Goal: Task Accomplishment & Management: Complete application form

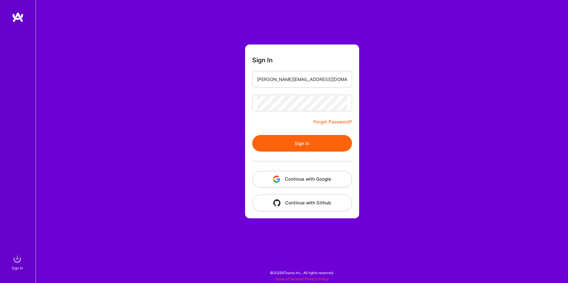
click at [260, 142] on button "Sign In" at bounding box center [302, 143] width 100 height 17
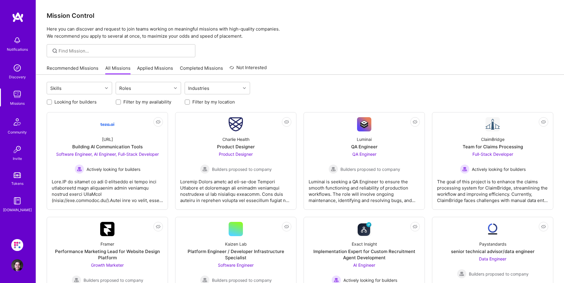
click at [83, 103] on label "Looking for builders" at bounding box center [75, 102] width 42 height 6
click at [52, 103] on input "Looking for builders" at bounding box center [50, 102] width 4 height 4
checkbox input "true"
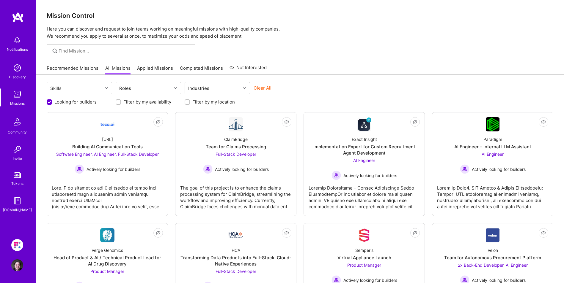
click at [191, 70] on link "Completed Missions" at bounding box center [201, 70] width 43 height 10
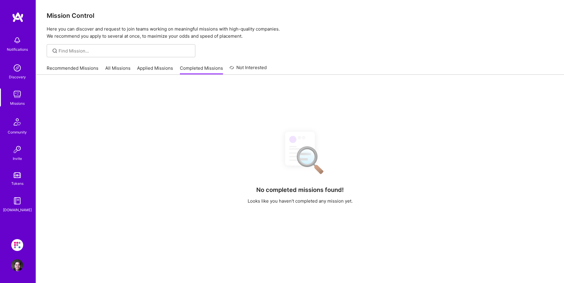
click at [158, 70] on link "Applied Missions" at bounding box center [155, 70] width 36 height 10
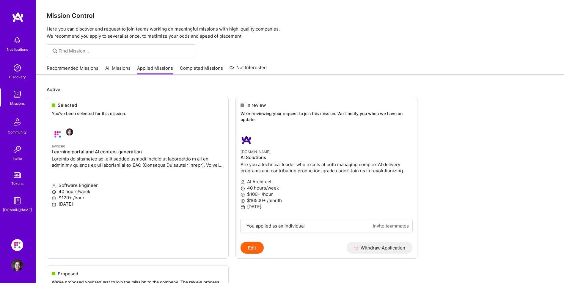
click at [195, 71] on link "Completed Missions" at bounding box center [201, 70] width 43 height 10
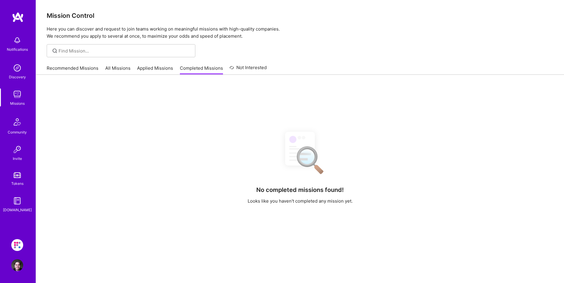
click at [15, 262] on img at bounding box center [17, 266] width 12 height 12
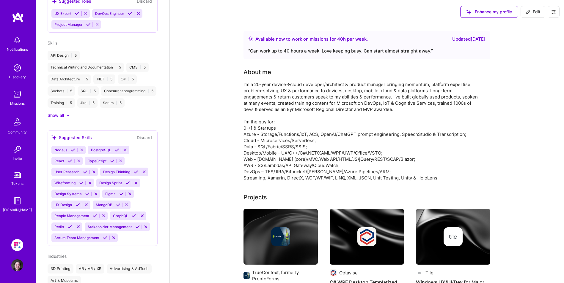
click at [532, 12] on span "Edit" at bounding box center [532, 12] width 15 height 6
select select "CA"
select select "Right Now"
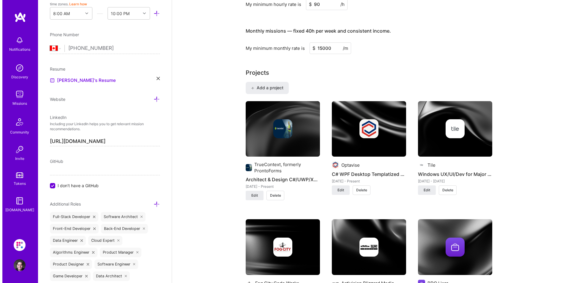
scroll to position [357, 0]
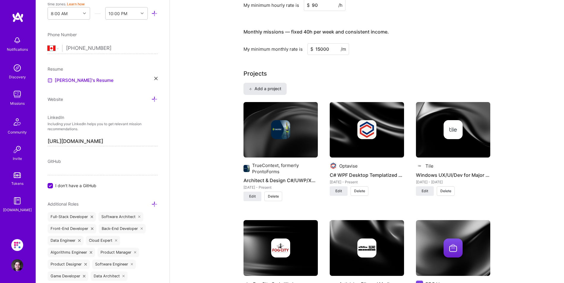
click at [266, 88] on span "Add a project" at bounding box center [265, 89] width 32 height 6
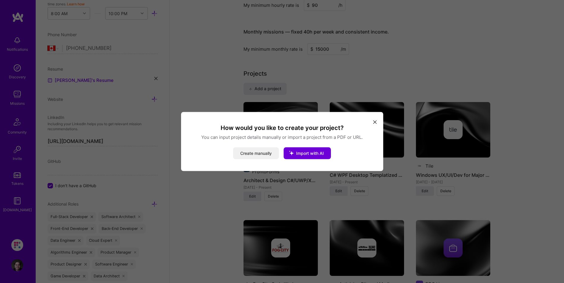
click at [258, 153] on button "Create manually" at bounding box center [256, 154] width 46 height 12
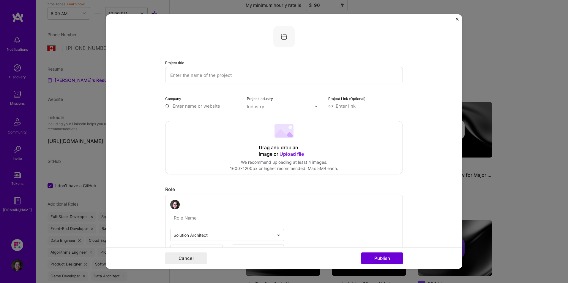
click at [206, 76] on input "text" at bounding box center [284, 75] width 238 height 16
type input "AI with TAG + LMS Specialist"
click at [205, 103] on input "text" at bounding box center [202, 106] width 75 height 6
click at [191, 138] on span "evinced.com" at bounding box center [197, 140] width 29 height 5
type input "Evinced"
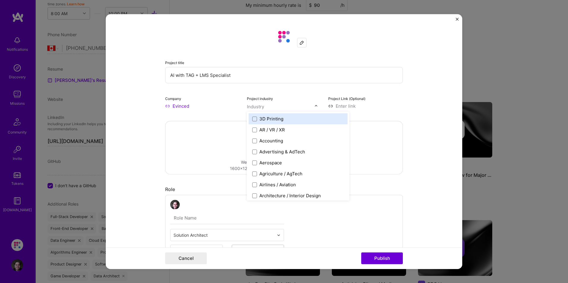
click at [263, 107] on input "text" at bounding box center [281, 107] width 68 height 6
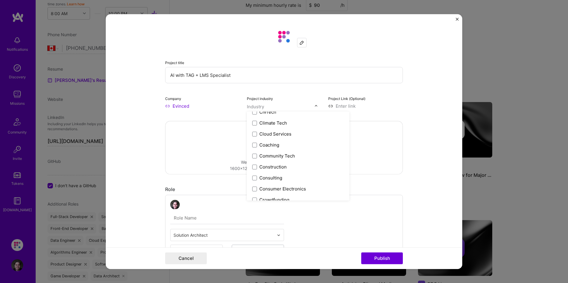
scroll to position [311, 0]
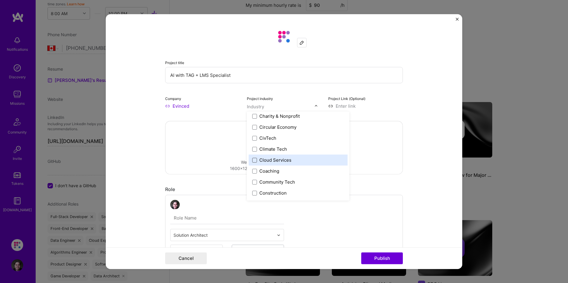
click at [253, 159] on span at bounding box center [254, 160] width 5 height 5
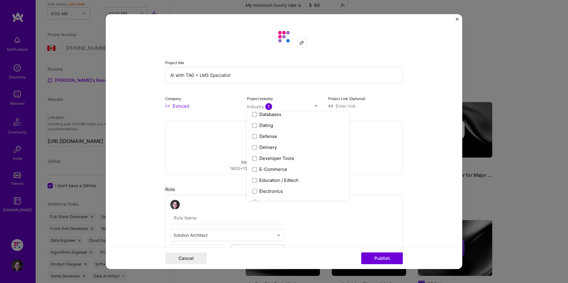
scroll to position [488, 0]
click at [253, 149] on span at bounding box center [254, 148] width 5 height 5
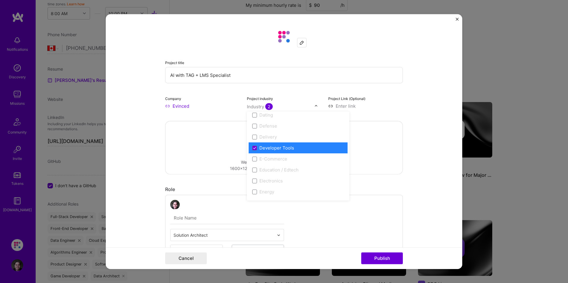
click at [293, 97] on div "Project industry option Developer Tools, selected. option Developer Tools focus…" at bounding box center [284, 102] width 75 height 14
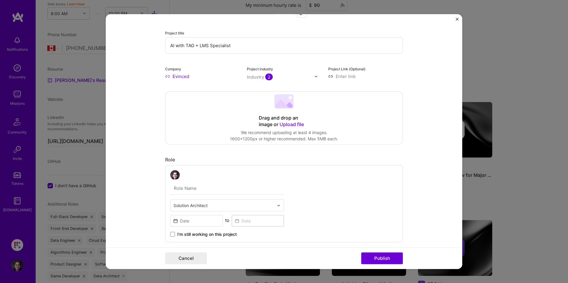
scroll to position [59, 0]
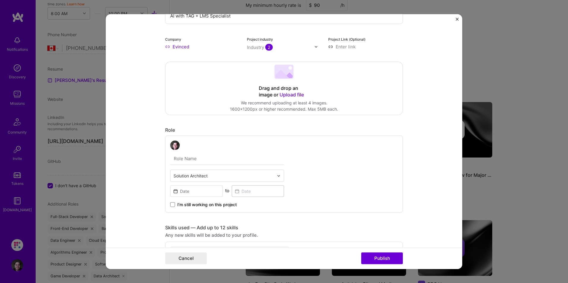
click at [191, 159] on input "text" at bounding box center [227, 159] width 114 height 12
type input "Senior AI + LMS Consultant"
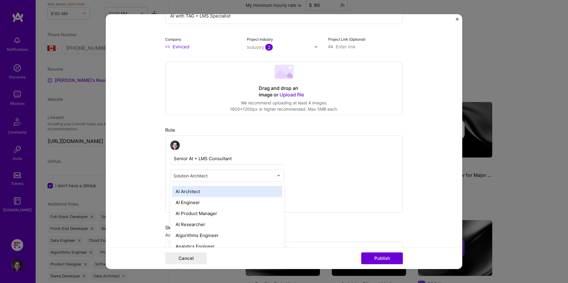
click at [278, 176] on img at bounding box center [279, 176] width 4 height 4
click at [252, 192] on div "AI Architect" at bounding box center [227, 191] width 110 height 11
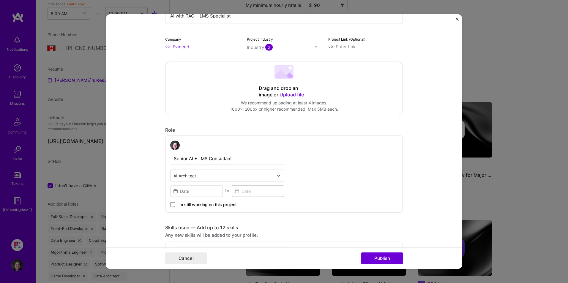
click at [275, 175] on div "AI Architect" at bounding box center [227, 176] width 114 height 12
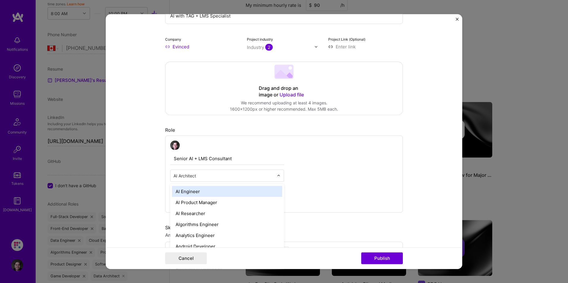
click at [266, 192] on div "AI Engineer" at bounding box center [227, 191] width 110 height 11
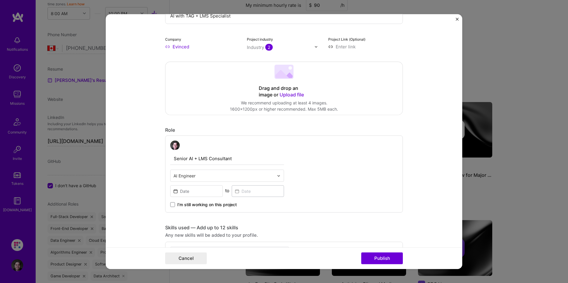
click at [296, 179] on div "Senior AI + LMS Consultant option AI Engineer, selected. Select is focused ,typ…" at bounding box center [284, 174] width 238 height 77
click at [196, 206] on span "I’m still working on this project" at bounding box center [206, 205] width 59 height 6
click at [0, 0] on input "I’m still working on this project" at bounding box center [0, 0] width 0 height 0
click at [195, 192] on input at bounding box center [196, 192] width 53 height 12
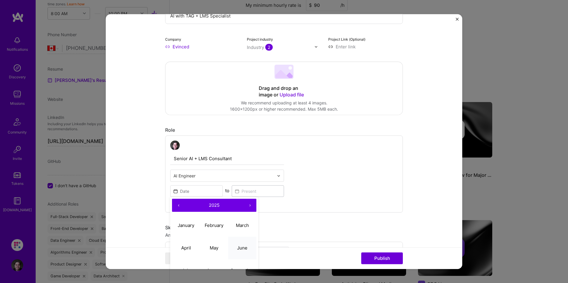
click at [243, 248] on abbr "June" at bounding box center [242, 248] width 10 height 6
type input "Jun, 2025"
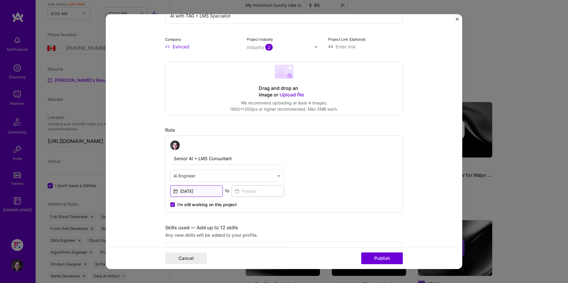
click at [202, 190] on input "Jun, 2025" at bounding box center [196, 192] width 53 height 12
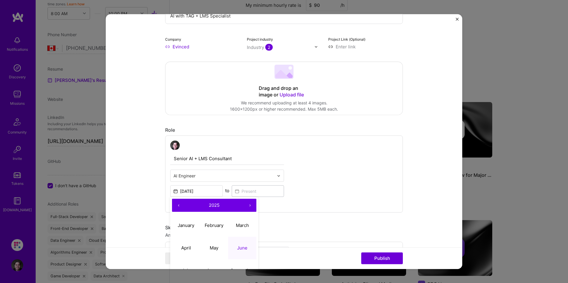
click at [277, 206] on div "I’m still working on this project" at bounding box center [227, 202] width 114 height 11
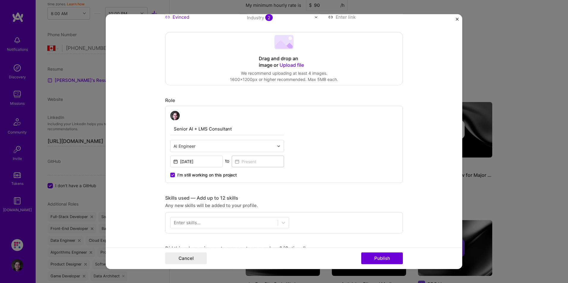
scroll to position [119, 0]
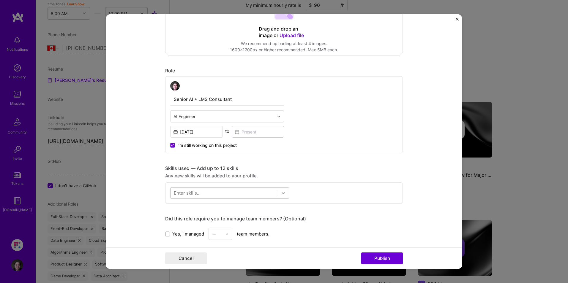
click at [281, 194] on icon at bounding box center [284, 193] width 6 height 6
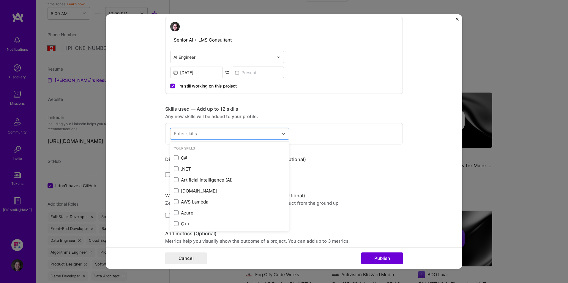
scroll to position [208, 0]
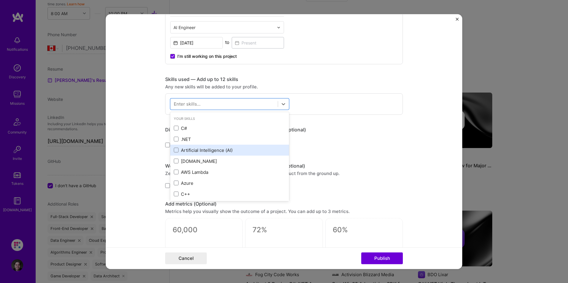
click at [207, 155] on div "Artificial Intelligence (AI)" at bounding box center [229, 150] width 119 height 11
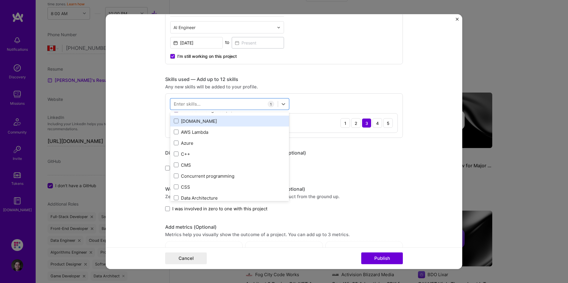
scroll to position [59, 0]
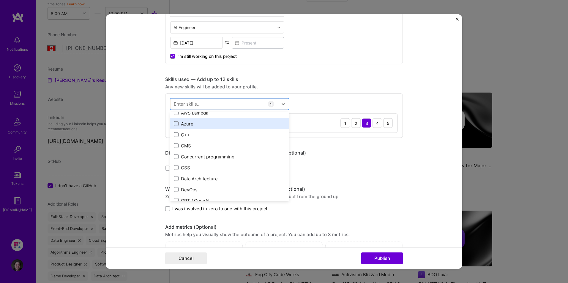
click at [177, 125] on div "Azure" at bounding box center [230, 124] width 112 height 6
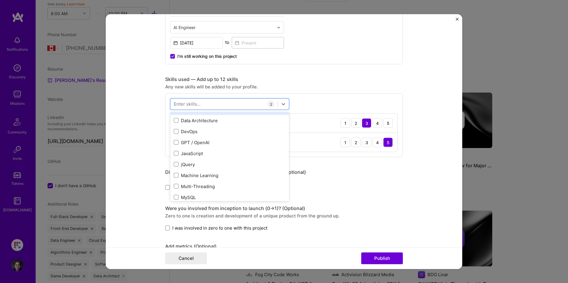
scroll to position [119, 0]
click at [187, 142] on div "GPT / OpenAI" at bounding box center [230, 141] width 112 height 6
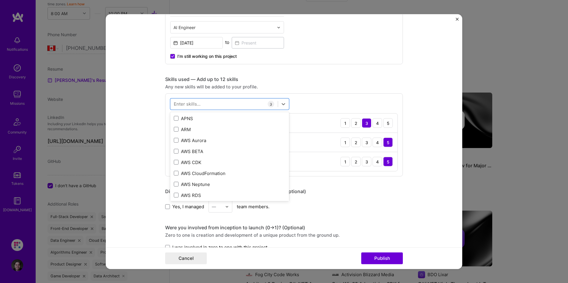
scroll to position [773, 0]
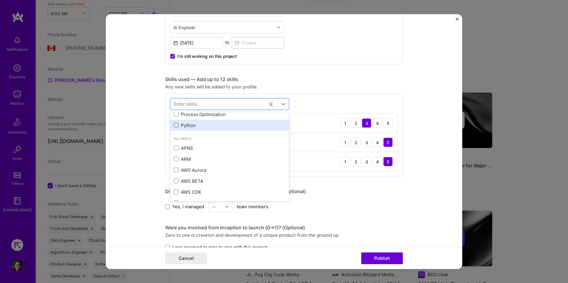
click at [176, 124] on span at bounding box center [176, 125] width 5 height 5
click at [0, 0] on input "checkbox" at bounding box center [0, 0] width 0 height 0
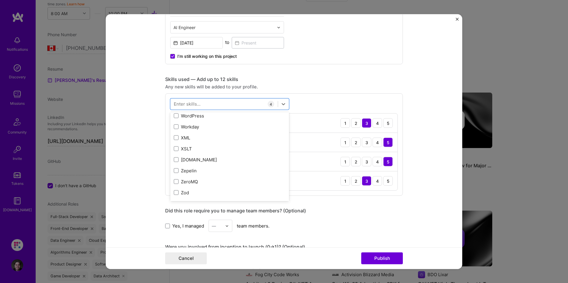
scroll to position [4060, 0]
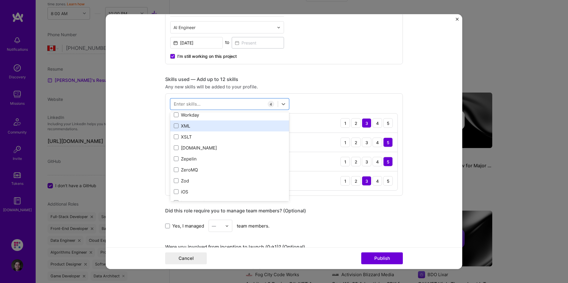
click at [175, 128] on div "XML" at bounding box center [230, 126] width 112 height 6
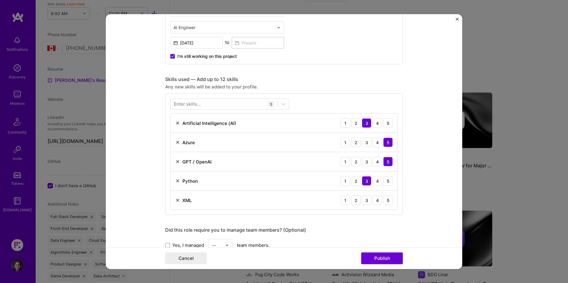
click at [194, 105] on div "Enter skills..." at bounding box center [187, 104] width 27 height 6
click at [193, 105] on div "Enter skills..." at bounding box center [187, 104] width 27 height 6
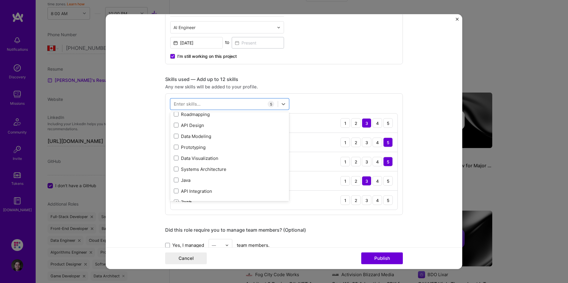
scroll to position [0, 0]
type input "v"
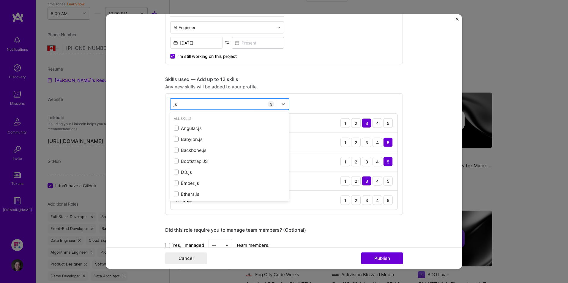
type input "j"
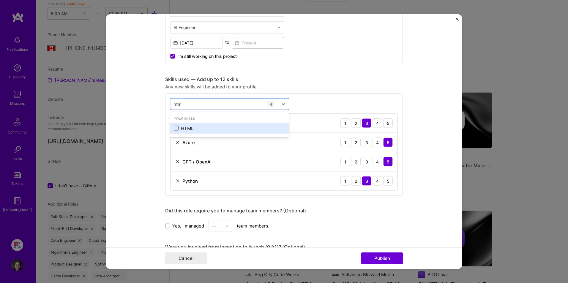
click at [176, 130] on span at bounding box center [176, 128] width 5 height 5
click at [0, 0] on input "checkbox" at bounding box center [0, 0] width 0 height 0
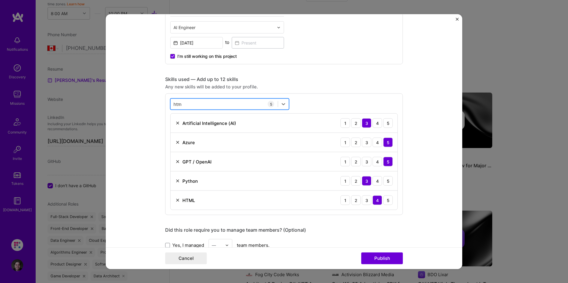
drag, startPoint x: 193, startPoint y: 102, endPoint x: 169, endPoint y: 100, distance: 23.6
click at [171, 100] on div "htm htm" at bounding box center [224, 104] width 107 height 10
type input "h"
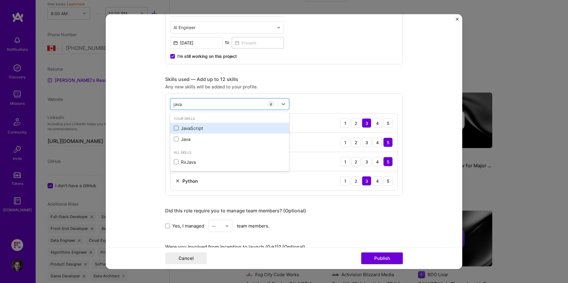
click at [174, 127] on span at bounding box center [176, 128] width 5 height 5
click at [0, 0] on input "checkbox" at bounding box center [0, 0] width 0 height 0
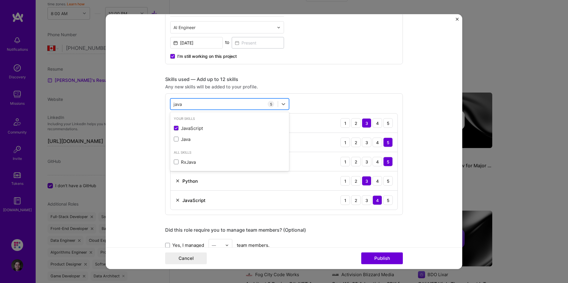
click at [187, 105] on div "java java" at bounding box center [224, 104] width 107 height 10
type input "j"
click at [174, 128] on span at bounding box center [176, 128] width 5 height 5
click at [0, 0] on input "checkbox" at bounding box center [0, 0] width 0 height 0
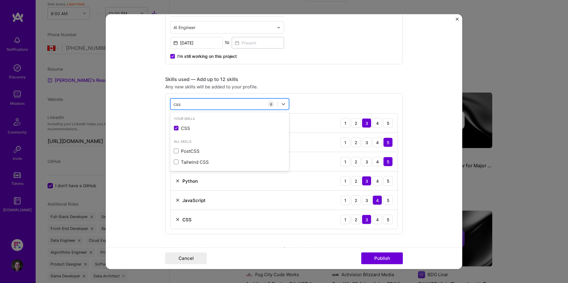
click at [185, 104] on div "css css" at bounding box center [224, 104] width 107 height 10
type input "css"
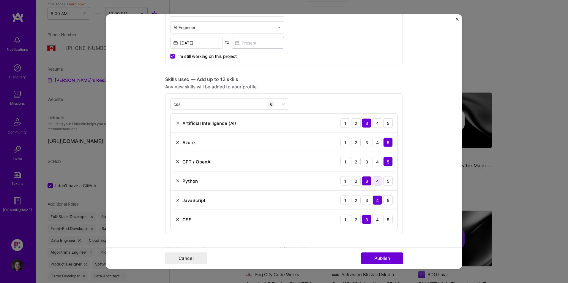
click at [376, 180] on div "4" at bounding box center [378, 182] width 10 height 10
click at [374, 126] on div "4" at bounding box center [378, 124] width 10 height 10
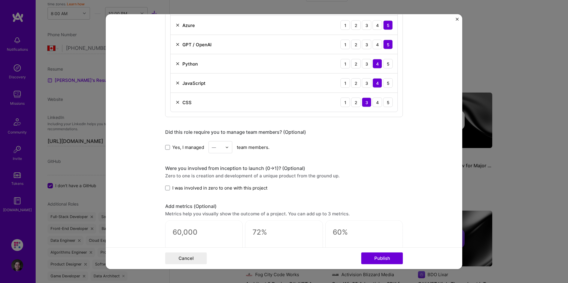
scroll to position [327, 0]
click at [167, 186] on span at bounding box center [167, 186] width 5 height 5
click at [0, 0] on input "I was involved in zero to one with this project" at bounding box center [0, 0] width 0 height 0
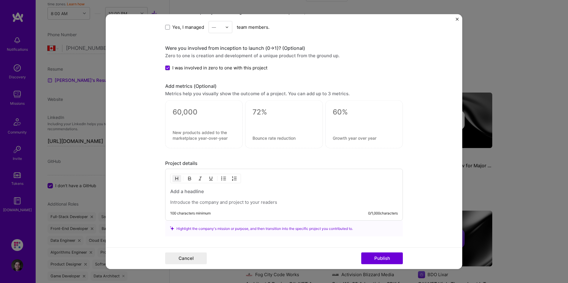
scroll to position [475, 0]
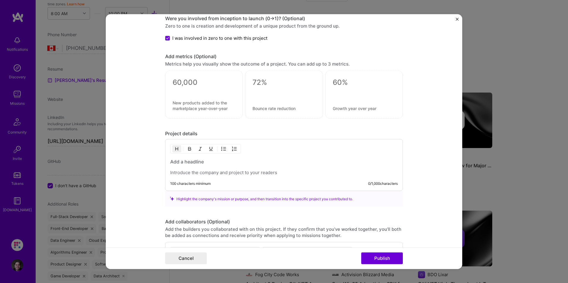
click at [217, 163] on h3 at bounding box center [284, 161] width 228 height 7
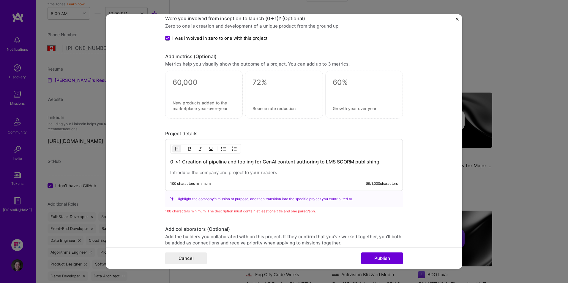
click at [256, 173] on p at bounding box center [284, 173] width 228 height 6
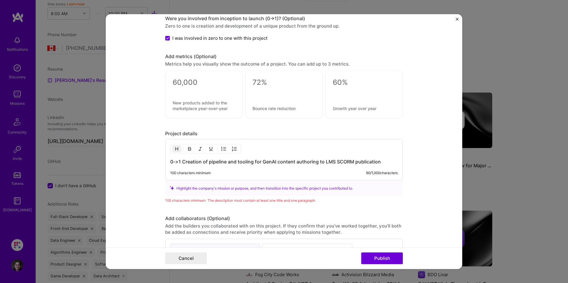
click at [220, 172] on div "100 characters minimum 90 / 1,000 characters" at bounding box center [284, 173] width 228 height 5
click at [382, 161] on h3 "0->1 Creation of pipeline and tooling for GenAI content authoring to LMS SCORM …" at bounding box center [284, 161] width 228 height 7
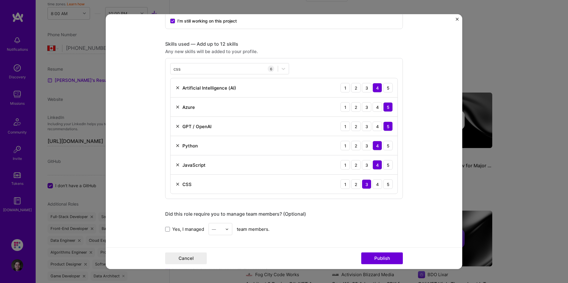
scroll to position [238, 0]
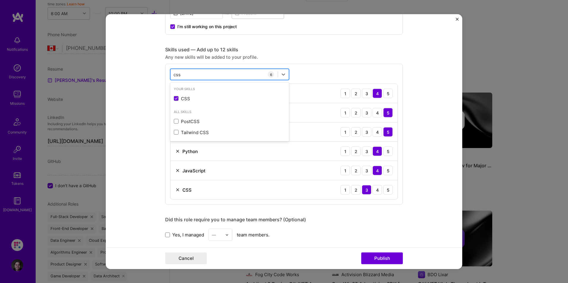
click at [244, 74] on div "css css" at bounding box center [224, 75] width 107 height 10
drag, startPoint x: 218, startPoint y: 76, endPoint x: 160, endPoint y: 74, distance: 57.4
click at [160, 74] on form "Project title AI with TAG + LMS Specialist Company Evinced Project industry Ind…" at bounding box center [284, 141] width 357 height 255
type input "c"
click at [174, 98] on span at bounding box center [176, 98] width 5 height 5
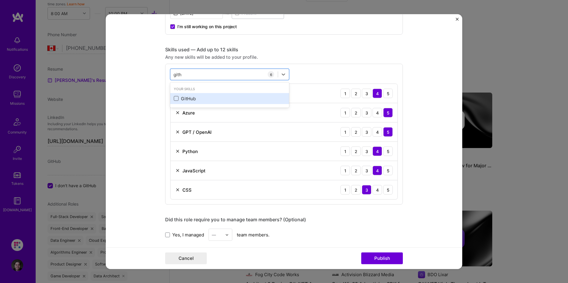
click at [0, 0] on input "checkbox" at bounding box center [0, 0] width 0 height 0
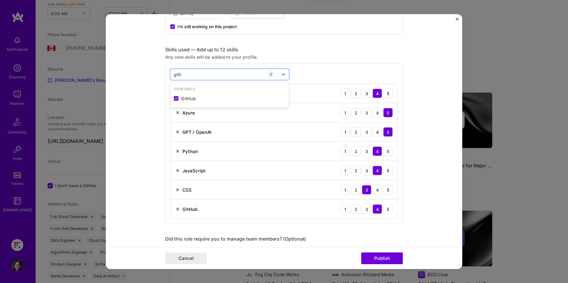
click at [148, 111] on form "Project title AI with TAG + LMS Specialist Company Evinced Project industry Ind…" at bounding box center [284, 141] width 357 height 255
click at [184, 75] on div "gith gith" at bounding box center [224, 75] width 107 height 10
type input "g"
type input "m"
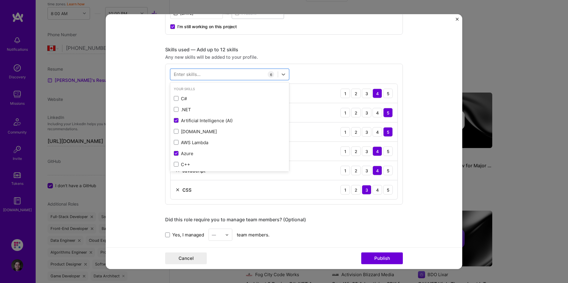
click at [160, 110] on form "Project title AI with TAG + LMS Specialist Company Evinced Project industry Ind…" at bounding box center [284, 141] width 357 height 255
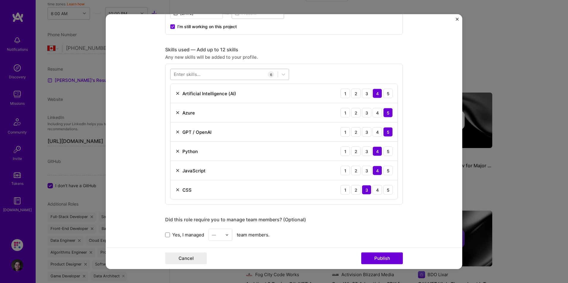
click at [204, 76] on div at bounding box center [224, 75] width 107 height 10
click at [182, 74] on div "r r" at bounding box center [224, 75] width 107 height 10
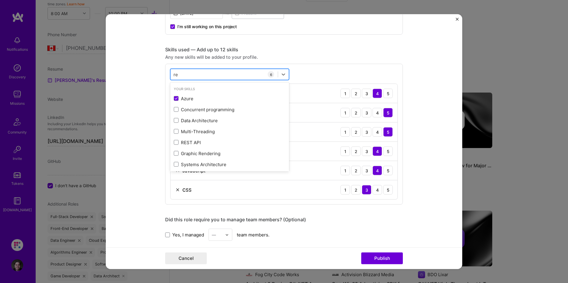
type input "r"
click at [146, 114] on form "Project title AI with TAG + LMS Specialist Company Evinced Project industry Ind…" at bounding box center [284, 141] width 357 height 255
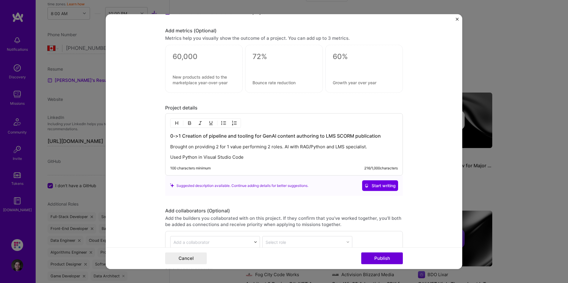
scroll to position [505, 0]
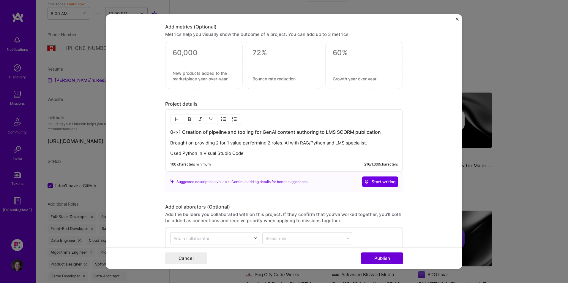
click at [253, 154] on p "Used Python in Visual Studio Code" at bounding box center [284, 153] width 228 height 6
click at [257, 152] on p "Used Python in Visual Studio Code to built a 3-tool" at bounding box center [284, 153] width 228 height 6
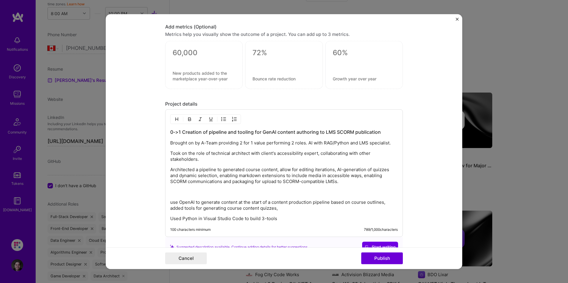
click at [207, 133] on h3 "0->1 Creation of pipeline and tooling for GenAI content authoring to LMS SCORM …" at bounding box center [284, 132] width 228 height 7
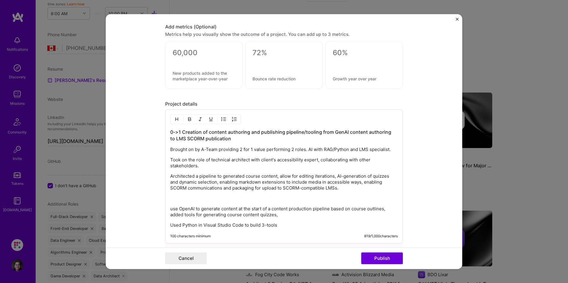
click at [249, 161] on p "Took on the role of technical architect with client's accessibility expert, col…" at bounding box center [284, 163] width 228 height 12
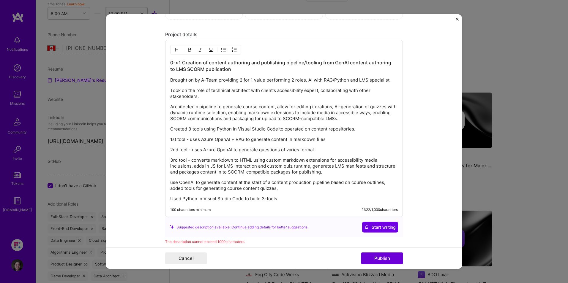
scroll to position [564, 0]
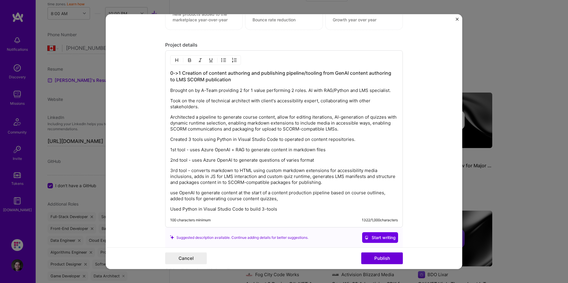
click at [243, 208] on p "Used Python in Visual Studio Code to build 3-tools" at bounding box center [284, 209] width 228 height 6
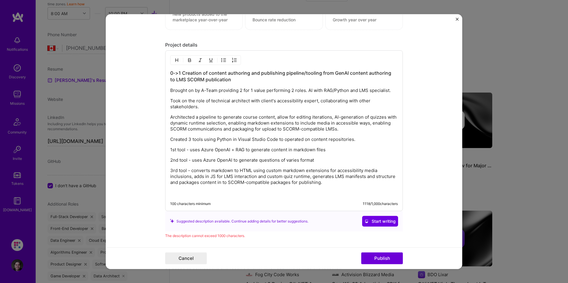
click at [305, 90] on p "Brought on by A-Team providing 2 for 1 value performing 2 roles. AI with RAG/Py…" at bounding box center [284, 90] width 228 height 6
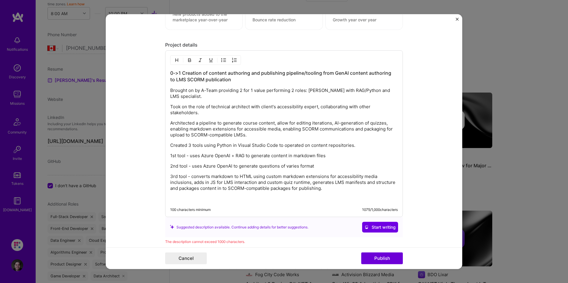
click at [220, 124] on p "Architected a pipeline to generate course content, allow for editing iterations…" at bounding box center [284, 129] width 228 height 18
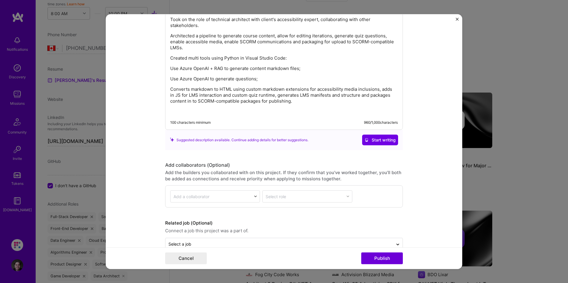
scroll to position [665, 0]
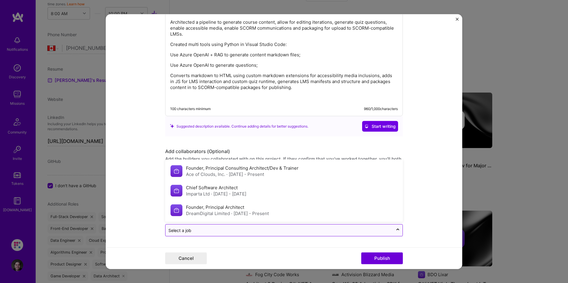
click at [231, 230] on input "text" at bounding box center [279, 230] width 222 height 6
click at [208, 172] on div "Ace of Clouds, Inc. · Mar 2011 - Present" at bounding box center [242, 174] width 113 height 6
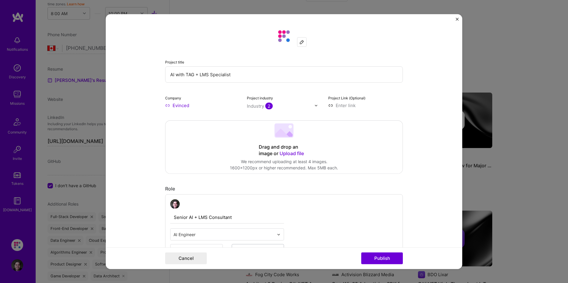
scroll to position [0, 0]
click at [185, 75] on input "AI with TAG + LMS Specialist" at bounding box center [284, 75] width 238 height 16
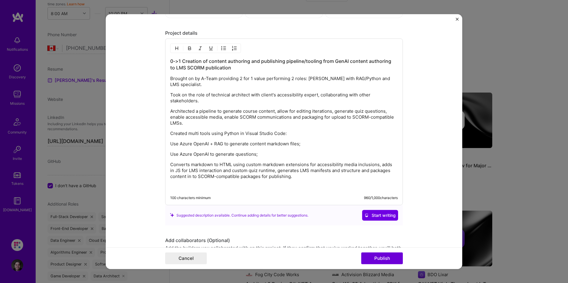
scroll to position [546, 0]
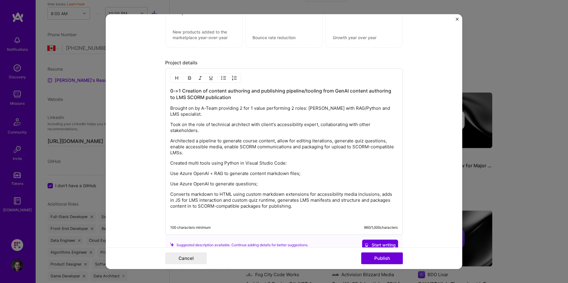
type input "Architect AI with RAG Pipeline + LMS Specialist"
click at [227, 174] on p "Use Azure OpenAI + RAG to generate content markdown files;" at bounding box center [284, 174] width 228 height 6
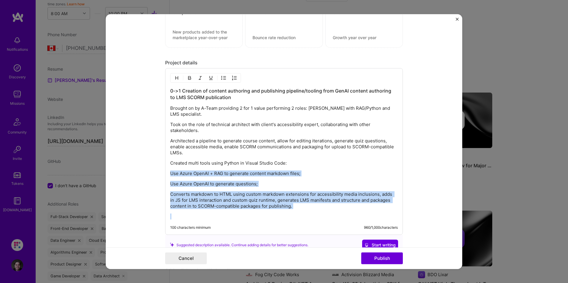
click at [223, 79] on img "button" at bounding box center [223, 77] width 5 height 5
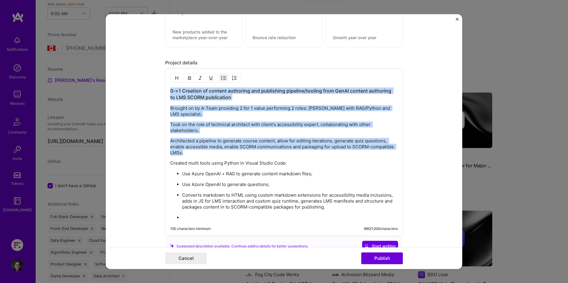
click at [216, 218] on p at bounding box center [290, 218] width 216 height 6
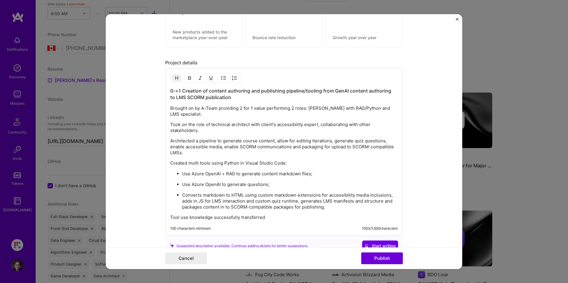
click at [301, 92] on h3 "0->1 Creation of content authoring and publishing pipeline/tooling from GenAI c…" at bounding box center [284, 93] width 228 height 13
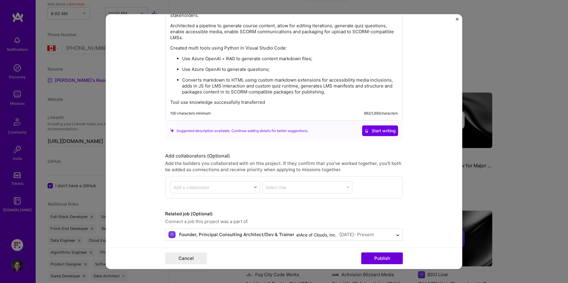
scroll to position [665, 0]
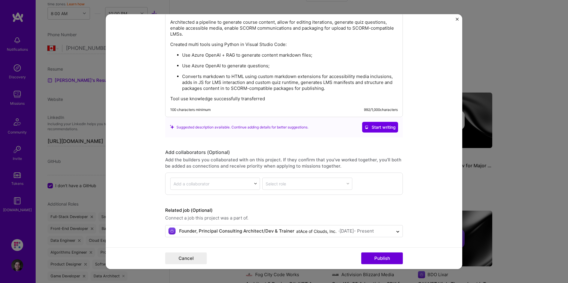
click at [246, 69] on ul "Use Azure OpenAI + RAG to generate content markdown files; Use Azure OpenAI to …" at bounding box center [284, 72] width 228 height 40
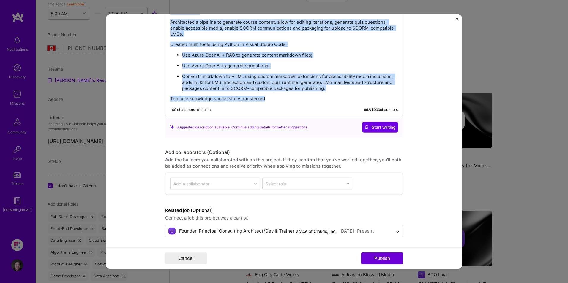
copy div "0->1 Creation of content authoring and publishing pipeline - GenAI content auth…"
click at [382, 260] on button "Publish" at bounding box center [382, 259] width 42 height 12
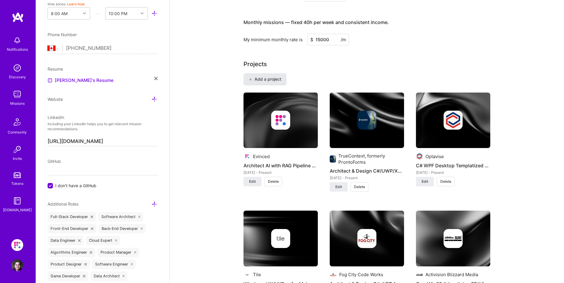
click at [258, 80] on span "Add a project" at bounding box center [265, 79] width 32 height 6
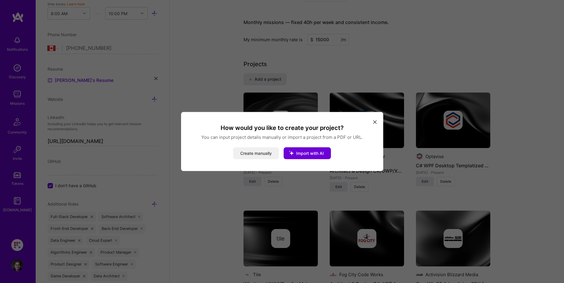
click at [260, 154] on button "Create manually" at bounding box center [256, 154] width 46 height 12
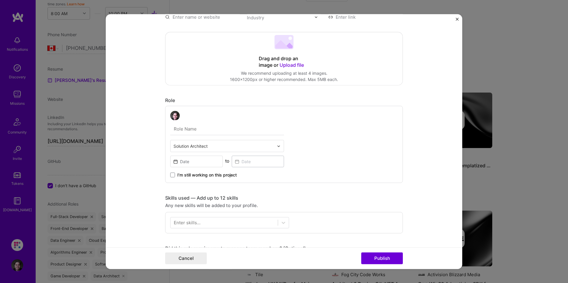
scroll to position [119, 0]
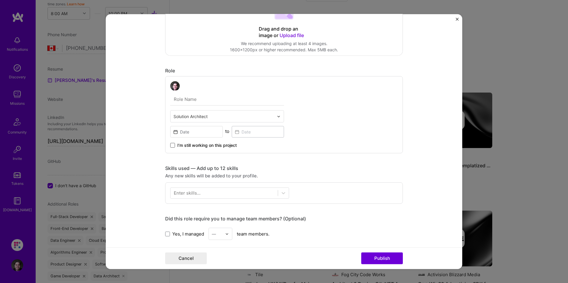
click at [170, 146] on span at bounding box center [172, 145] width 5 height 5
click at [0, 0] on input "I’m still working on this project" at bounding box center [0, 0] width 0 height 0
click at [221, 118] on input "text" at bounding box center [224, 117] width 100 height 6
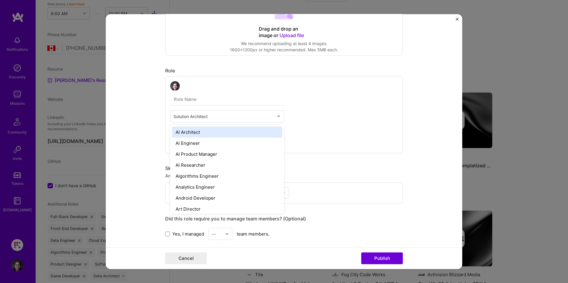
click at [231, 133] on div "AI Architect" at bounding box center [227, 132] width 110 height 11
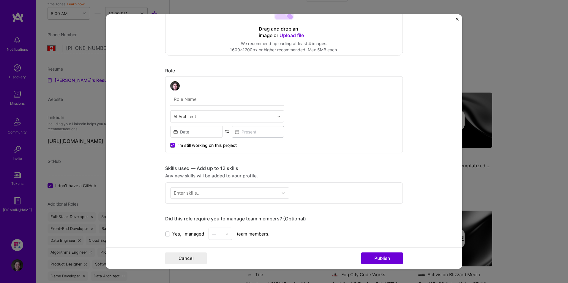
click at [211, 92] on div "option AI Architect, selected. Select is focused ,type to refine list, press Do…" at bounding box center [227, 114] width 114 height 67
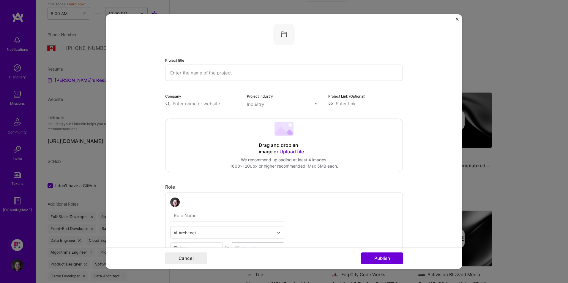
scroll to position [0, 0]
click at [200, 79] on input "text" at bounding box center [284, 75] width 238 height 16
click at [143, 120] on form "Project title Company Project industry Industry Project Link (Optional) Drag an…" at bounding box center [284, 141] width 357 height 255
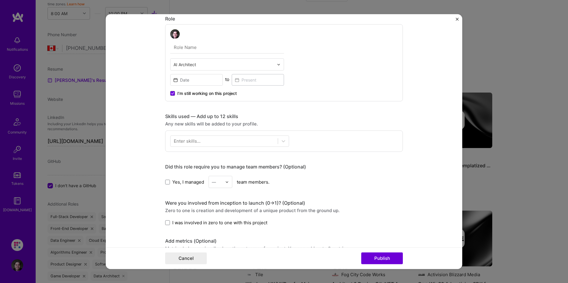
scroll to position [178, 0]
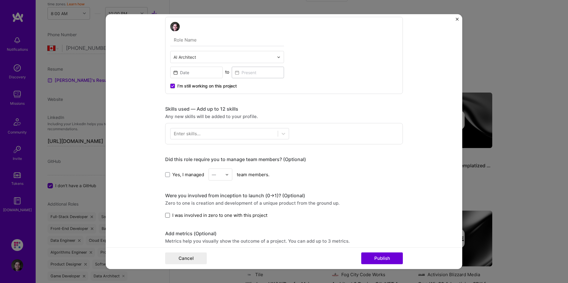
click at [165, 216] on span at bounding box center [167, 215] width 5 height 5
click at [0, 0] on input "I was involved in zero to one with this project" at bounding box center [0, 0] width 0 height 0
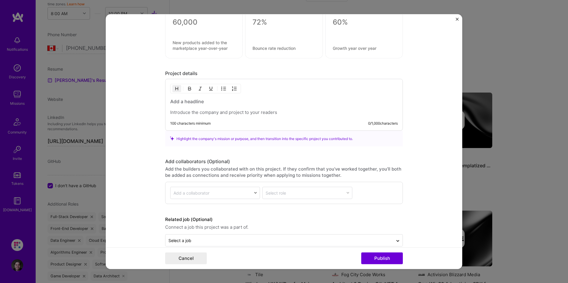
scroll to position [426, 0]
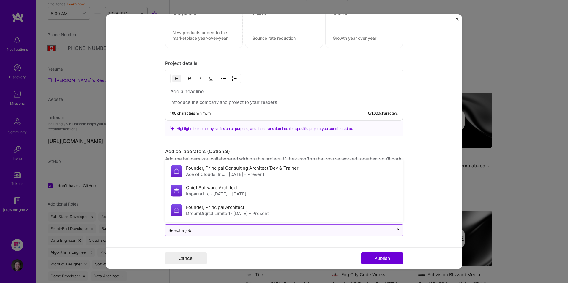
click at [211, 232] on input "text" at bounding box center [279, 230] width 222 height 6
click at [210, 174] on div "Ace of Clouds, Inc. · Mar 2011 - Present" at bounding box center [242, 174] width 113 height 6
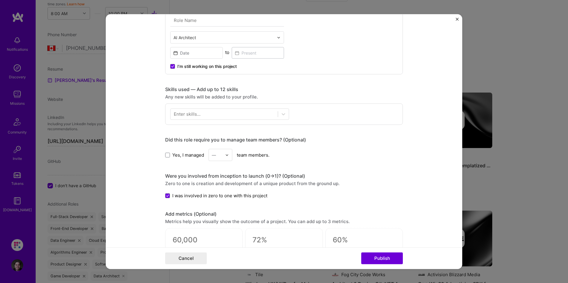
scroll to position [188, 0]
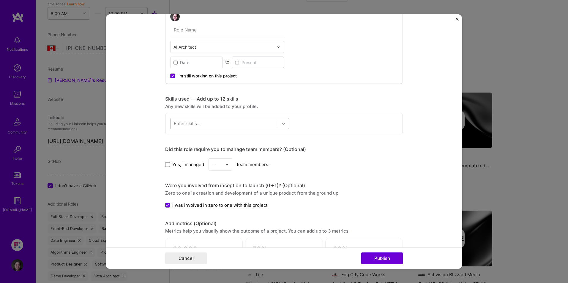
click at [283, 123] on icon at bounding box center [284, 124] width 6 height 6
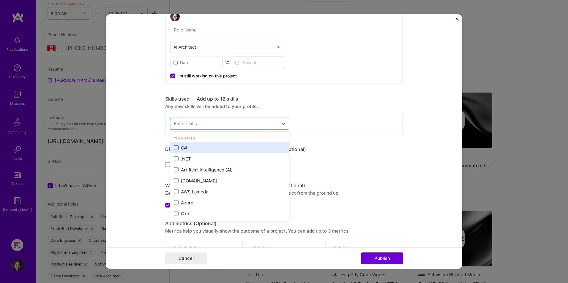
click at [174, 147] on span at bounding box center [176, 148] width 5 height 5
click at [0, 0] on input "checkbox" at bounding box center [0, 0] width 0 height 0
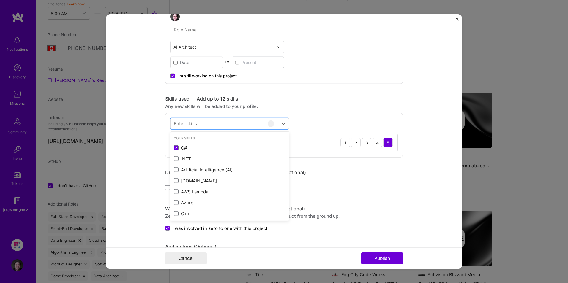
click at [189, 125] on div "Enter skills..." at bounding box center [187, 124] width 27 height 6
click at [188, 124] on div "Enter skills..." at bounding box center [187, 124] width 27 height 6
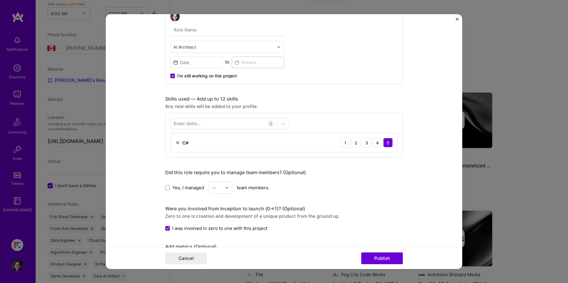
click at [188, 124] on div "Enter skills..." at bounding box center [187, 124] width 27 height 6
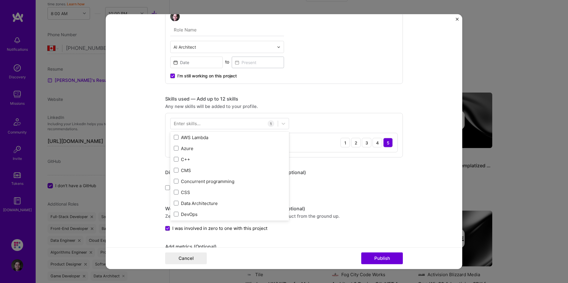
scroll to position [59, 0]
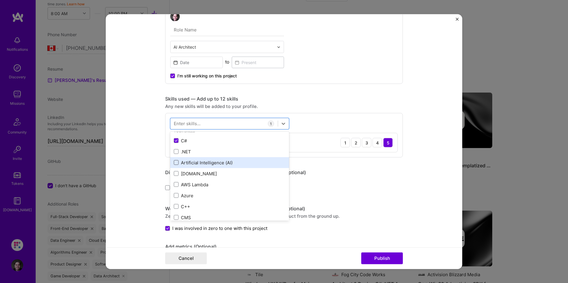
click at [175, 165] on div "Artificial Intelligence (AI)" at bounding box center [230, 163] width 112 height 6
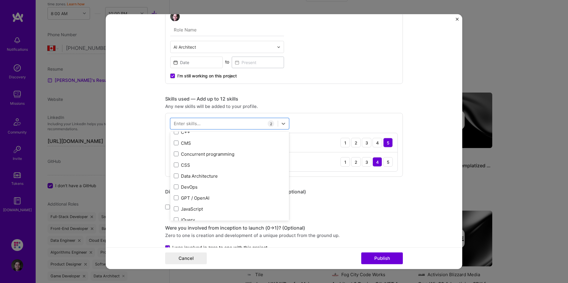
scroll to position [96, 0]
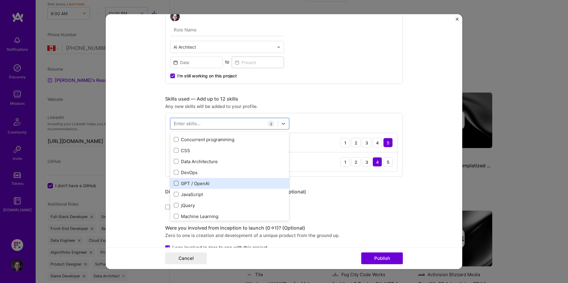
click at [174, 182] on span at bounding box center [176, 183] width 5 height 5
click at [0, 0] on input "checkbox" at bounding box center [0, 0] width 0 height 0
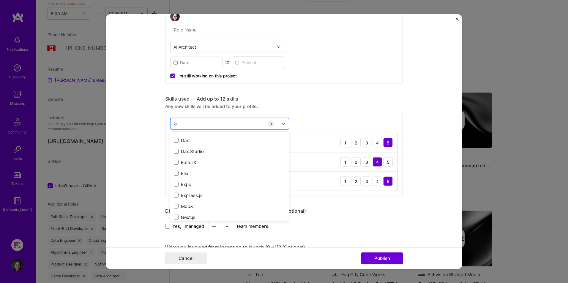
scroll to position [0, 0]
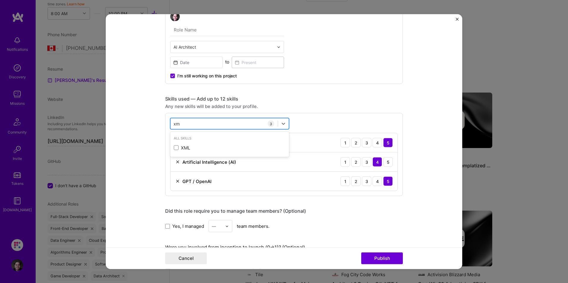
type input "x"
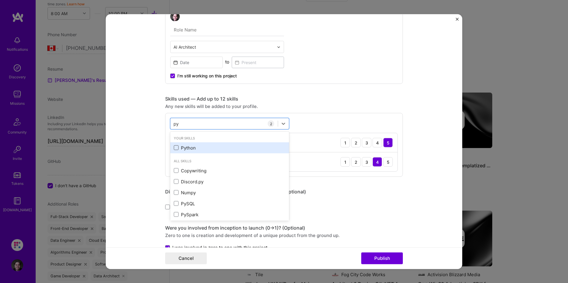
click at [174, 150] on span at bounding box center [176, 148] width 5 height 5
click at [0, 0] on input "checkbox" at bounding box center [0, 0] width 0 height 0
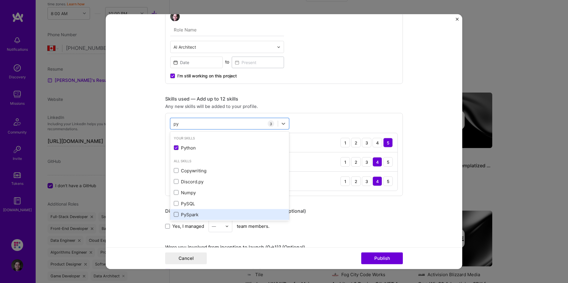
click at [174, 215] on span at bounding box center [176, 214] width 5 height 5
click at [0, 0] on input "checkbox" at bounding box center [0, 0] width 0 height 0
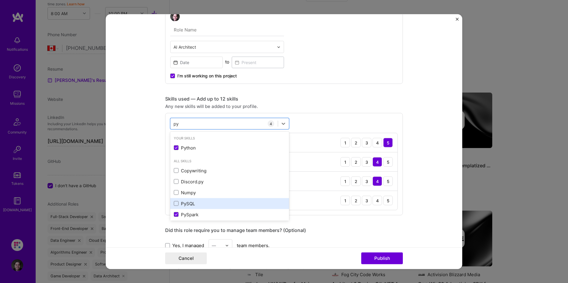
scroll to position [14, 0]
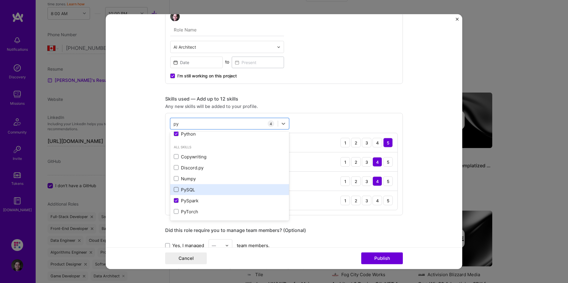
click at [174, 189] on span at bounding box center [176, 190] width 5 height 5
click at [0, 0] on input "checkbox" at bounding box center [0, 0] width 0 height 0
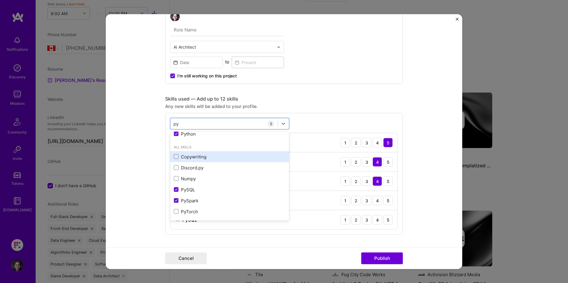
scroll to position [0, 0]
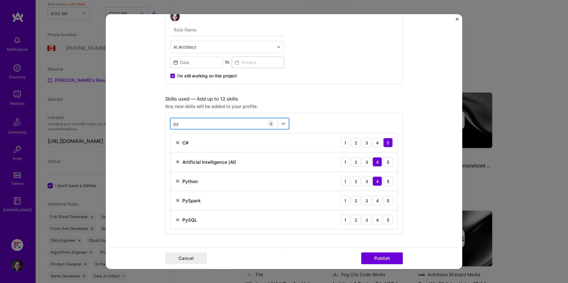
click at [184, 123] on div "py py" at bounding box center [224, 124] width 107 height 10
type input "p"
type input "f"
type input "j"
type input "n"
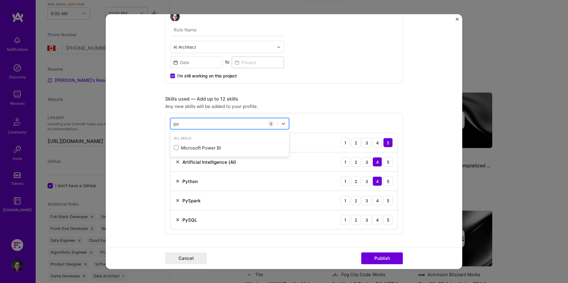
type input "p"
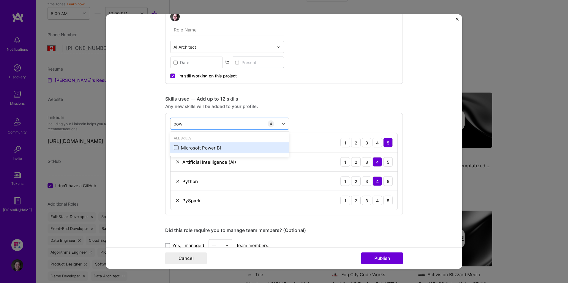
click at [175, 148] on span at bounding box center [176, 148] width 5 height 5
click at [0, 0] on input "checkbox" at bounding box center [0, 0] width 0 height 0
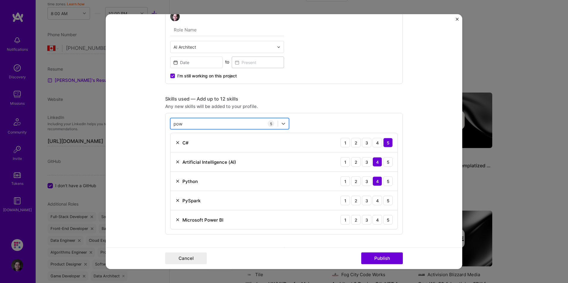
click at [189, 124] on div "pow pow" at bounding box center [224, 124] width 107 height 10
drag, startPoint x: 192, startPoint y: 124, endPoint x: 169, endPoint y: 123, distance: 22.9
click at [171, 123] on div "pow pow" at bounding box center [224, 124] width 107 height 10
click at [178, 122] on input "pow" at bounding box center [179, 124] width 10 height 6
type input "w"
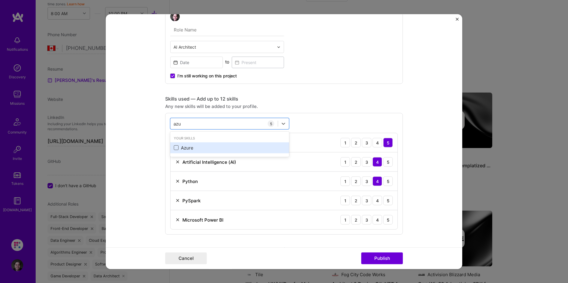
click at [174, 149] on span at bounding box center [176, 148] width 5 height 5
click at [0, 0] on input "checkbox" at bounding box center [0, 0] width 0 height 0
click at [189, 125] on div "azu azu" at bounding box center [224, 124] width 107 height 10
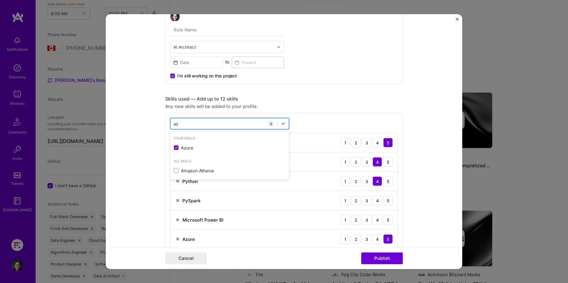
type input "a"
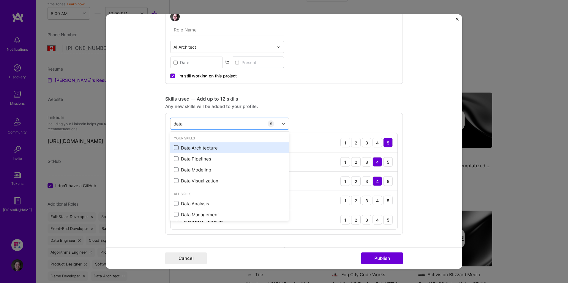
click at [175, 149] on span at bounding box center [176, 148] width 5 height 5
click at [0, 0] on input "checkbox" at bounding box center [0, 0] width 0 height 0
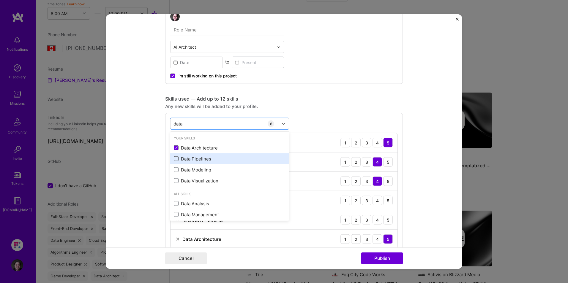
click at [176, 160] on span at bounding box center [176, 159] width 5 height 5
click at [0, 0] on input "checkbox" at bounding box center [0, 0] width 0 height 0
click at [190, 125] on div "data data" at bounding box center [224, 124] width 107 height 10
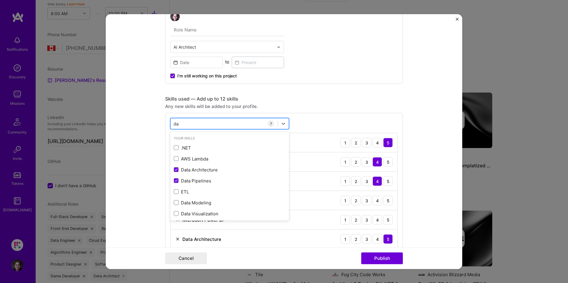
type input "d"
type input "l"
click at [190, 124] on div "data data" at bounding box center [224, 124] width 107 height 10
drag, startPoint x: 182, startPoint y: 124, endPoint x: 168, endPoint y: 124, distance: 14.3
click at [170, 124] on div "data data" at bounding box center [229, 123] width 119 height 11
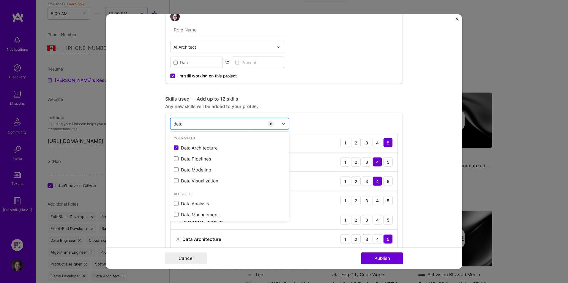
click at [175, 124] on input "data" at bounding box center [179, 124] width 10 height 6
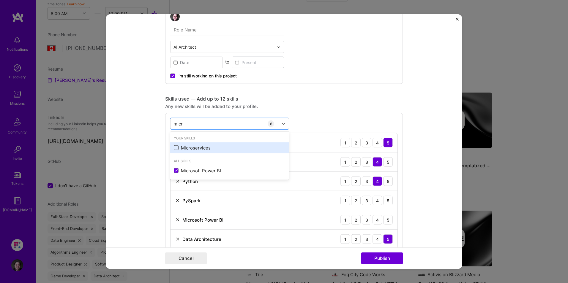
click at [174, 149] on span at bounding box center [176, 148] width 5 height 5
click at [0, 0] on input "checkbox" at bounding box center [0, 0] width 0 height 0
click at [189, 124] on div "micr micr" at bounding box center [224, 124] width 107 height 10
click at [193, 124] on div "micr micr" at bounding box center [224, 124] width 107 height 10
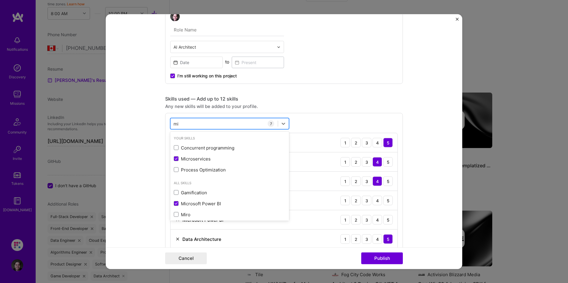
type input "m"
type input "f"
type input "d"
type input "l"
type input "d"
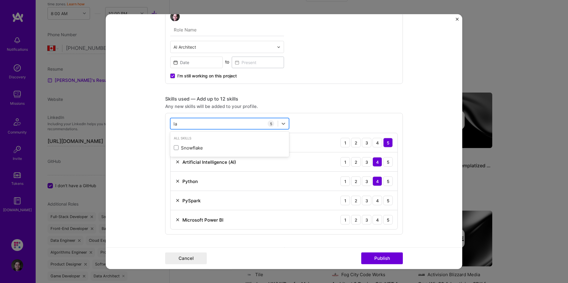
type input "l"
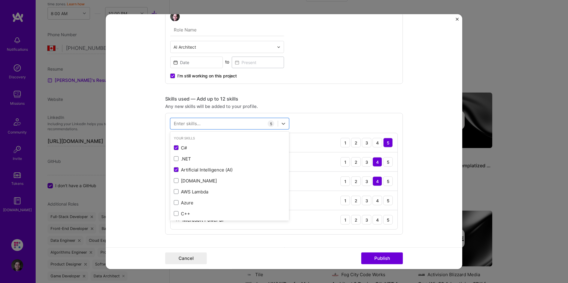
click at [145, 148] on form "Project title Company Project industry Industry Project Link (Optional) Drag an…" at bounding box center [284, 141] width 357 height 255
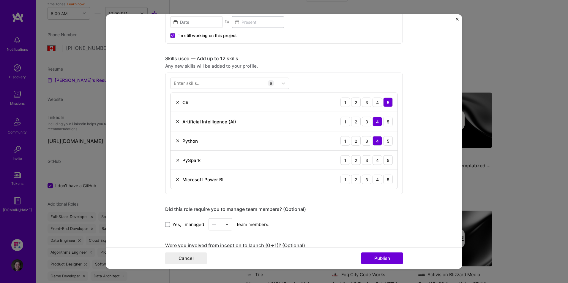
scroll to position [218, 0]
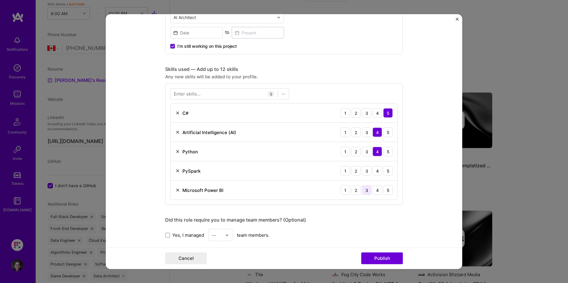
click at [366, 192] on div "3" at bounding box center [367, 191] width 10 height 10
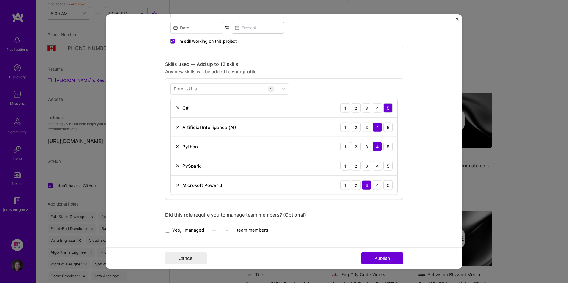
scroll to position [159, 0]
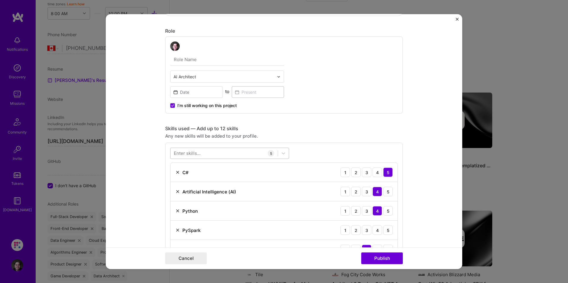
click at [207, 155] on div at bounding box center [224, 154] width 107 height 10
click at [124, 160] on form "Project title Company Project industry Industry Project Link (Optional) Drag an…" at bounding box center [284, 141] width 357 height 255
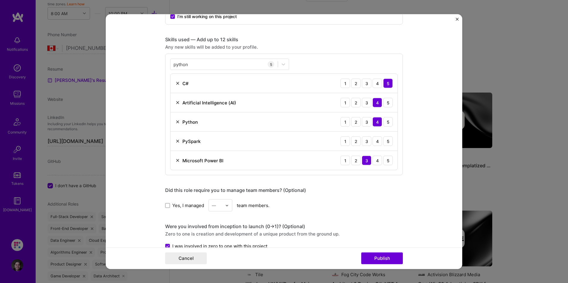
scroll to position [218, 0]
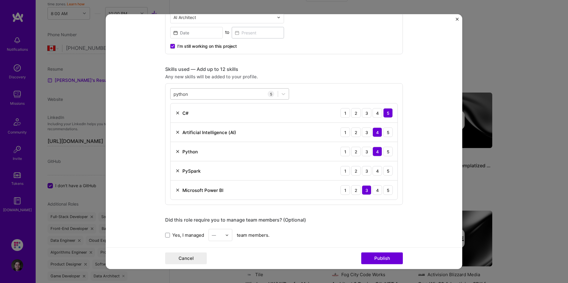
click at [193, 92] on div "python python" at bounding box center [224, 94] width 107 height 10
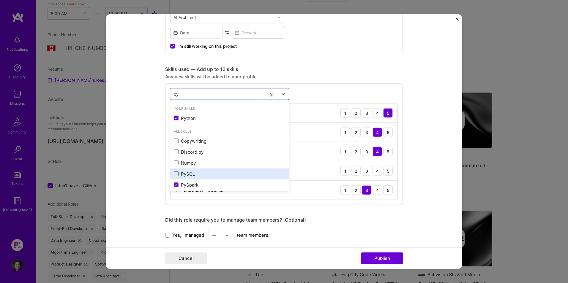
click at [174, 174] on span at bounding box center [176, 174] width 5 height 5
click at [0, 0] on input "checkbox" at bounding box center [0, 0] width 0 height 0
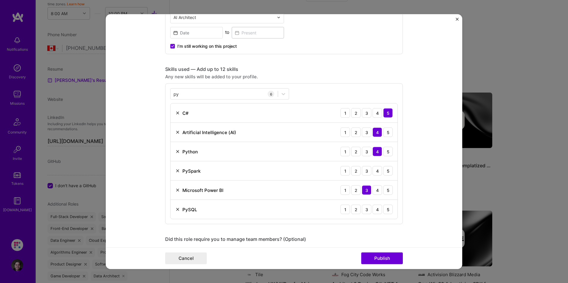
click at [147, 152] on form "Project title Company Project industry Industry Project Link (Optional) Drag an…" at bounding box center [284, 141] width 357 height 255
click at [365, 211] on div "3" at bounding box center [367, 210] width 10 height 10
click at [364, 173] on div "3" at bounding box center [367, 171] width 10 height 10
click at [223, 97] on div "py py" at bounding box center [224, 94] width 107 height 10
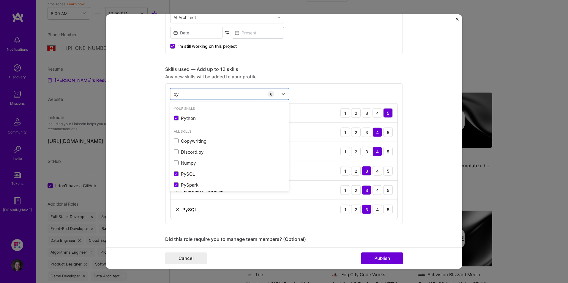
type input "p"
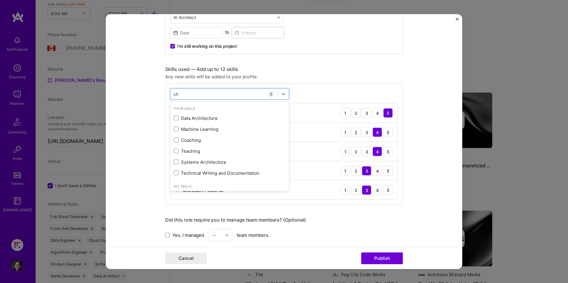
type input "c"
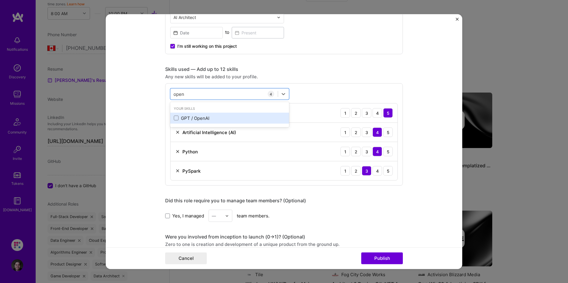
click at [177, 121] on div "GPT / OpenAI" at bounding box center [230, 118] width 112 height 6
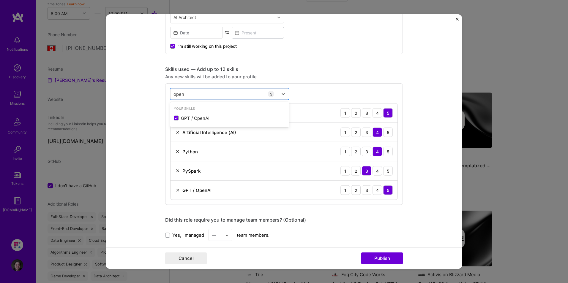
click at [156, 162] on form "Project title Company Project industry Industry Project Link (Optional) Drag an…" at bounding box center [284, 141] width 357 height 255
click at [212, 94] on div "open open" at bounding box center [224, 94] width 107 height 10
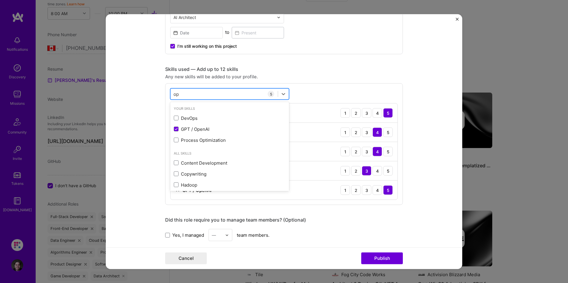
type input "o"
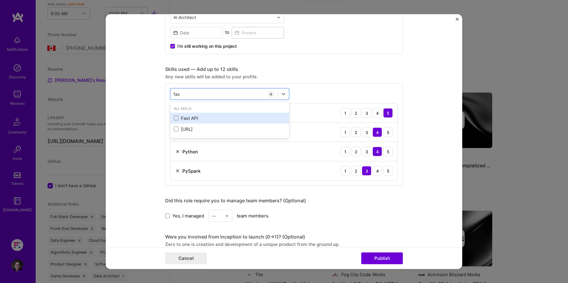
click at [192, 120] on div "Fast API" at bounding box center [230, 118] width 112 height 6
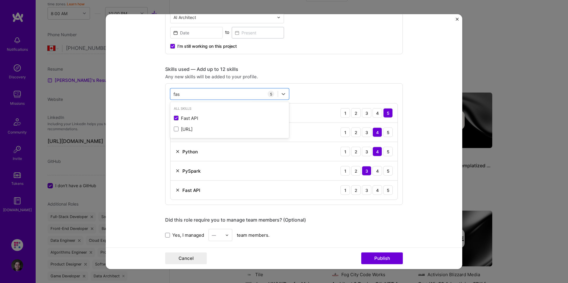
type input "fas"
click at [152, 113] on form "Project title Company Project industry Industry Project Link (Optional) Drag an…" at bounding box center [284, 141] width 357 height 255
click at [364, 190] on div "3" at bounding box center [367, 191] width 10 height 10
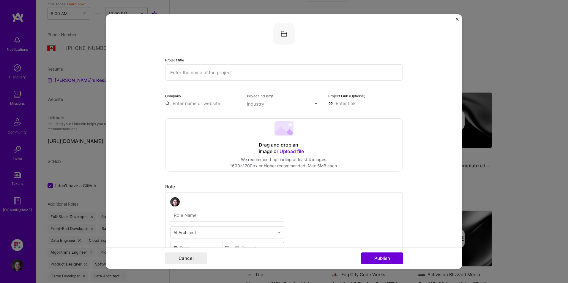
scroll to position [0, 0]
click at [190, 73] on input "text" at bounding box center [284, 75] width 238 height 16
click at [243, 75] on input "Extensive Fabric Lakehouse + Bot" at bounding box center [284, 75] width 238 height 16
type input "Extensive Fabric Lakehouse Building + Bot Interface"
click at [202, 107] on input "text" at bounding box center [202, 106] width 75 height 6
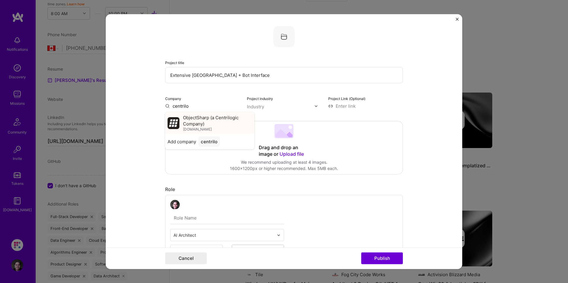
click at [193, 128] on span "objectsharp.com" at bounding box center [197, 129] width 29 height 5
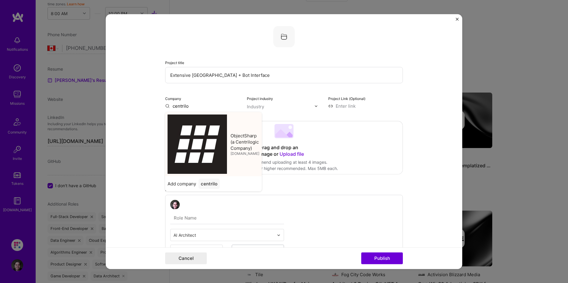
type input "ObjectSharp (a Centrilogic Company)"
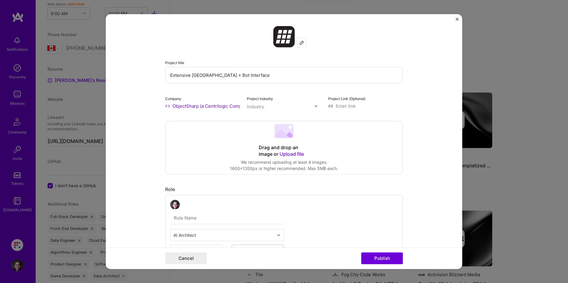
scroll to position [30, 0]
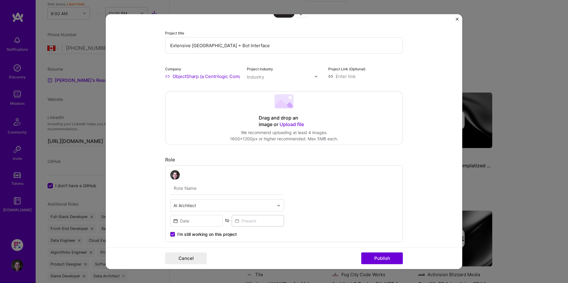
click at [196, 191] on input "text" at bounding box center [227, 188] width 114 height 12
type input "AI/Data Architect"
click at [191, 220] on input at bounding box center [196, 221] width 53 height 12
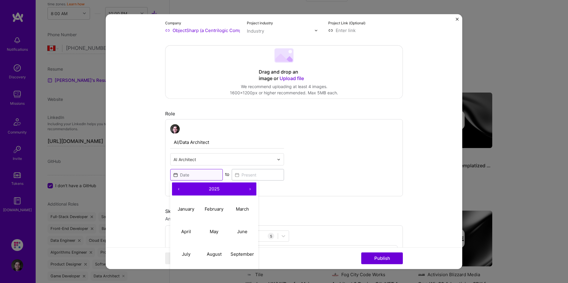
scroll to position [149, 0]
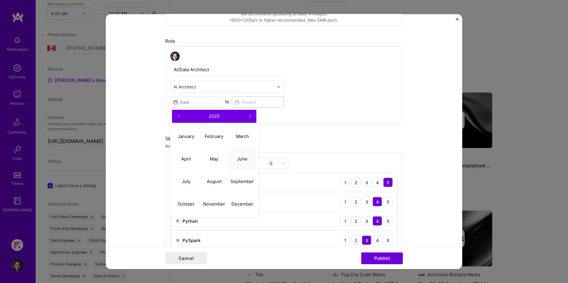
click at [241, 160] on abbr "June" at bounding box center [242, 159] width 10 height 6
type input "Jun, 2025"
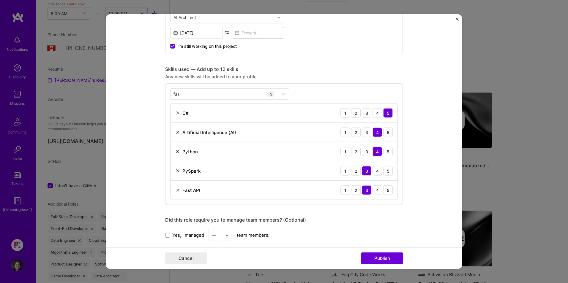
scroll to position [238, 0]
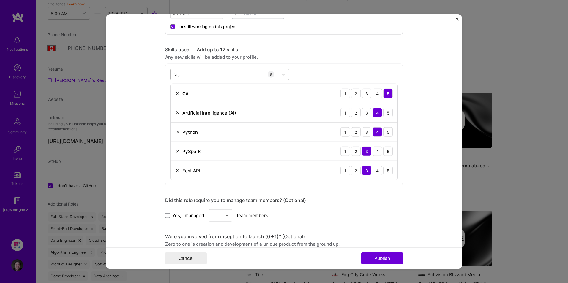
click at [191, 75] on div "fas fas" at bounding box center [224, 75] width 107 height 10
drag, startPoint x: 195, startPoint y: 75, endPoint x: 169, endPoint y: 75, distance: 25.9
click at [171, 75] on div "fas fas" at bounding box center [224, 75] width 107 height 10
type input "f"
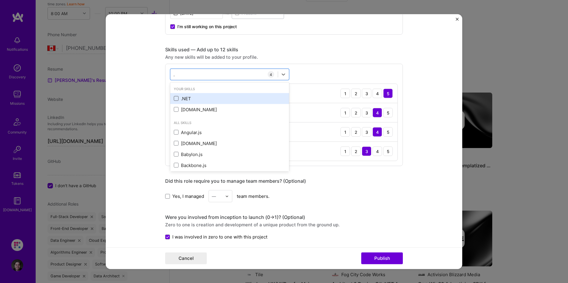
click at [174, 99] on span at bounding box center [176, 98] width 5 height 5
click at [0, 0] on input "checkbox" at bounding box center [0, 0] width 0 height 0
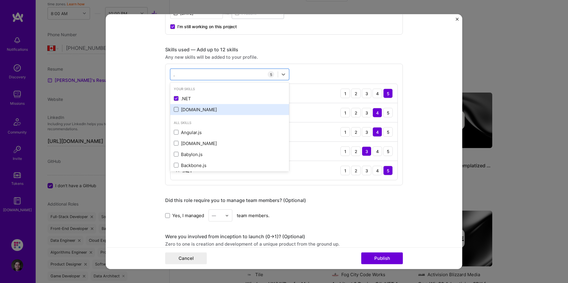
click at [175, 109] on span at bounding box center [176, 109] width 5 height 5
click at [0, 0] on input "checkbox" at bounding box center [0, 0] width 0 height 0
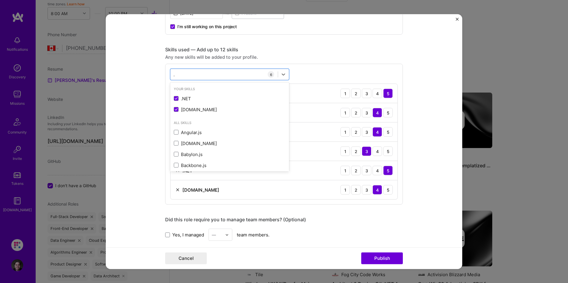
type input "."
click at [153, 100] on form "Project title Extensive Fabric Lakehouse Building + Bot Interface Company Objec…" at bounding box center [284, 141] width 357 height 255
click at [177, 75] on div ". ." at bounding box center [224, 75] width 107 height 10
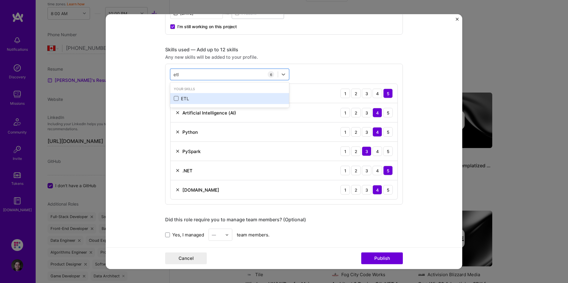
click at [175, 98] on span at bounding box center [176, 98] width 5 height 5
click at [0, 0] on input "checkbox" at bounding box center [0, 0] width 0 height 0
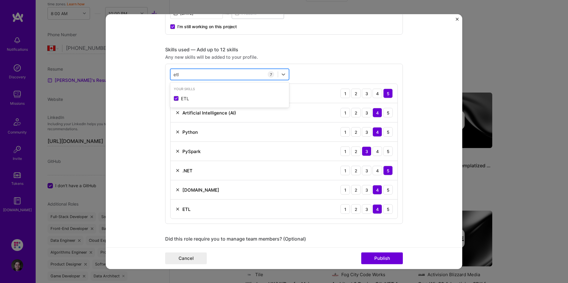
click at [185, 73] on div "etl etl" at bounding box center [224, 75] width 107 height 10
drag, startPoint x: 189, startPoint y: 73, endPoint x: 161, endPoint y: 74, distance: 28.6
click at [161, 74] on form "Project title Extensive Fabric Lakehouse Building + Bot Interface Company Objec…" at bounding box center [284, 141] width 357 height 255
type input "e"
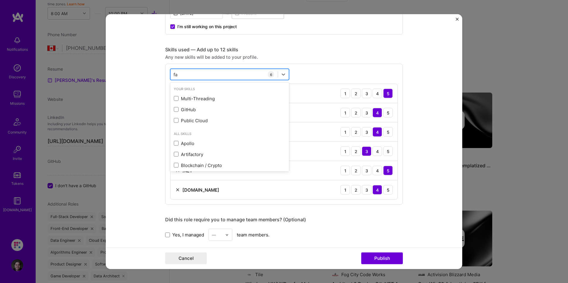
type input "f"
click at [149, 163] on form "Project title Extensive Fabric Lakehouse Building + Bot Interface Company Objec…" at bounding box center [284, 141] width 357 height 255
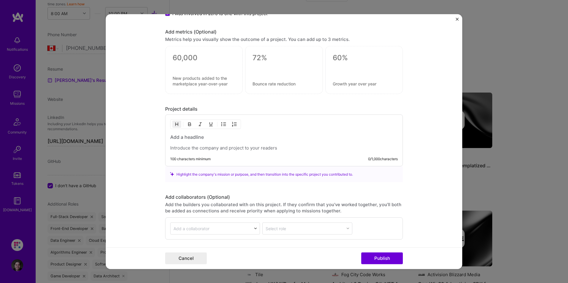
scroll to position [543, 0]
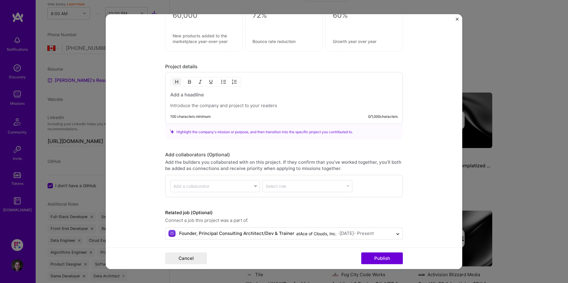
click at [180, 94] on h3 at bounding box center [284, 94] width 228 height 7
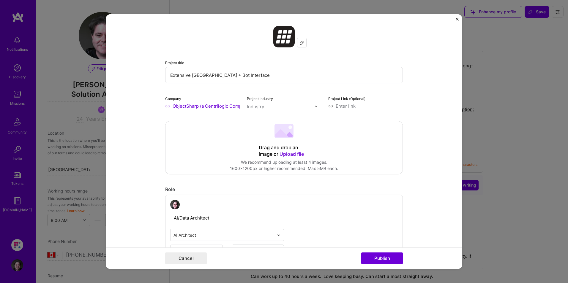
select select "CA"
select select "Right Now"
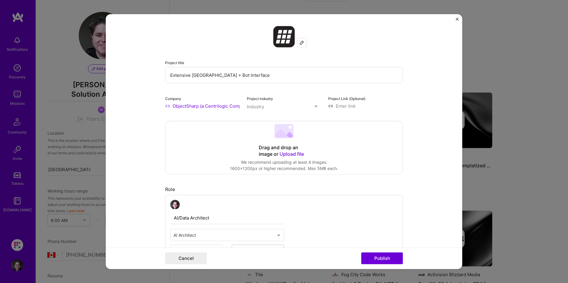
scroll to position [543, 0]
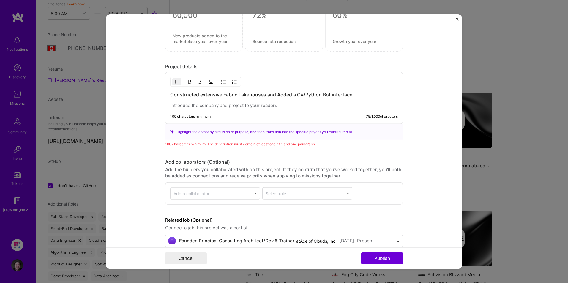
click at [238, 95] on h3 "Constructed extensive Fabric Lakehouses and Added a C#/Python Bot interface" at bounding box center [284, 94] width 228 height 7
click at [291, 95] on h3 "Constructed extensive Fabric lakehouses and added a C#/Python Bot interface" at bounding box center [284, 94] width 228 height 7
click at [212, 119] on div "100 characters minimum 79 / 1,000 characters" at bounding box center [284, 116] width 228 height 5
click at [207, 118] on div "100 characters minimum" at bounding box center [190, 116] width 40 height 5
click at [200, 104] on p at bounding box center [284, 106] width 228 height 6
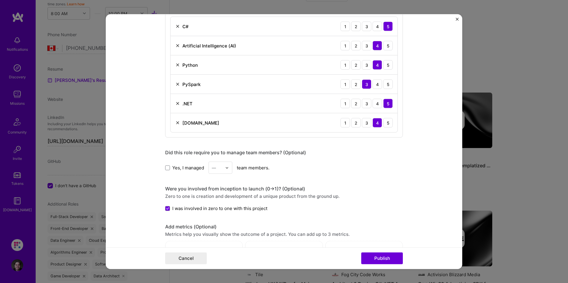
scroll to position [275, 0]
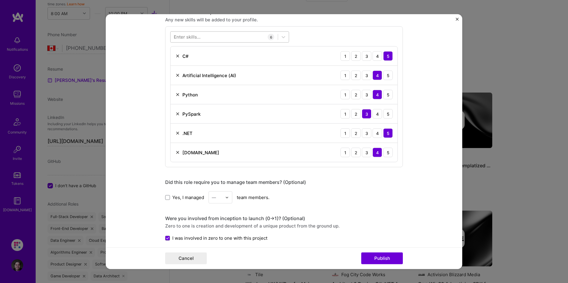
click at [211, 40] on div at bounding box center [224, 37] width 107 height 10
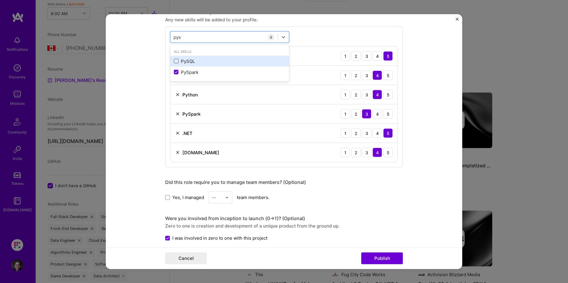
click at [176, 63] on span at bounding box center [176, 61] width 5 height 5
click at [0, 0] on input "checkbox" at bounding box center [0, 0] width 0 height 0
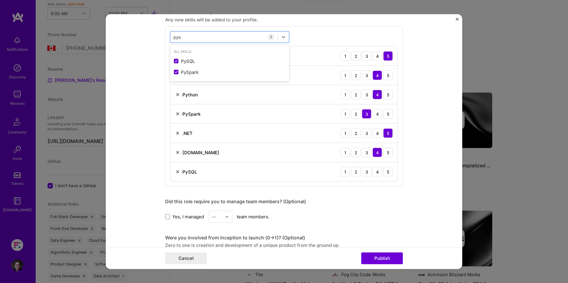
click at [157, 101] on form "Project title Extensive Fabric Lakehouse Building + Bot Interface Company Objec…" at bounding box center [284, 141] width 357 height 255
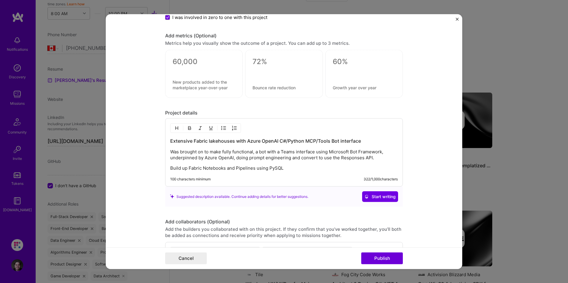
scroll to position [543, 0]
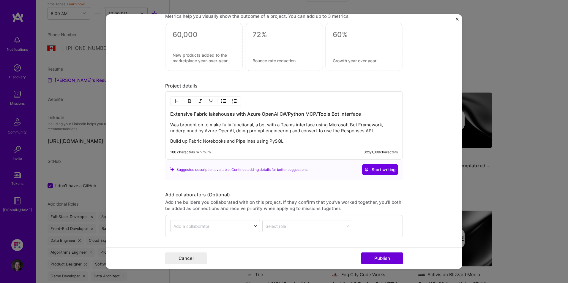
click at [286, 141] on p "Build up Fabric Notebooks and Pipelines using PySQL" at bounding box center [284, 141] width 228 height 6
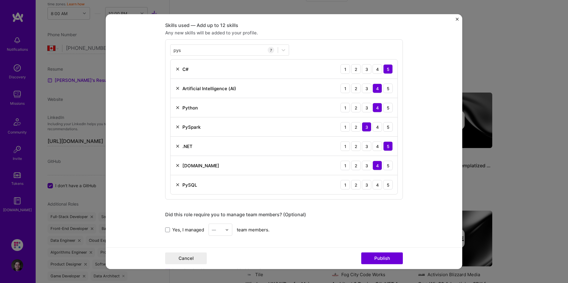
scroll to position [245, 0]
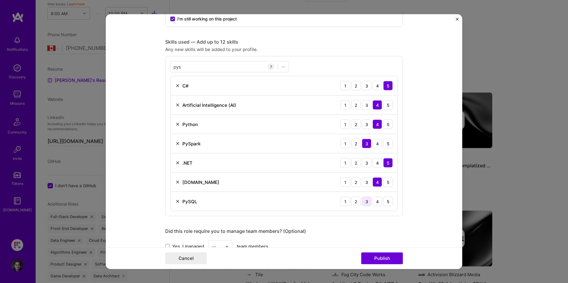
click at [366, 204] on div "3" at bounding box center [367, 202] width 10 height 10
click at [203, 68] on div "pys pys" at bounding box center [224, 67] width 107 height 10
drag, startPoint x: 189, startPoint y: 67, endPoint x: 160, endPoint y: 62, distance: 29.6
click at [160, 62] on form "Project title Extensive Fabric Lakehouse Building + Bot Interface Company Objec…" at bounding box center [284, 141] width 357 height 255
type input "p"
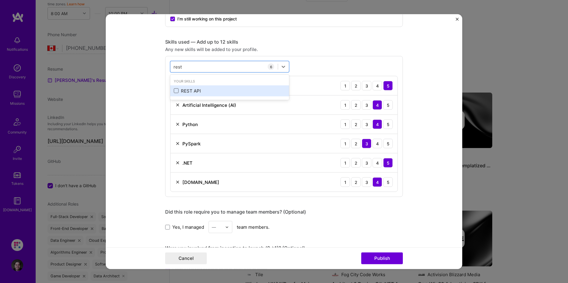
click at [174, 92] on span at bounding box center [176, 91] width 5 height 5
click at [0, 0] on input "checkbox" at bounding box center [0, 0] width 0 height 0
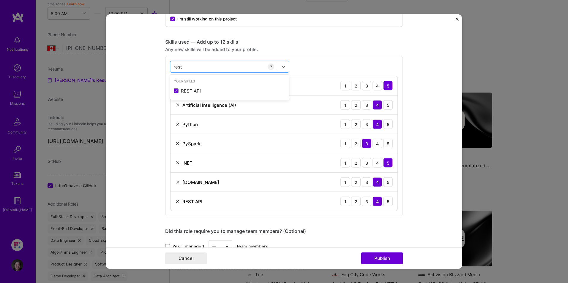
type input "rest"
click at [349, 214] on div "option REST API, selected. option REST API selected, 0 of 2. 1 result available…" at bounding box center [284, 136] width 238 height 160
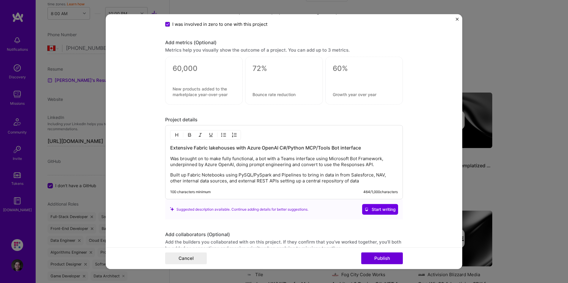
scroll to position [513, 0]
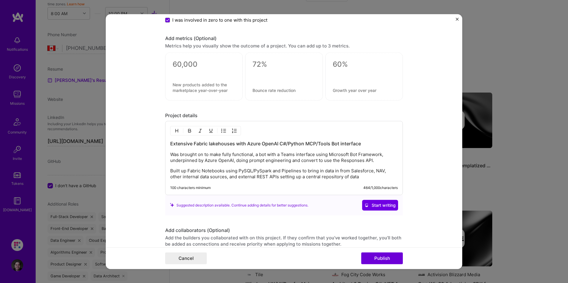
click at [298, 177] on p "Built up Fabric Notebooks using PySQL/PySpark and Pipelines to bring in data in…" at bounding box center [284, 174] width 228 height 12
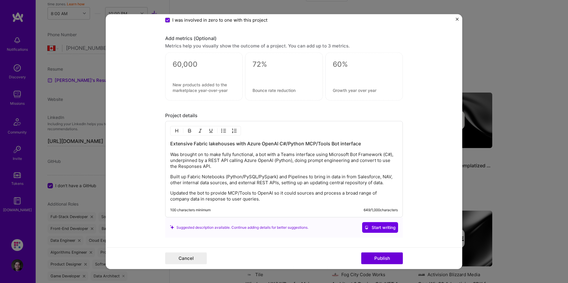
click at [312, 194] on p "Updated the bot to provide MCP/Tools to OpenAI so it could sources and process …" at bounding box center [284, 196] width 228 height 12
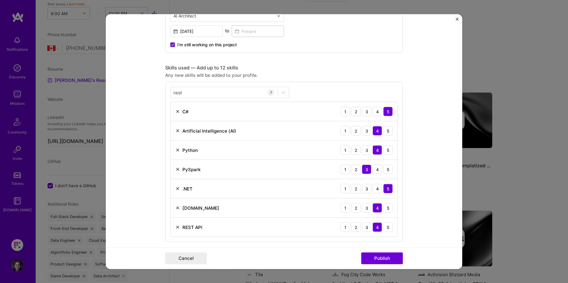
scroll to position [204, 0]
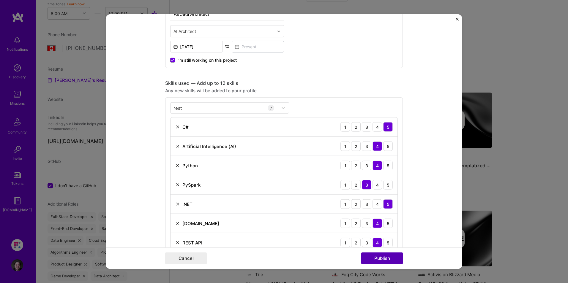
click at [379, 260] on button "Publish" at bounding box center [382, 259] width 42 height 12
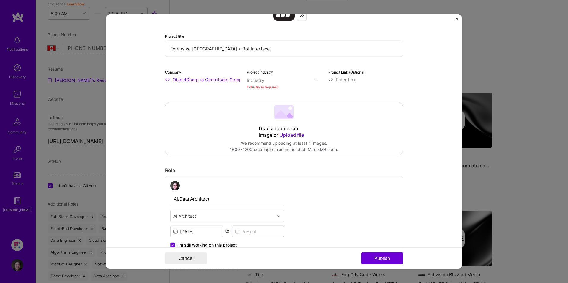
scroll to position [12, 0]
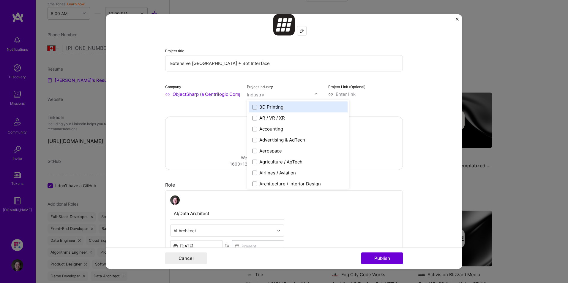
click at [265, 96] on input "text" at bounding box center [281, 95] width 68 height 6
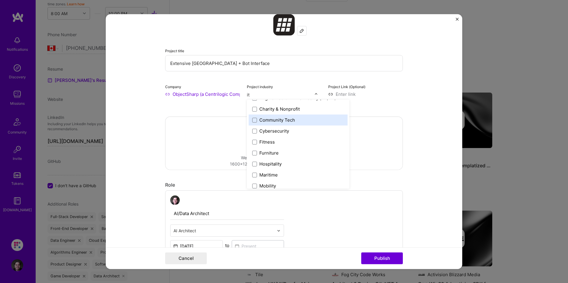
scroll to position [0, 0]
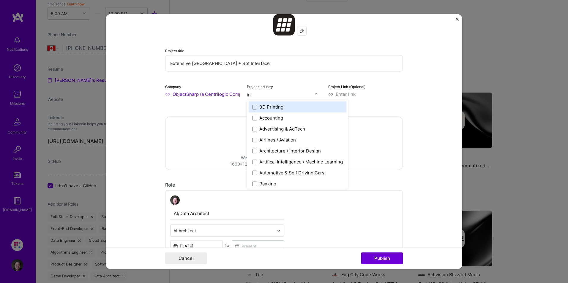
type input "i"
type input "a"
type input "i"
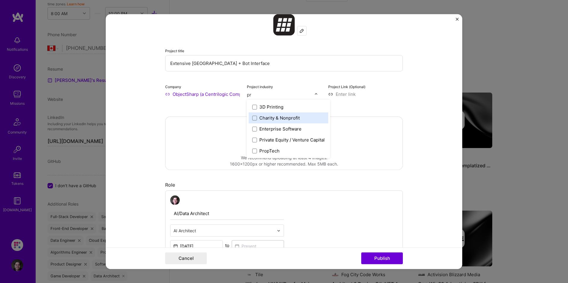
type input "p"
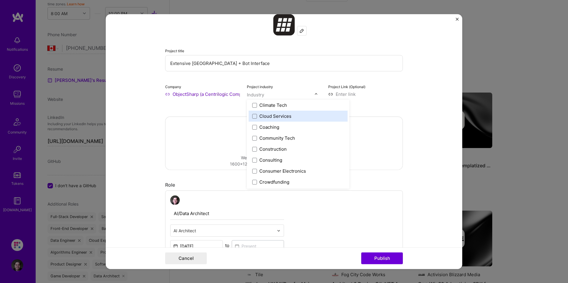
scroll to position [357, 0]
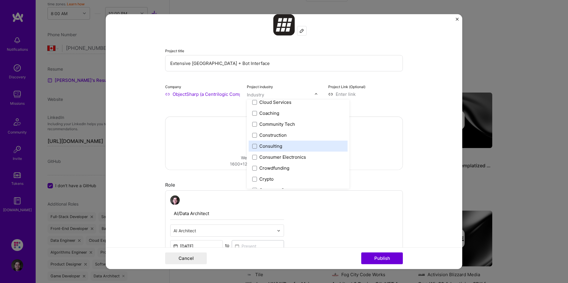
click at [254, 143] on label "Consulting" at bounding box center [298, 146] width 92 height 6
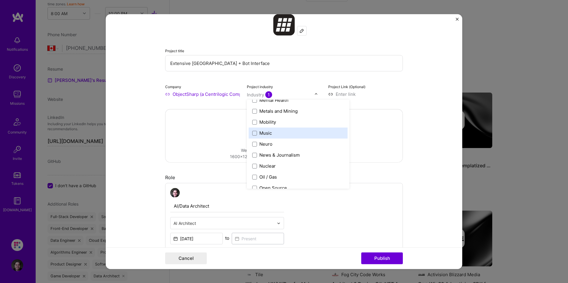
scroll to position [951, 0]
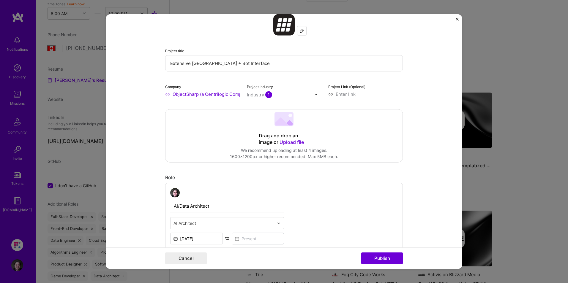
click at [314, 96] on img at bounding box center [316, 94] width 4 height 4
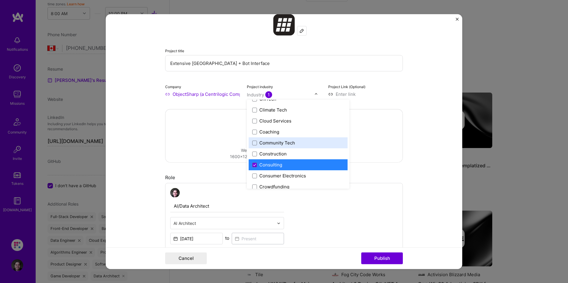
scroll to position [308, 0]
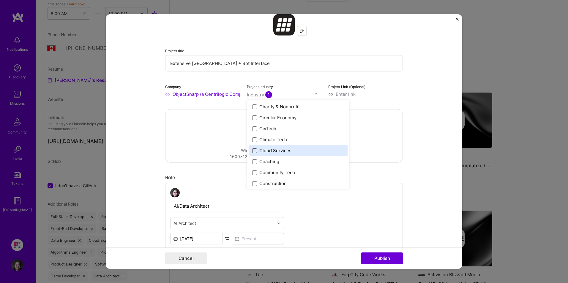
click at [253, 149] on span at bounding box center [254, 150] width 5 height 5
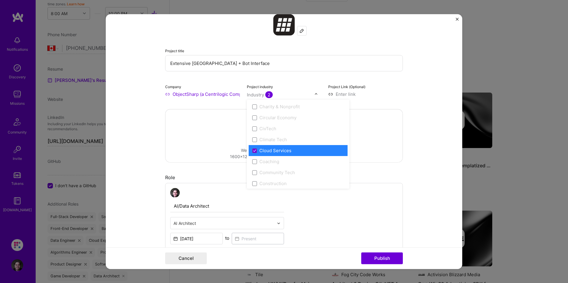
click at [422, 131] on form "Project title Extensive Fabric Lakehouse Building + Bot Interface Company Objec…" at bounding box center [284, 141] width 357 height 255
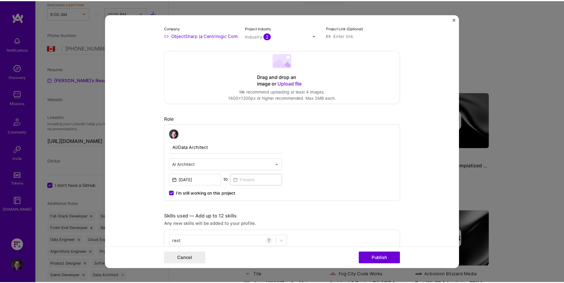
scroll to position [101, 0]
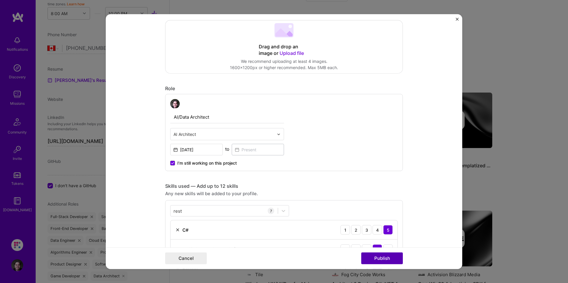
click at [377, 259] on button "Publish" at bounding box center [382, 259] width 42 height 12
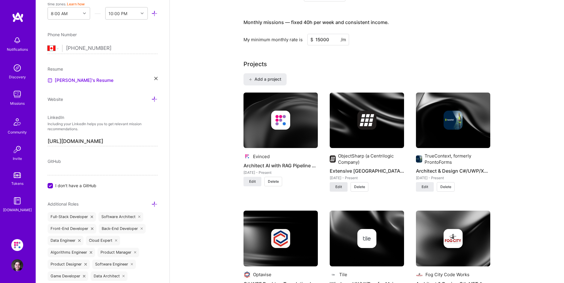
click at [340, 187] on span "Edit" at bounding box center [338, 187] width 7 height 5
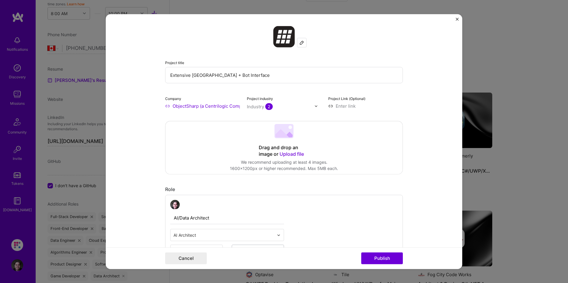
click at [210, 75] on input "Extensive Fabric Lakehouse Building + Bot Interface" at bounding box center [284, 75] width 238 height 16
click at [285, 75] on input "AI Architect for extensive Fabric Lakehouse Building + Bot Interface" at bounding box center [284, 75] width 238 height 16
type input "AI Architect for extensive Fabric Lakehouse Building + bot Interface"
click at [387, 260] on button "Publish" at bounding box center [382, 259] width 42 height 12
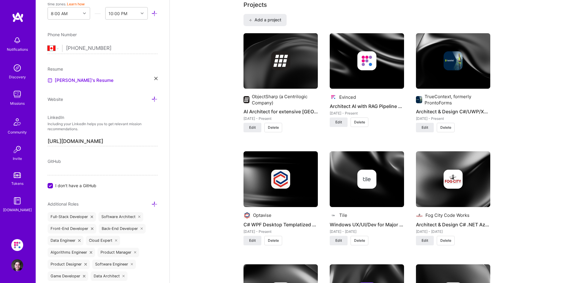
scroll to position [396, 0]
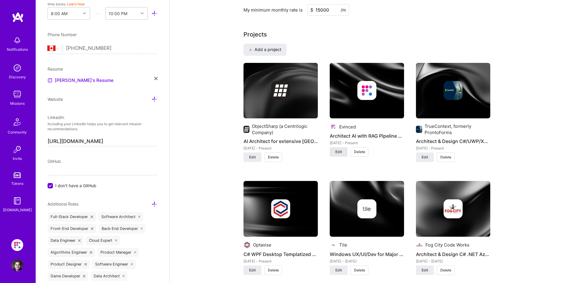
click at [337, 153] on span "Edit" at bounding box center [338, 151] width 7 height 5
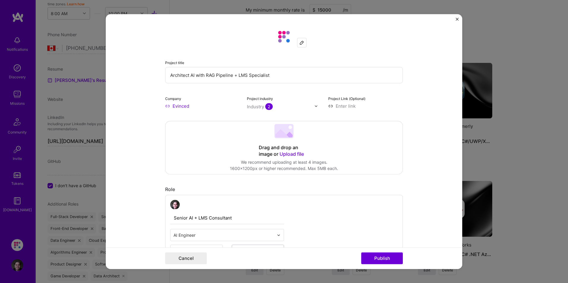
click at [187, 76] on input "Architect AI with RAG Pipeline + LMS Specialist" at bounding box center [284, 75] width 238 height 16
type input "AI + RAG Architecture Content Pipeline with LMS Solutions"
click at [379, 255] on button "Publish" at bounding box center [382, 259] width 42 height 12
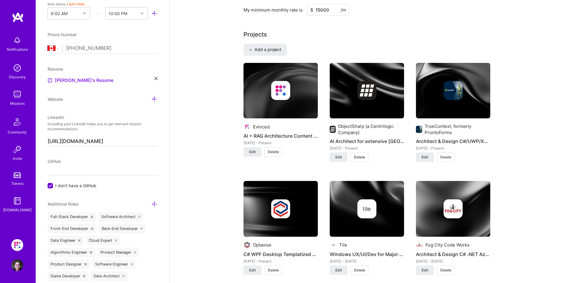
drag, startPoint x: 256, startPoint y: 151, endPoint x: 317, endPoint y: 170, distance: 64.4
click at [341, 160] on span "Edit" at bounding box center [338, 157] width 7 height 5
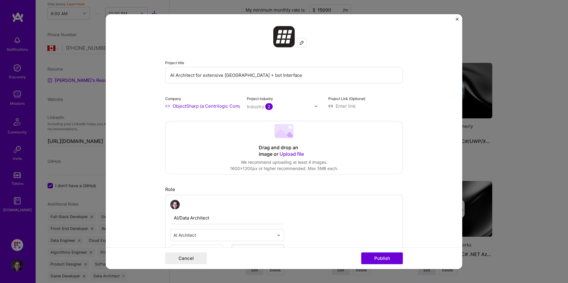
click at [199, 76] on input "AI Architect for extensive Fabric Lakehouse Building + bot Interface" at bounding box center [284, 75] width 238 height 16
type input "AI Architecture for extensive Fabric Lakehouse with bot Interface"
click at [378, 256] on button "Publish" at bounding box center [382, 259] width 42 height 12
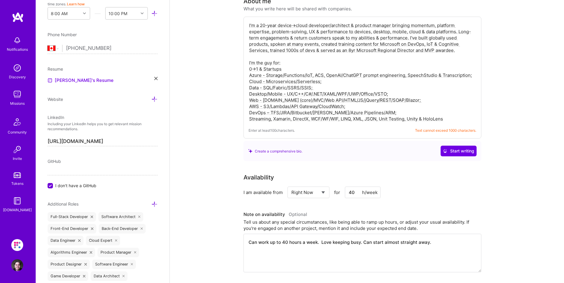
scroll to position [0, 0]
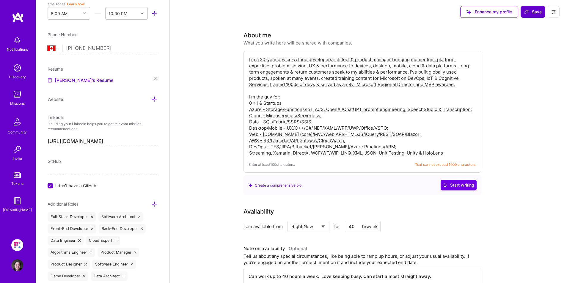
click at [532, 13] on span "Save" at bounding box center [533, 12] width 18 height 6
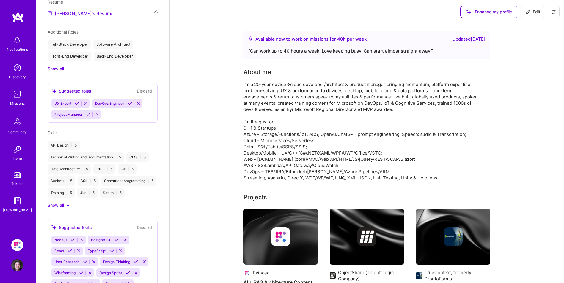
scroll to position [145, 0]
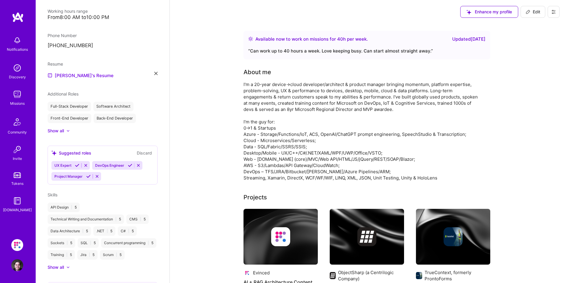
click at [530, 12] on span "Edit" at bounding box center [532, 12] width 15 height 6
select select "CA"
select select "Right Now"
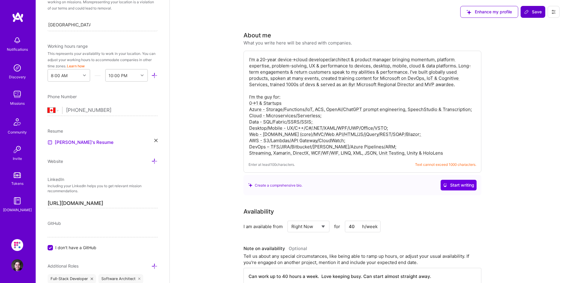
scroll to position [207, 0]
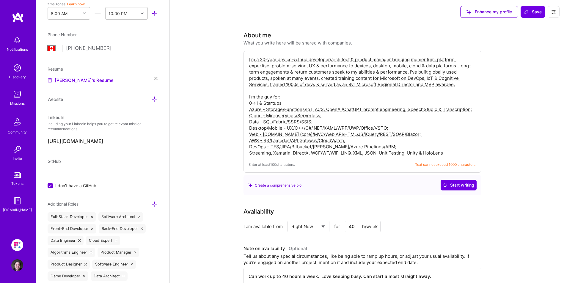
click at [286, 104] on textarea "I'm a 20-year device->cloud developer/architect & product manager bringing mome…" at bounding box center [362, 106] width 228 height 101
drag, startPoint x: 327, startPoint y: 111, endPoint x: 405, endPoint y: 109, distance: 78.5
click at [405, 109] on textarea "I'm a 20-year device->cloud developer/architect & product manager bringing mome…" at bounding box center [362, 106] width 228 height 101
click at [331, 67] on textarea "I'm a 20+ yr device->cloud developer/architect & prod manager bringing momentum…" at bounding box center [362, 106] width 228 height 101
type textarea "I'm a 20+ yr device->cloud developer/architect & prod manager bringing momentum…"
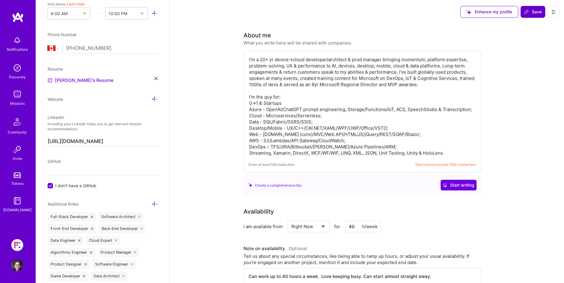
click at [537, 11] on span "Save" at bounding box center [533, 12] width 18 height 6
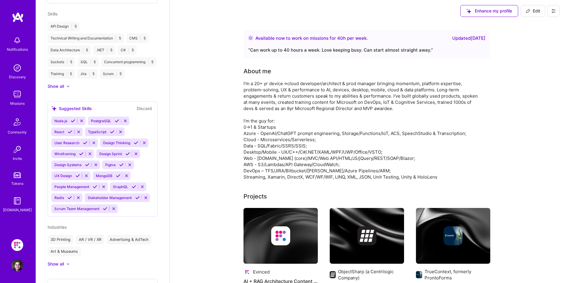
scroll to position [0, 0]
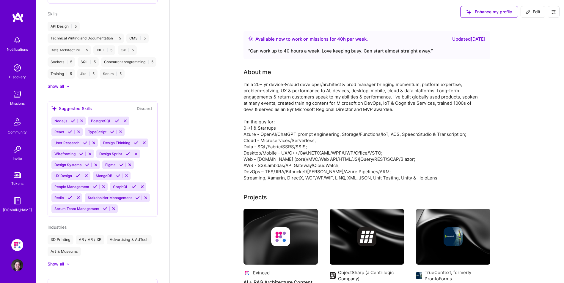
click at [17, 95] on img at bounding box center [17, 95] width 12 height 12
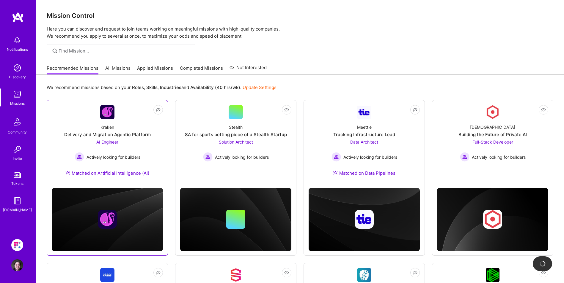
click at [106, 116] on img at bounding box center [107, 112] width 14 height 14
click at [15, 265] on img at bounding box center [17, 266] width 12 height 12
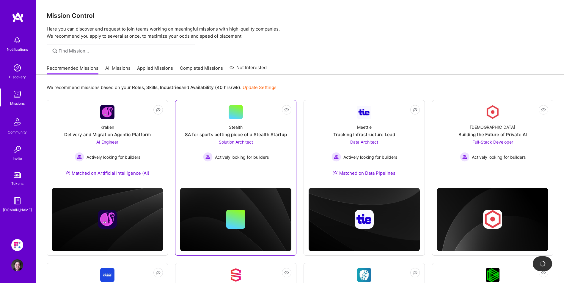
click at [234, 142] on span "Solution Architect" at bounding box center [236, 142] width 34 height 5
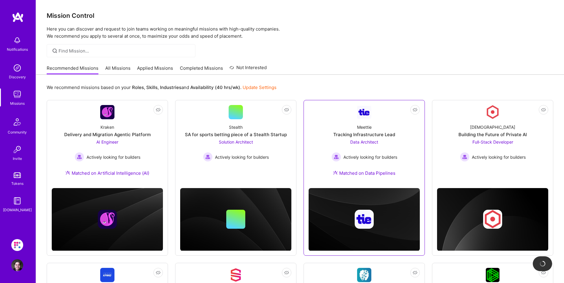
click at [367, 142] on span "Data Architect" at bounding box center [364, 142] width 28 height 5
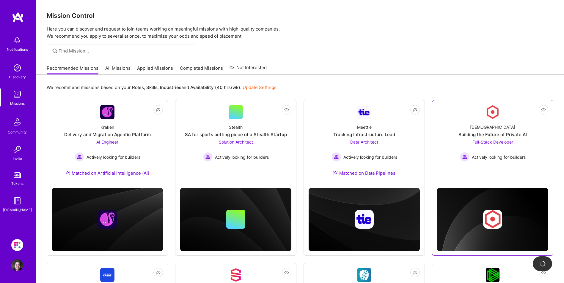
click at [485, 143] on span "Full-Stack Developer" at bounding box center [492, 142] width 41 height 5
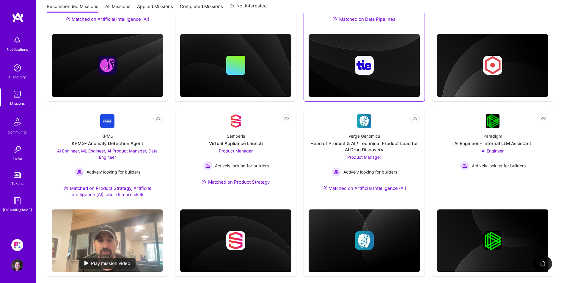
scroll to position [178, 0]
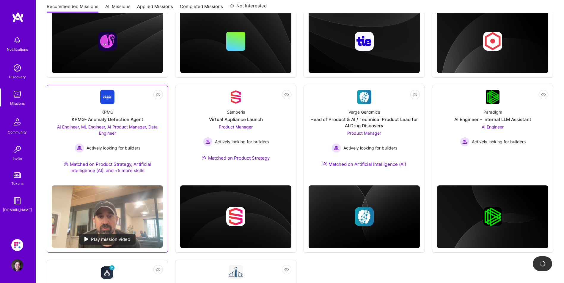
click at [108, 96] on img at bounding box center [107, 97] width 14 height 14
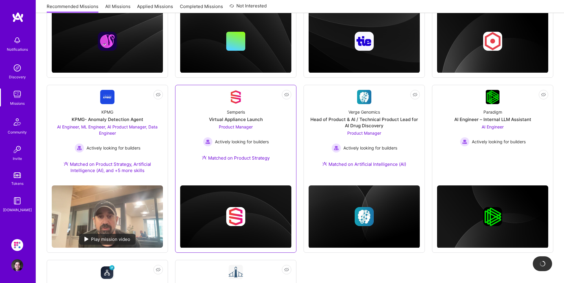
click at [237, 101] on img at bounding box center [236, 97] width 14 height 14
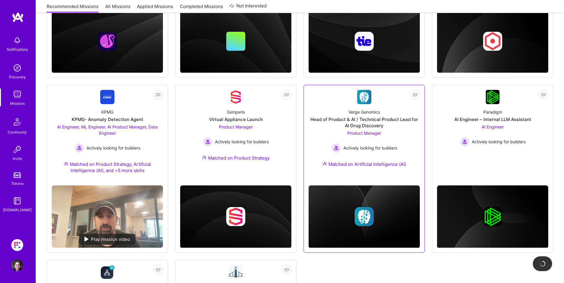
click at [362, 97] on img at bounding box center [364, 97] width 14 height 14
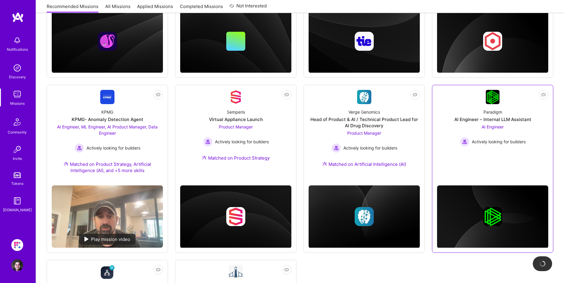
click at [491, 102] on img at bounding box center [493, 97] width 14 height 14
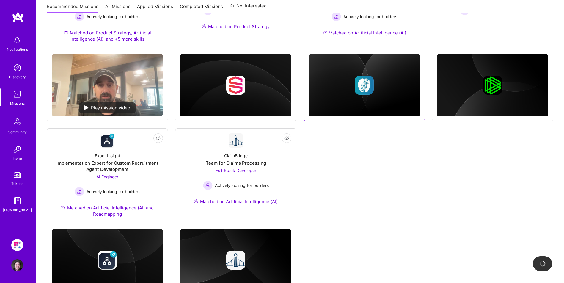
scroll to position [327, 0]
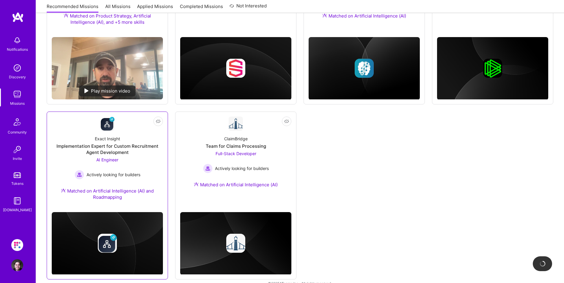
click at [103, 127] on img at bounding box center [107, 124] width 14 height 14
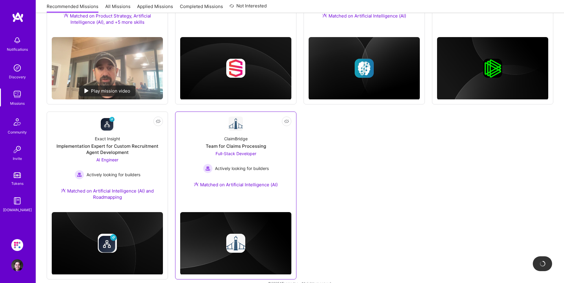
click at [238, 125] on img at bounding box center [236, 124] width 14 height 14
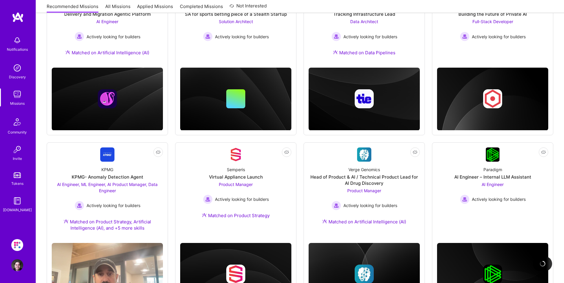
scroll to position [0, 0]
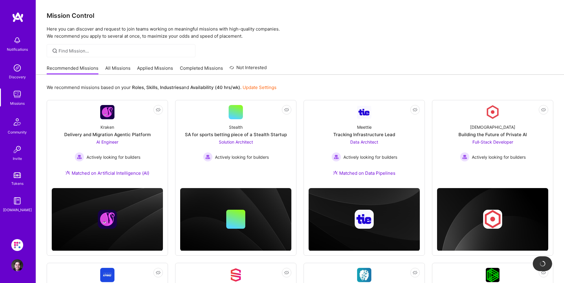
click at [118, 70] on link "All Missions" at bounding box center [117, 70] width 25 height 10
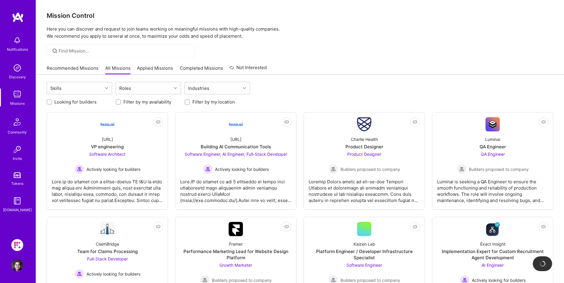
click at [89, 102] on label "Looking for builders" at bounding box center [75, 102] width 42 height 6
click at [52, 102] on input "Looking for builders" at bounding box center [50, 102] width 4 height 4
checkbox input "true"
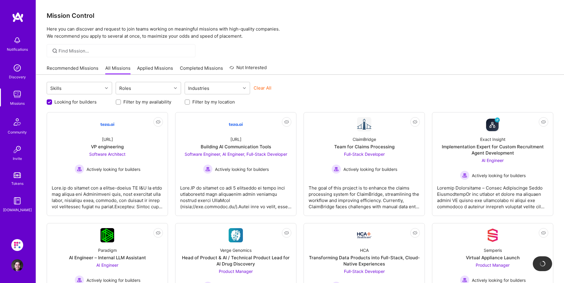
click at [137, 103] on label "Filter by my availability" at bounding box center [147, 102] width 48 height 6
drag, startPoint x: 137, startPoint y: 103, endPoint x: 208, endPoint y: 102, distance: 70.7
click at [208, 102] on label "Filter by my location" at bounding box center [213, 102] width 42 height 6
click at [190, 102] on input "Filter by my location" at bounding box center [188, 102] width 4 height 4
checkbox input "true"
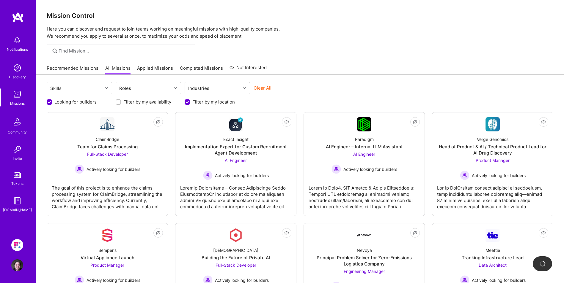
click at [140, 103] on label "Filter by my availability" at bounding box center [147, 102] width 48 height 6
click at [121, 103] on input "Filter by my availability" at bounding box center [119, 102] width 4 height 4
checkbox input "true"
click at [109, 87] on div at bounding box center [107, 88] width 9 height 8
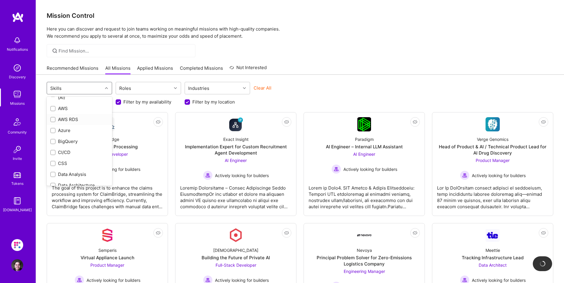
scroll to position [59, 0]
click at [84, 122] on div "Artificial Intelligence (AI)" at bounding box center [79, 124] width 58 height 12
checkbox input "true"
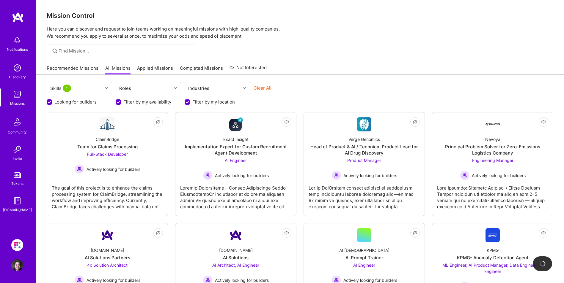
click at [265, 103] on div "Looking for builders Filter by my availability Filter by my location" at bounding box center [300, 100] width 506 height 9
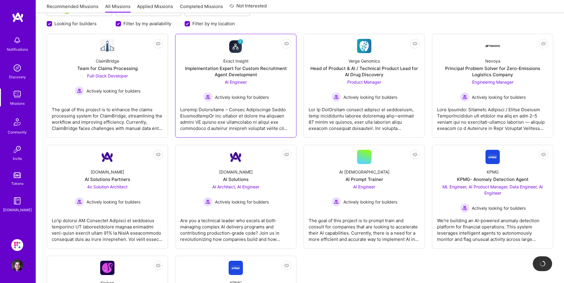
scroll to position [89, 0]
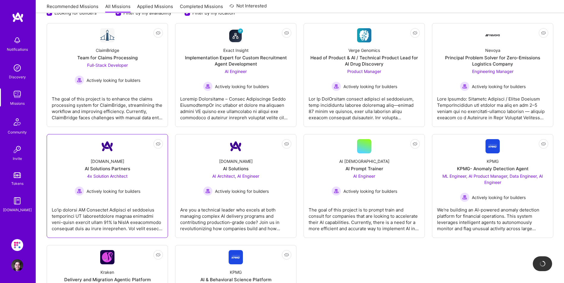
click at [113, 174] on span "4x Solution Architect" at bounding box center [107, 176] width 40 height 5
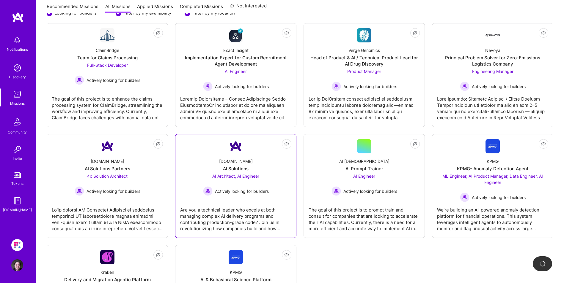
click at [230, 175] on span "AI Architect, AI Engineer" at bounding box center [235, 176] width 47 height 5
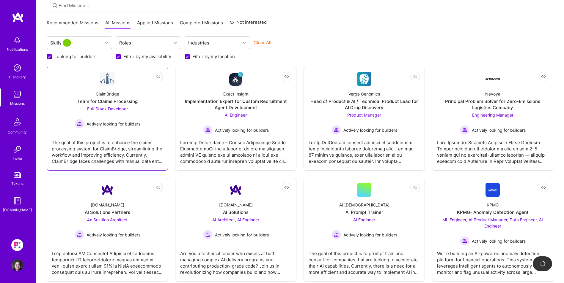
scroll to position [0, 0]
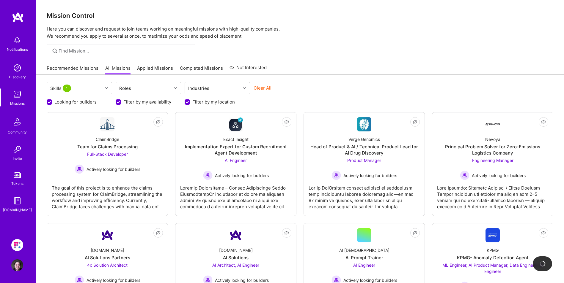
click at [105, 90] on div at bounding box center [107, 88] width 9 height 8
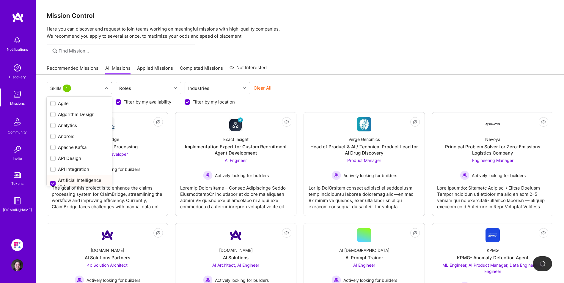
click at [53, 182] on input "checkbox" at bounding box center [53, 183] width 5 height 5
checkbox input "false"
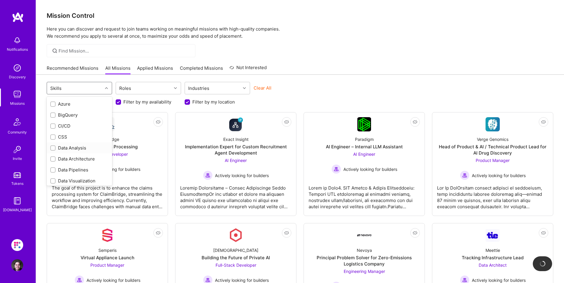
scroll to position [119, 0]
click at [54, 100] on input "checkbox" at bounding box center [53, 101] width 4 height 4
checkbox input "true"
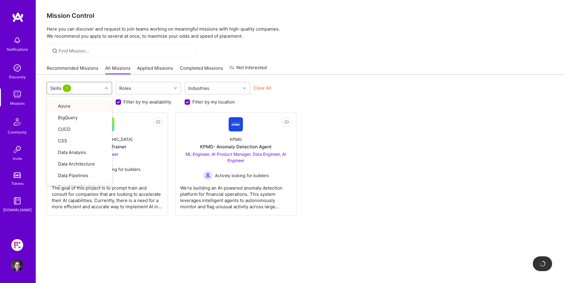
click at [177, 258] on div "option Azure, selected. option Data Visualization focused, 18 of 80. 80 results…" at bounding box center [300, 188] width 528 height 227
click at [103, 87] on div at bounding box center [107, 88] width 9 height 8
click at [52, 148] on input "checkbox" at bounding box center [53, 148] width 5 height 5
checkbox input "false"
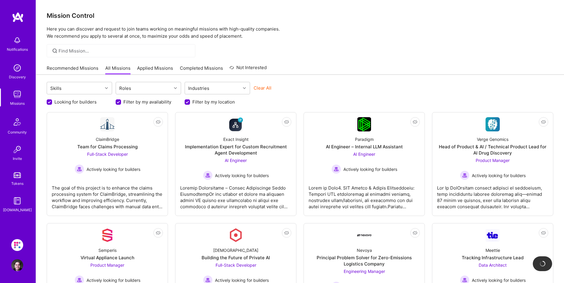
click at [282, 103] on div "Looking for builders Filter by my availability Filter by my location" at bounding box center [300, 100] width 506 height 9
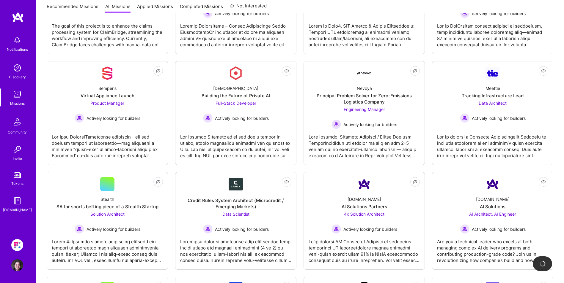
scroll to position [0, 0]
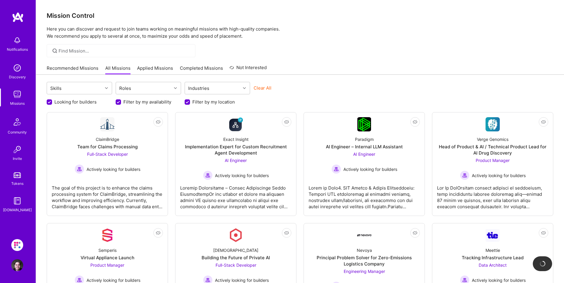
click at [163, 68] on link "Applied Missions" at bounding box center [155, 70] width 36 height 10
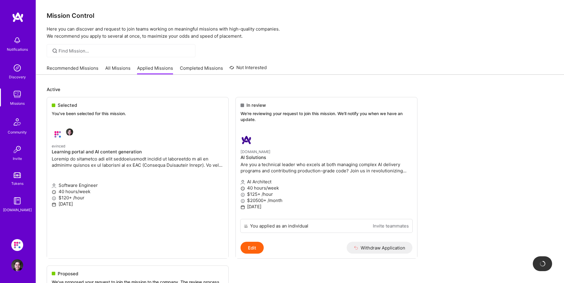
click at [89, 131] on ul "Selected You've been selected for this mission. evinced Learning portal and AI …" at bounding box center [300, 256] width 506 height 319
click at [266, 129] on div "In review We're reviewing your request to join this mission. We'll notify you w…" at bounding box center [326, 113] width 181 height 32
click at [270, 117] on p "We're reviewing your request to join this mission. We'll notify you when we hav…" at bounding box center [326, 117] width 172 height 12
click at [259, 248] on button "Edit" at bounding box center [251, 248] width 23 height 12
click at [15, 94] on img at bounding box center [17, 95] width 12 height 12
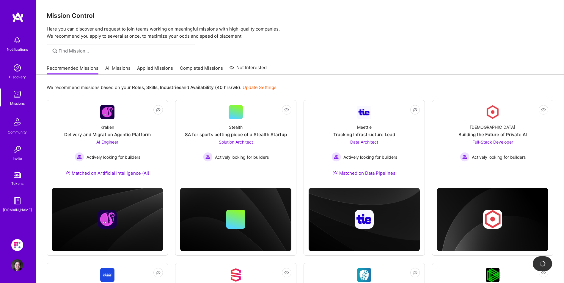
click at [107, 47] on div at bounding box center [121, 50] width 149 height 13
click at [116, 69] on link "All Missions" at bounding box center [117, 70] width 25 height 10
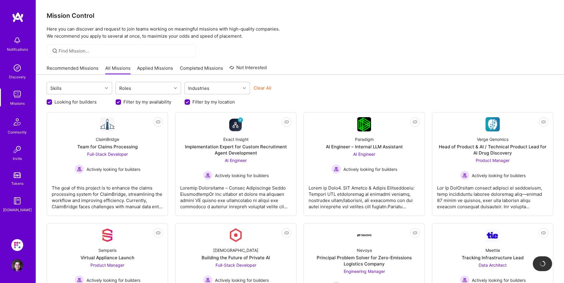
click at [57, 51] on div at bounding box center [121, 50] width 149 height 13
click at [57, 51] on icon at bounding box center [54, 51] width 7 height 7
click at [105, 87] on icon at bounding box center [106, 88] width 3 height 3
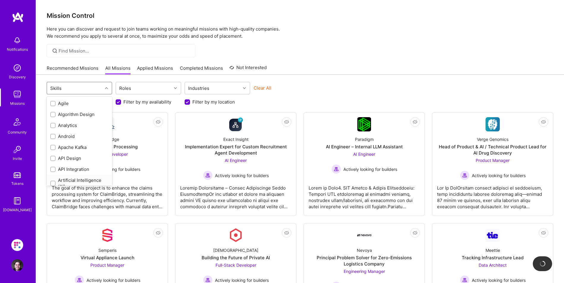
click at [86, 177] on div "Artificial Intelligence (AI)" at bounding box center [79, 183] width 65 height 17
checkbox input "true"
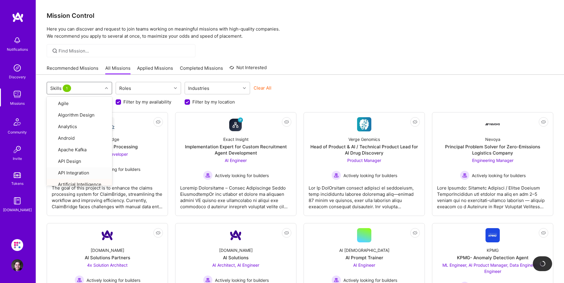
click at [308, 81] on div "option Artificial Intelligence (AI), selected. option API Integration focused, …" at bounding box center [300, 261] width 528 height 372
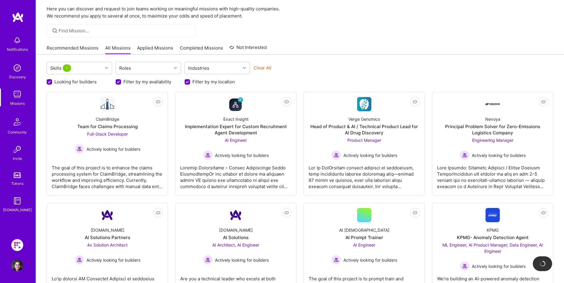
scroll to position [89, 0]
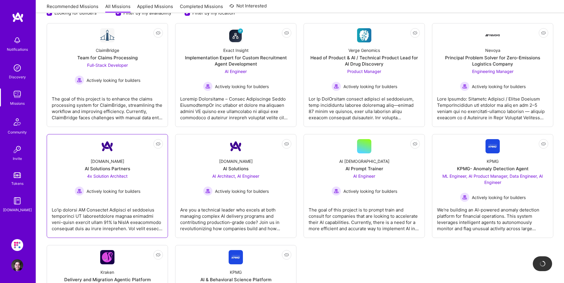
click at [114, 177] on span "4x Solution Architect" at bounding box center [107, 176] width 40 height 5
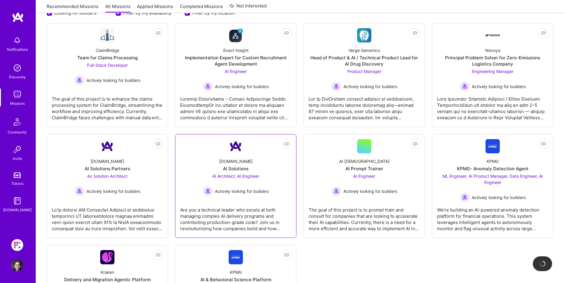
click at [226, 178] on span "AI Architect, AI Engineer" at bounding box center [235, 176] width 47 height 5
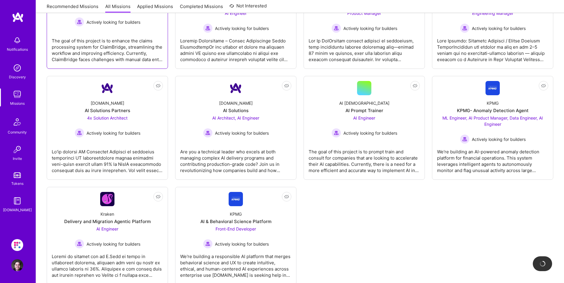
scroll to position [149, 0]
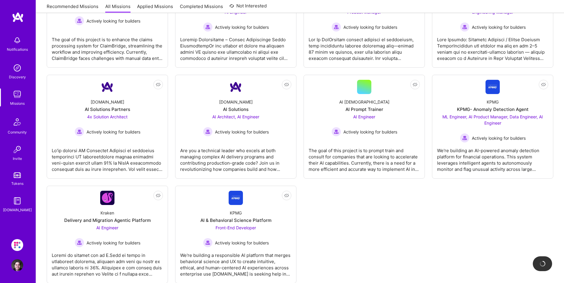
click at [394, 216] on div "Not Interested ClaimBridge Team for Claims Processing Full-Stack Developer Acti…" at bounding box center [300, 124] width 506 height 320
click at [16, 269] on img at bounding box center [17, 266] width 12 height 12
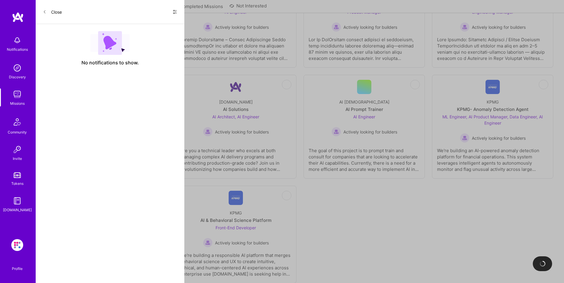
select select "CA"
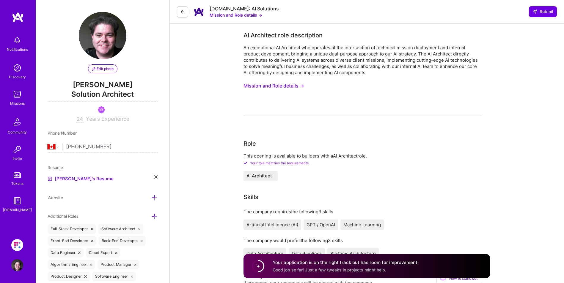
click at [17, 43] on img at bounding box center [17, 40] width 12 height 12
click at [18, 18] on img at bounding box center [18, 17] width 12 height 11
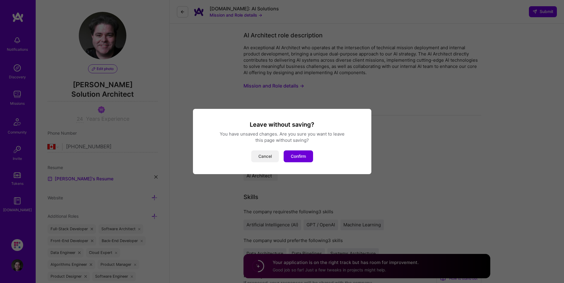
drag, startPoint x: 299, startPoint y: 157, endPoint x: 260, endPoint y: 155, distance: 38.4
click at [261, 155] on div "Cancel Confirm" at bounding box center [282, 157] width 164 height 12
click at [260, 155] on button "Cancel" at bounding box center [265, 157] width 28 height 12
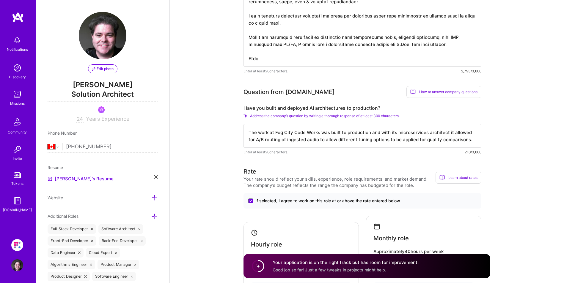
scroll to position [594, 0]
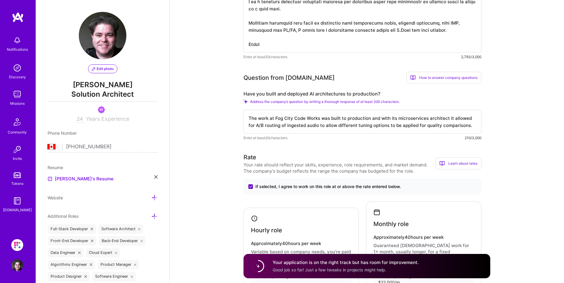
click at [317, 120] on textarea "The work at Fog City Code Works was built to production and with its microservi…" at bounding box center [362, 122] width 238 height 24
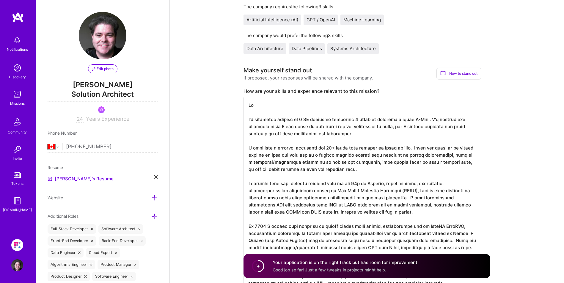
scroll to position [0, 0]
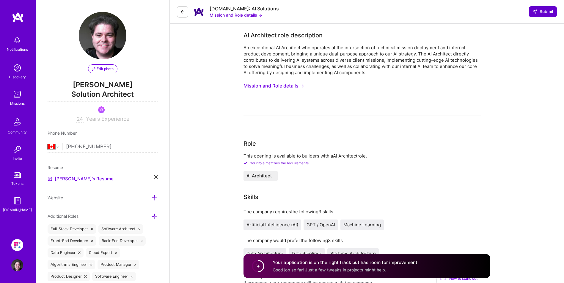
type textarea "The work at Fog City Code Works was built to production and with its microservi…"
click at [544, 11] on span "Submit" at bounding box center [542, 12] width 21 height 6
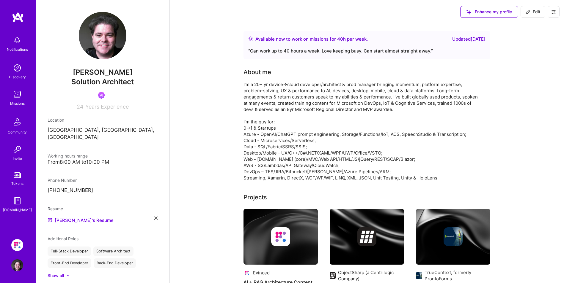
click at [535, 14] on span "Edit" at bounding box center [532, 12] width 15 height 6
select select "CA"
select select "Right Now"
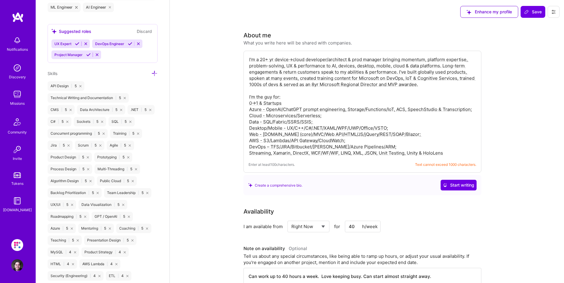
scroll to position [504, 0]
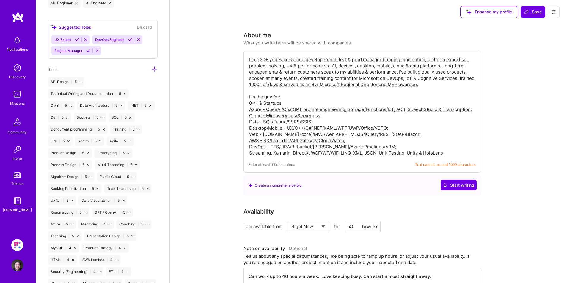
click at [151, 73] on icon at bounding box center [154, 69] width 6 height 6
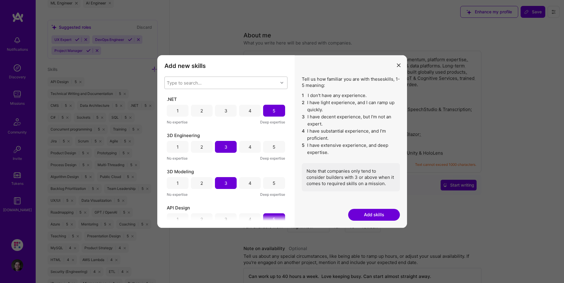
click at [195, 83] on div "Type to search..." at bounding box center [184, 83] width 35 height 6
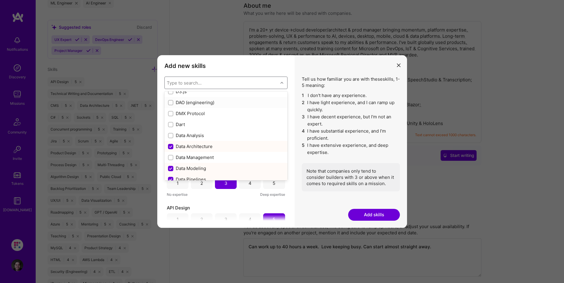
scroll to position [921, 0]
click at [172, 112] on input "modal" at bounding box center [171, 112] width 4 height 4
checkbox input "true"
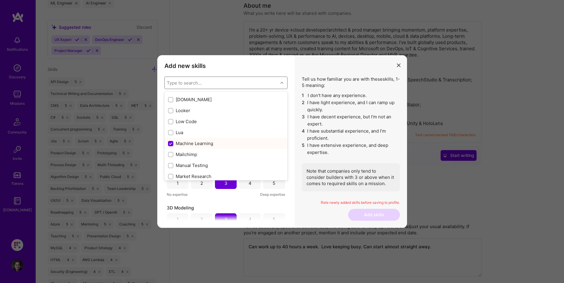
scroll to position [2080, 0]
click at [171, 140] on input "modal" at bounding box center [171, 140] width 4 height 4
checkbox input "true"
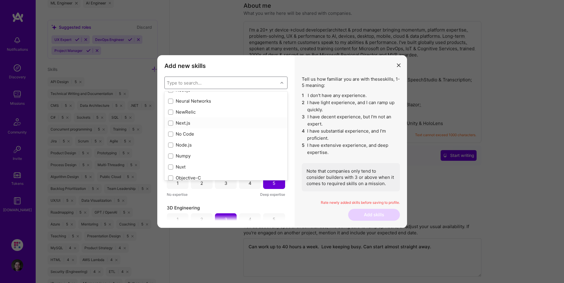
scroll to position [2407, 0]
click at [170, 122] on input "modal" at bounding box center [171, 121] width 4 height 4
checkbox input "true"
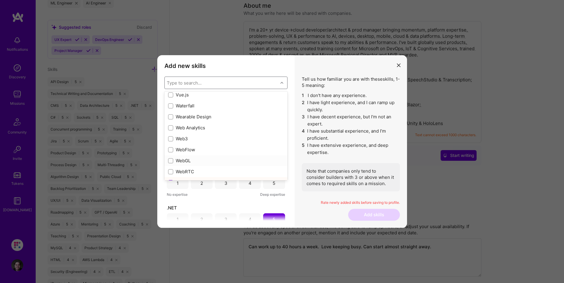
scroll to position [3863, 0]
click at [170, 116] on input "modal" at bounding box center [171, 117] width 4 height 4
checkbox input "true"
click at [171, 111] on input "modal" at bounding box center [171, 111] width 4 height 4
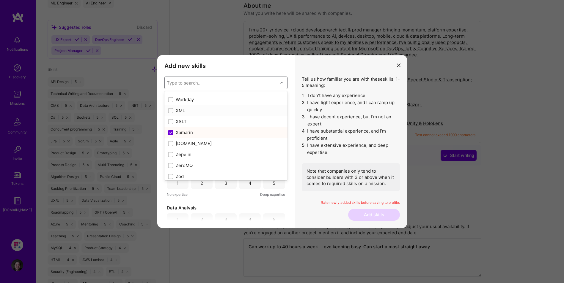
checkbox input "true"
click at [171, 119] on label "modal" at bounding box center [170, 122] width 5 height 6
click at [251, 146] on div "4" at bounding box center [250, 147] width 22 height 12
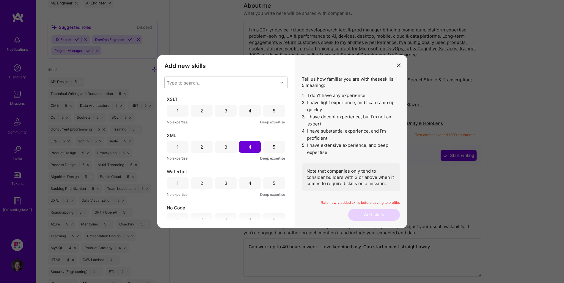
click at [265, 145] on div "5" at bounding box center [274, 147] width 22 height 12
click at [217, 112] on div "3" at bounding box center [226, 111] width 22 height 12
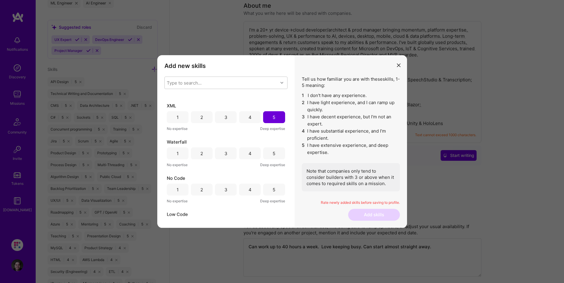
click at [265, 154] on div "5" at bounding box center [274, 154] width 22 height 12
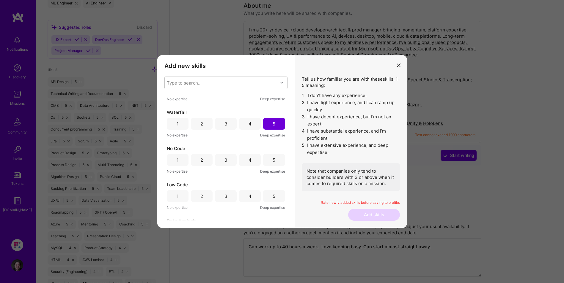
click at [226, 160] on div "3" at bounding box center [226, 160] width 22 height 12
click at [228, 192] on div "3" at bounding box center [226, 196] width 22 height 12
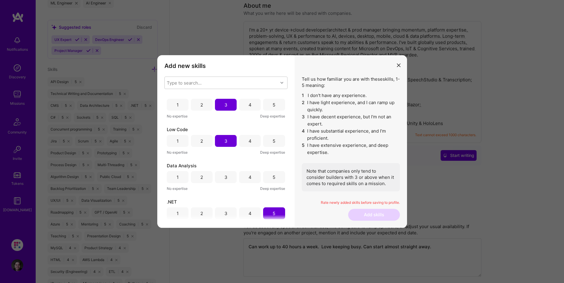
scroll to position [149, 0]
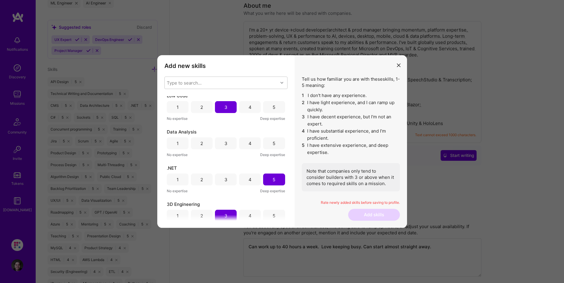
click at [241, 145] on div "4" at bounding box center [250, 144] width 22 height 12
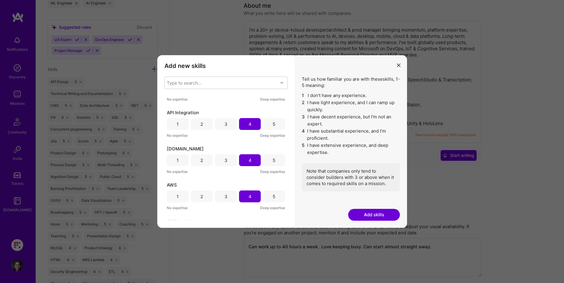
scroll to position [267, 0]
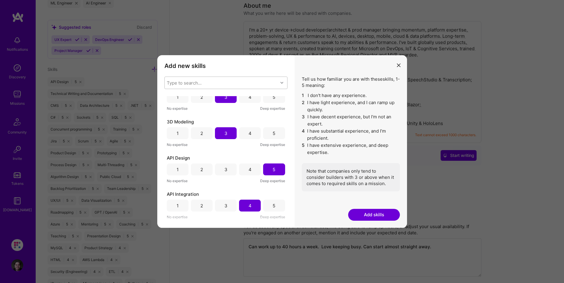
click at [204, 83] on div "Type to search..." at bounding box center [221, 83] width 113 height 12
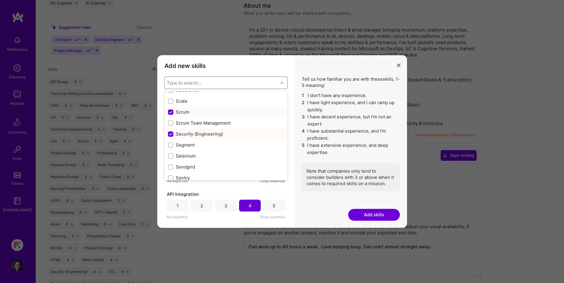
scroll to position [3237, 0]
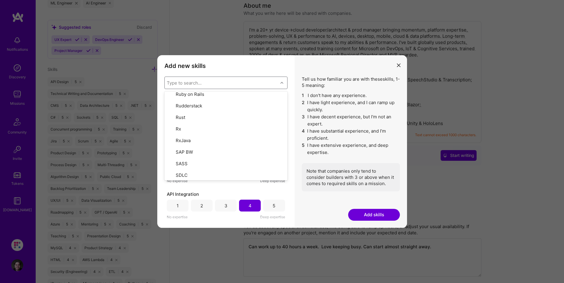
click at [270, 204] on div "5" at bounding box center [274, 206] width 22 height 12
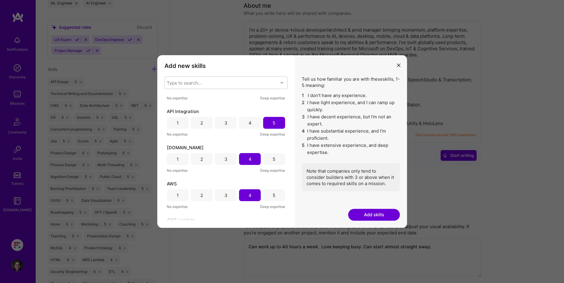
scroll to position [386, 0]
click at [397, 64] on icon "modal" at bounding box center [399, 66] width 4 height 4
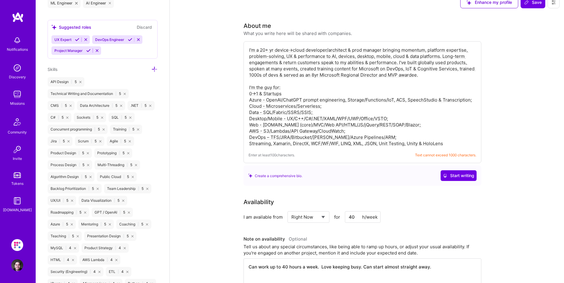
scroll to position [0, 0]
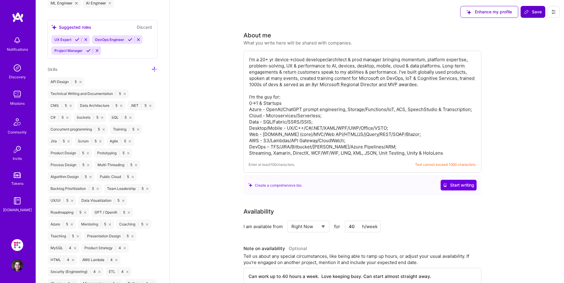
click at [532, 12] on span "Save" at bounding box center [533, 12] width 18 height 6
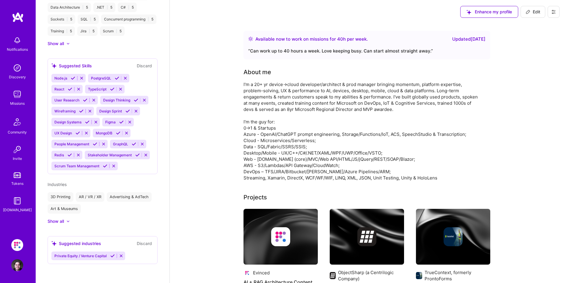
scroll to position [325, 0]
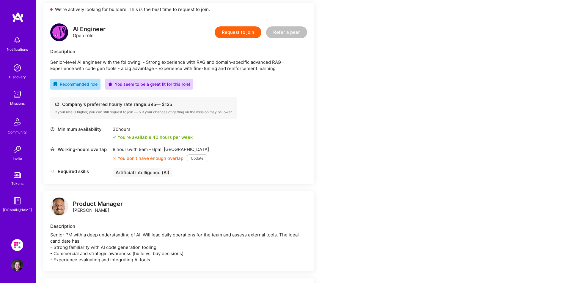
scroll to position [30, 0]
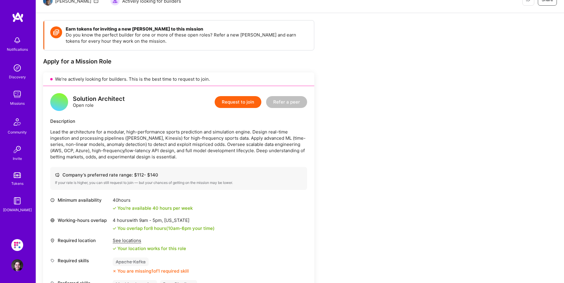
scroll to position [89, 0]
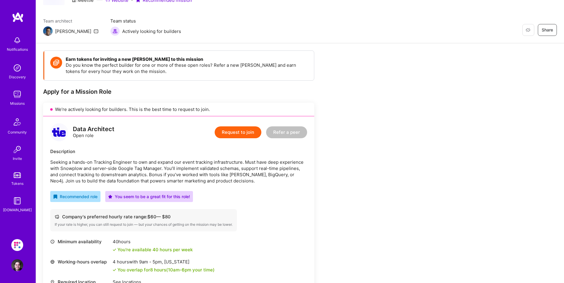
scroll to position [59, 0]
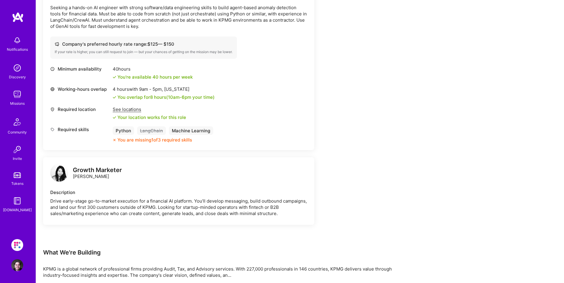
scroll to position [862, 0]
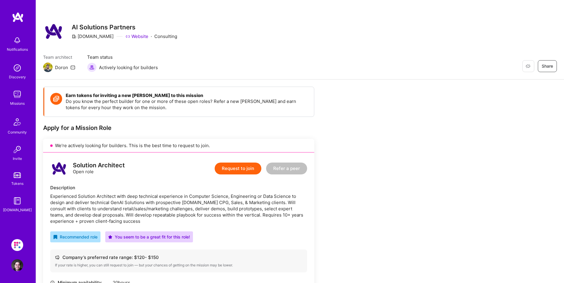
drag, startPoint x: 116, startPoint y: 9, endPoint x: 137, endPoint y: 1, distance: 22.7
click at [116, 9] on div "Restore Not Interested Share AI Solutions Partners [DOMAIN_NAME] Website · Cons…" at bounding box center [300, 40] width 528 height 80
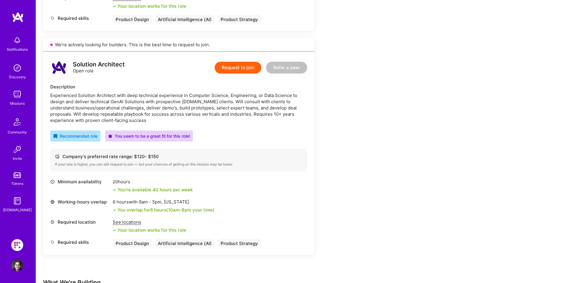
scroll to position [802, 0]
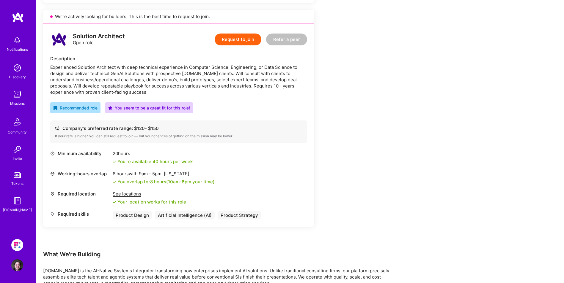
click at [237, 41] on button "Request to join" at bounding box center [238, 40] width 47 height 12
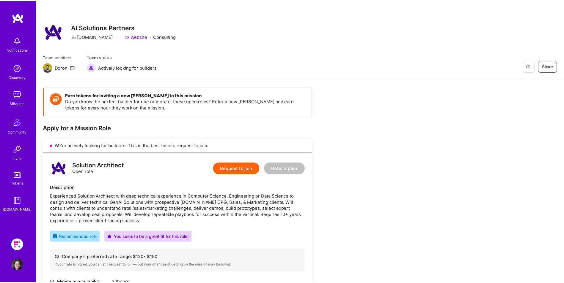
scroll to position [802, 0]
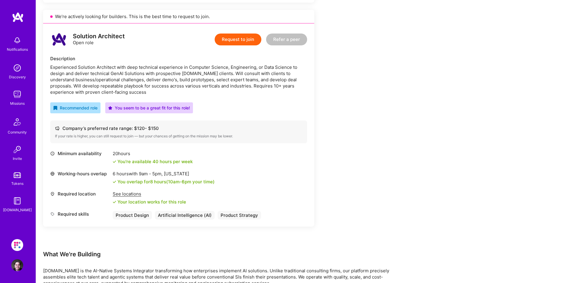
click at [243, 40] on button "Request to join" at bounding box center [238, 40] width 47 height 12
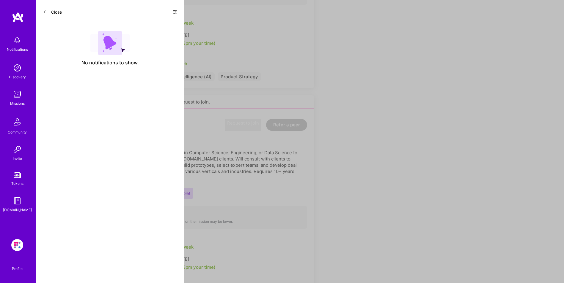
select select "CA"
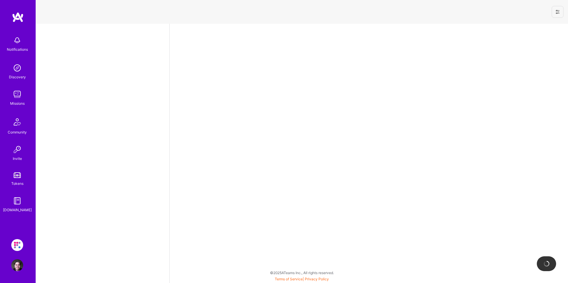
select select "CA"
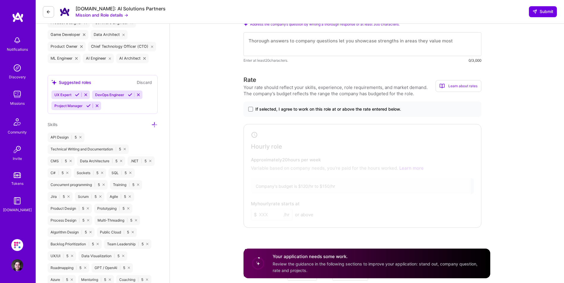
scroll to position [267, 0]
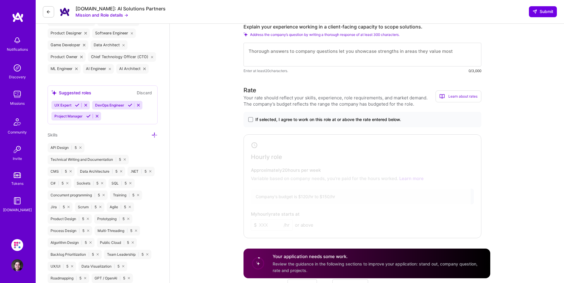
click at [267, 121] on span "If selected, I agree to work on this role at or above the rate entered below." at bounding box center [328, 120] width 146 height 6
click at [0, 0] on input "If selected, I agree to work on this role at or above the rate entered below." at bounding box center [0, 0] width 0 height 0
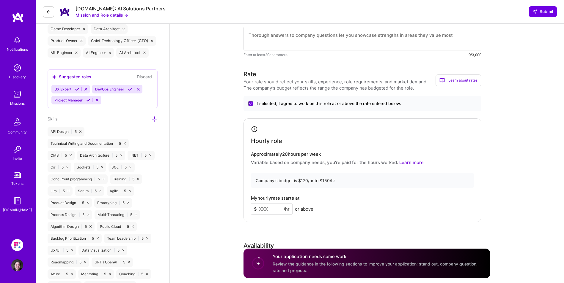
scroll to position [297, 0]
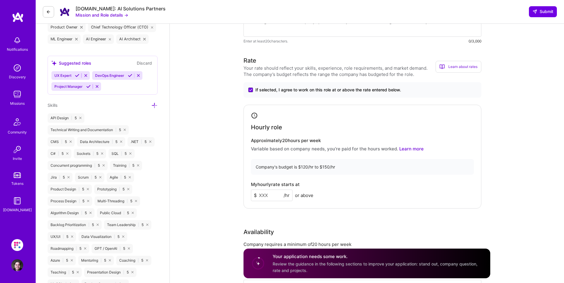
drag, startPoint x: 271, startPoint y: 196, endPoint x: 254, endPoint y: 196, distance: 17.2
click at [254, 196] on div "$ /hr" at bounding box center [272, 196] width 42 height 12
type input "125"
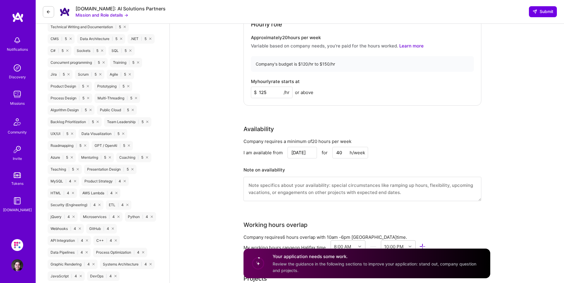
scroll to position [416, 0]
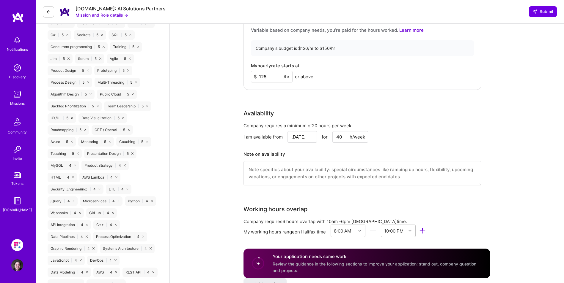
click at [311, 137] on input "Aug 20" at bounding box center [301, 137] width 29 height 12
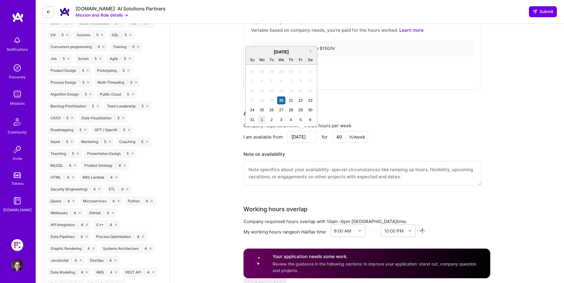
click at [262, 119] on div "1" at bounding box center [262, 120] width 8 height 8
type input "[DATE]"
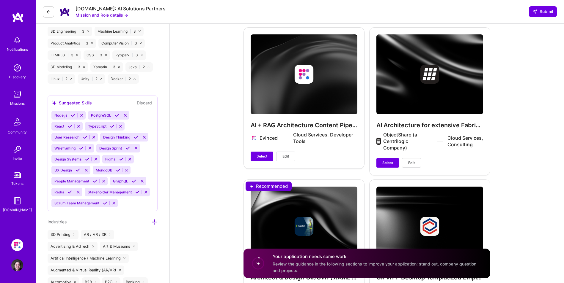
scroll to position [713, 0]
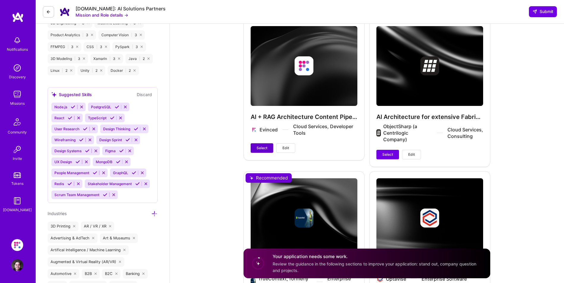
click at [264, 148] on span "Select" at bounding box center [261, 148] width 11 height 5
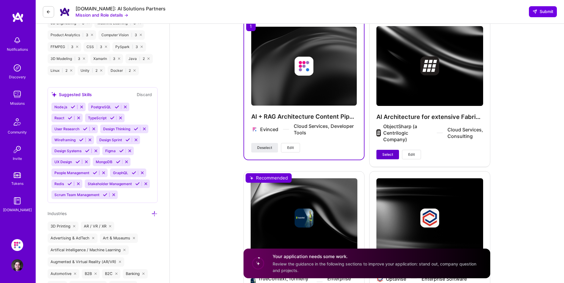
click at [387, 155] on span "Select" at bounding box center [387, 154] width 11 height 5
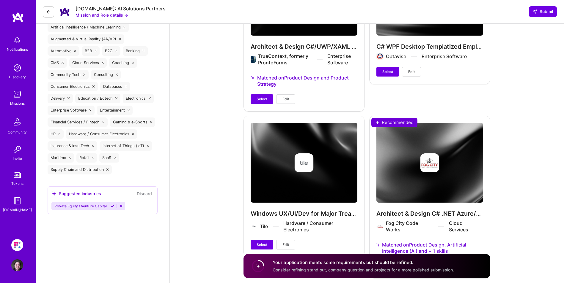
scroll to position [951, 0]
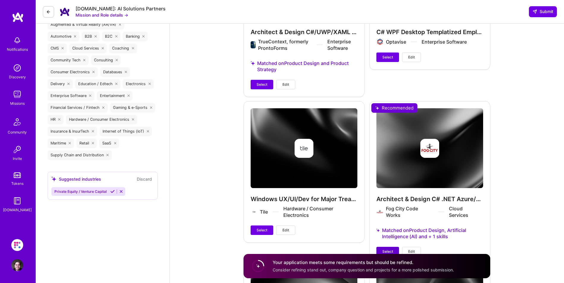
click at [387, 252] on span "Select" at bounding box center [387, 251] width 11 height 5
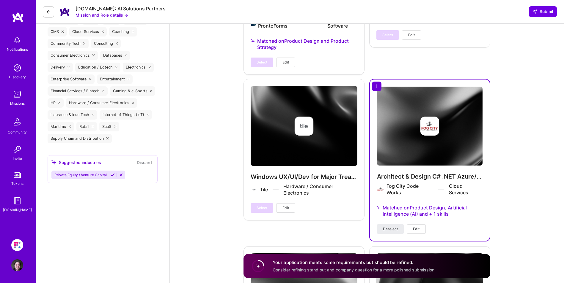
scroll to position [981, 0]
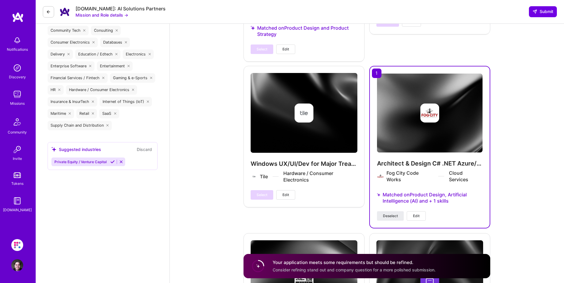
click at [421, 217] on button "Edit" at bounding box center [416, 217] width 19 height 10
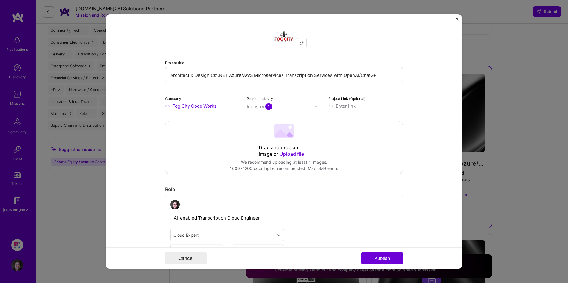
click at [227, 77] on input "Architect & Design C# .NET Azure/AWS Microservices Transcription Services with …" at bounding box center [284, 75] width 238 height 16
type input "OpenAI/ChatGPT + C# .NET Azure/AWS Microservices Transcription Services Archite…"
click at [384, 256] on button "Publish" at bounding box center [382, 259] width 42 height 12
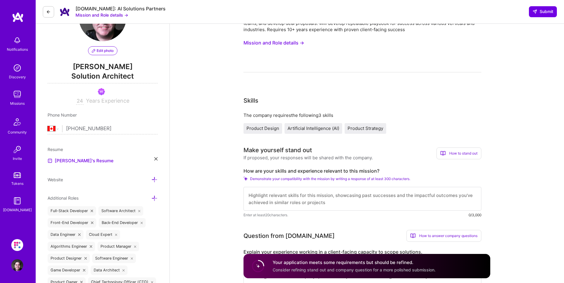
scroll to position [30, 0]
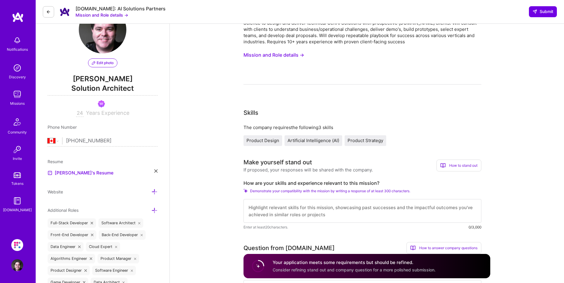
click at [285, 212] on textarea at bounding box center [362, 211] width 238 height 24
paste textarea "Hi I'm currently working on 2 AI projects including 1 about to conclude through…"
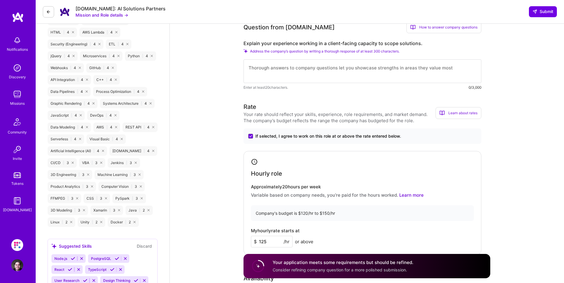
scroll to position [572, 0]
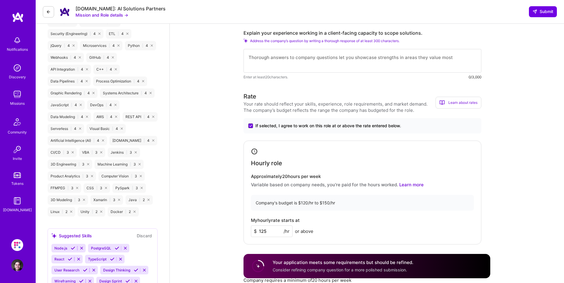
type textarea "Hi I'm currently working on 2 AI projects including 1 about to conclude through…"
drag, startPoint x: 275, startPoint y: 229, endPoint x: 254, endPoint y: 229, distance: 20.2
click at [254, 229] on div "$ 125 /hr" at bounding box center [272, 232] width 42 height 12
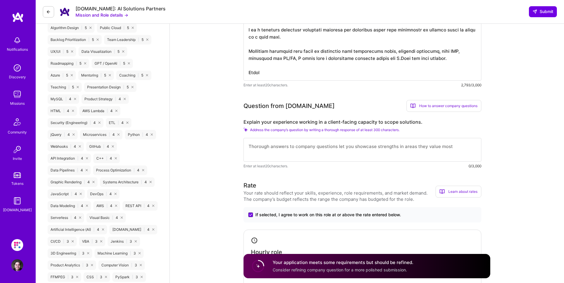
scroll to position [453, 0]
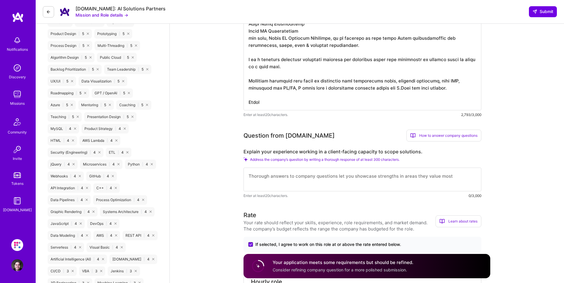
type input "130"
click at [264, 178] on textarea at bounding box center [362, 180] width 238 height 24
type textarea "I"
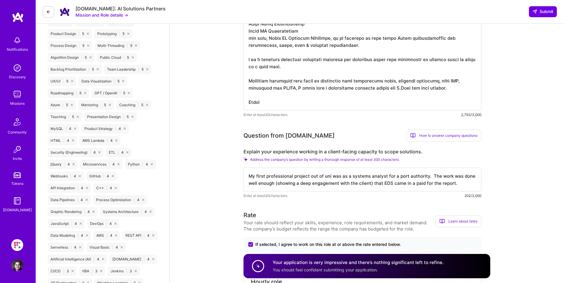
click at [358, 179] on textarea "My first professional project out of uni was as a systems analyst for a port au…" at bounding box center [362, 180] width 238 height 24
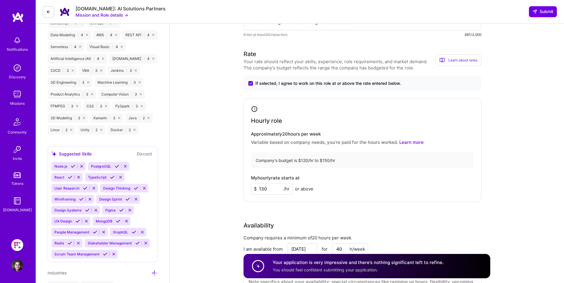
scroll to position [661, 0]
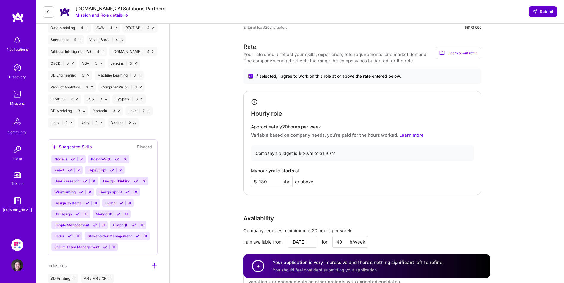
type textarea "My first professional project out of uni was as a systems analyst for a port au…"
click at [550, 13] on span "Submit" at bounding box center [542, 12] width 21 height 6
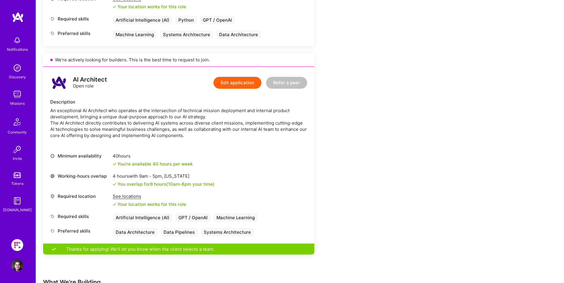
scroll to position [327, 0]
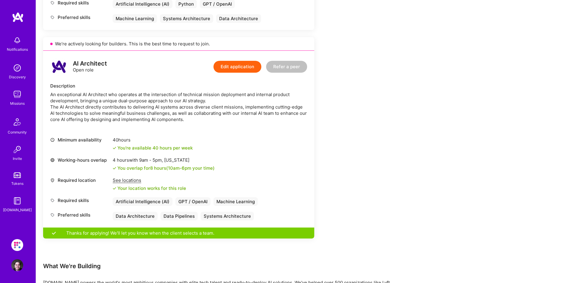
click at [226, 73] on button "Edit application" at bounding box center [237, 67] width 48 height 12
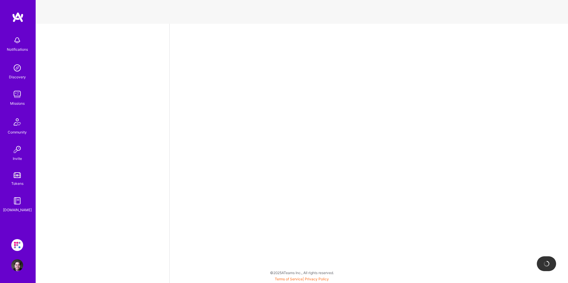
select select "CA"
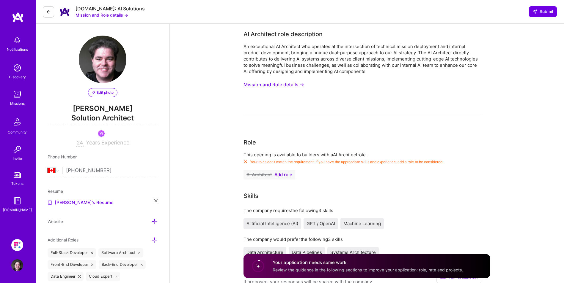
click at [276, 173] on span "Add role" at bounding box center [283, 175] width 18 height 5
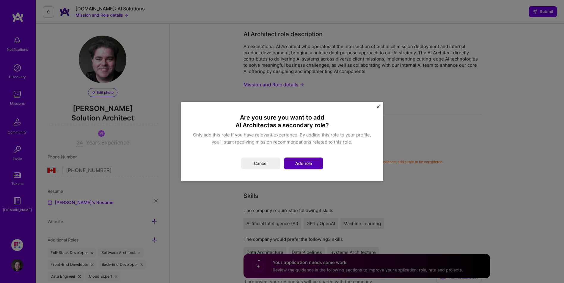
click at [296, 163] on button "Add role" at bounding box center [303, 164] width 39 height 12
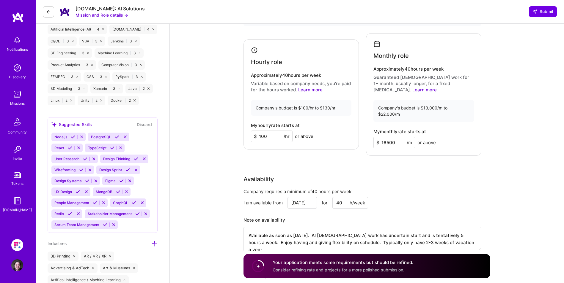
scroll to position [683, 0]
drag, startPoint x: 272, startPoint y: 133, endPoint x: 250, endPoint y: 131, distance: 22.1
click at [250, 131] on div "Hourly role Approximately 40 hours per week Variable based on company needs, yo…" at bounding box center [300, 94] width 115 height 110
type input "125"
drag, startPoint x: 401, startPoint y: 136, endPoint x: 368, endPoint y: 136, distance: 33.6
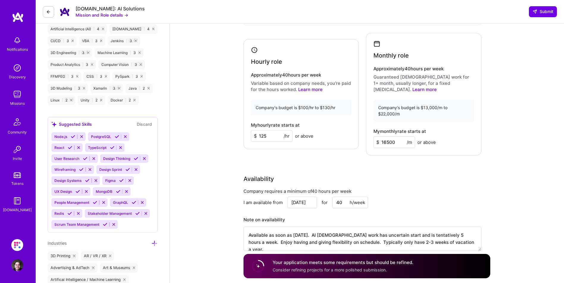
click at [368, 136] on div "Monthly role Approximately 40 hours per week Guaranteed [DEMOGRAPHIC_DATA] work…" at bounding box center [423, 94] width 115 height 123
type input "20500"
click at [467, 116] on div "Monthly role Approximately 40 hours per week Guaranteed [DEMOGRAPHIC_DATA] work…" at bounding box center [423, 94] width 115 height 123
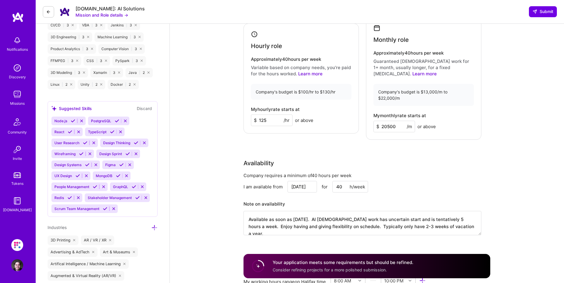
scroll to position [713, 0]
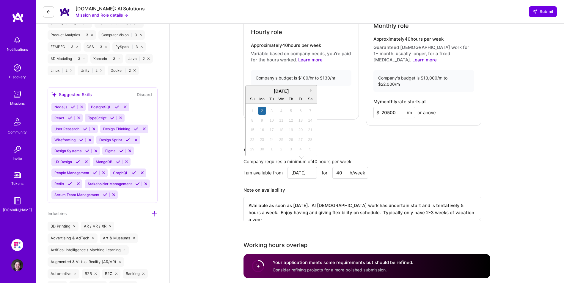
click at [305, 168] on input "[DATE]" at bounding box center [301, 173] width 29 height 12
click at [310, 89] on button "Next Month" at bounding box center [312, 91] width 4 height 4
click at [261, 158] on div "1" at bounding box center [262, 159] width 8 height 8
type input "[DATE]"
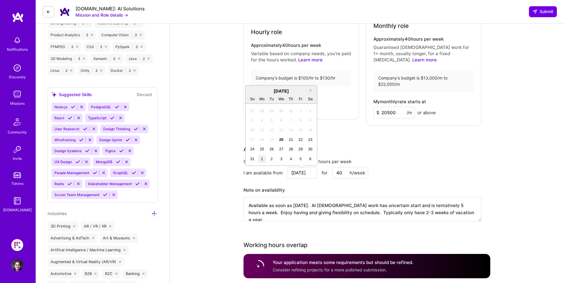
type textarea "Can work up to 40 hours a week. Love keeping busy. Can start almost straight aw…"
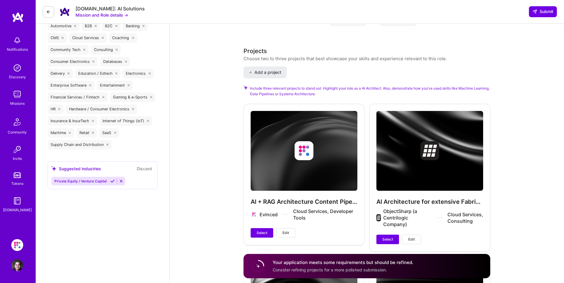
scroll to position [963, 0]
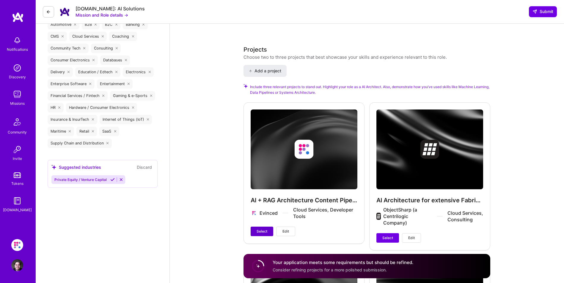
click at [264, 229] on span "Select" at bounding box center [261, 231] width 11 height 5
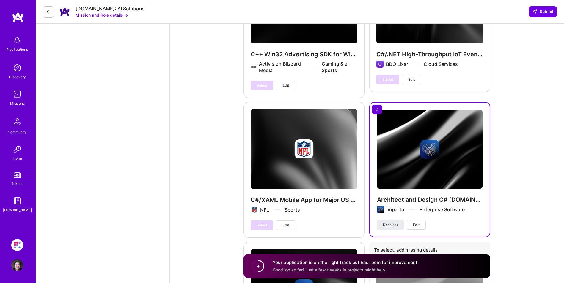
scroll to position [1617, 0]
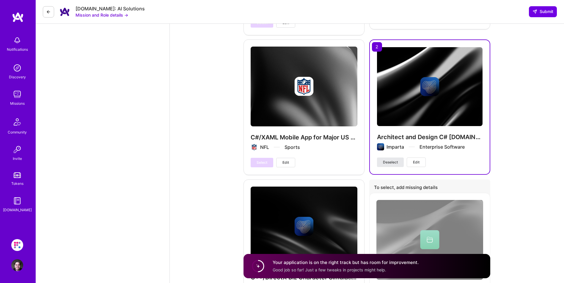
click at [387, 160] on span "Deselect" at bounding box center [390, 162] width 15 height 5
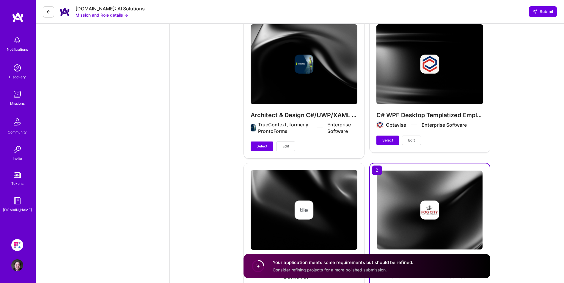
scroll to position [950, 0]
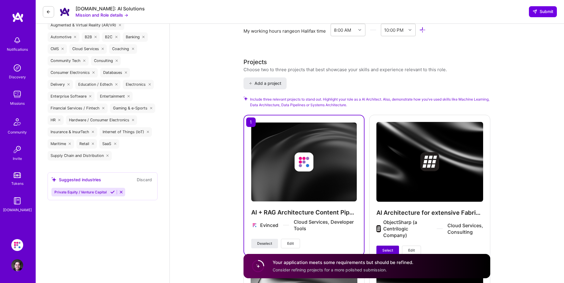
click at [387, 248] on span "Select" at bounding box center [387, 250] width 11 height 5
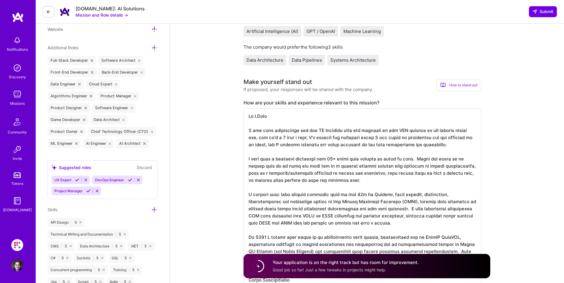
scroll to position [178, 0]
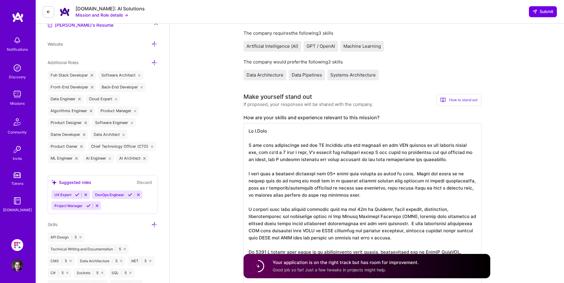
click at [276, 133] on textarea at bounding box center [362, 256] width 238 height 266
click at [282, 147] on textarea at bounding box center [362, 256] width 238 height 266
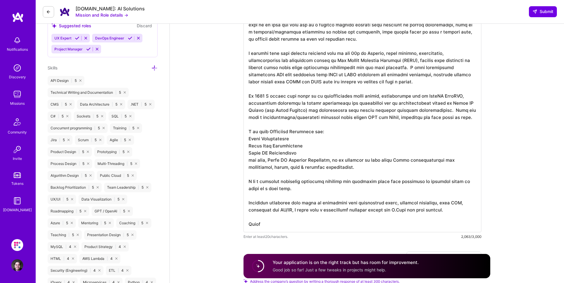
scroll to position [326, 0]
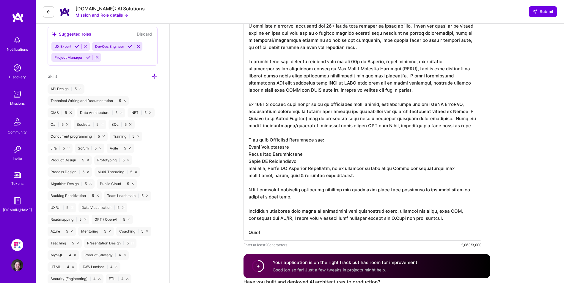
click at [299, 133] on textarea at bounding box center [362, 108] width 238 height 266
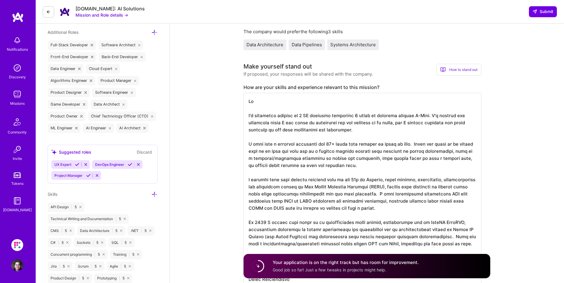
scroll to position [207, 0]
click at [253, 117] on textarea at bounding box center [362, 234] width 238 height 281
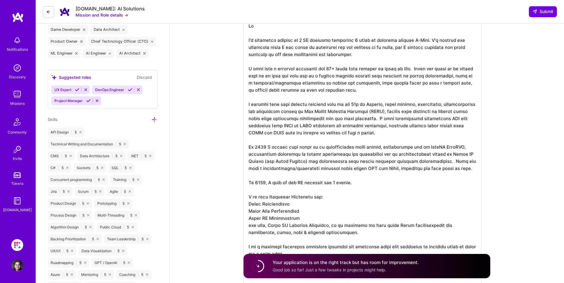
scroll to position [297, 0]
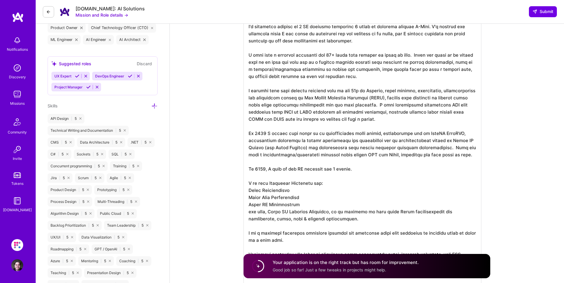
click at [354, 170] on textarea at bounding box center [362, 144] width 238 height 281
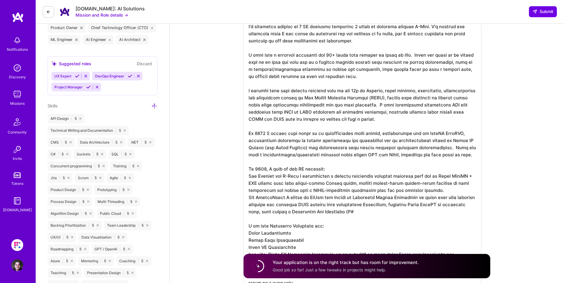
type textarea "Hi I'm currently working on 2 AI projects including 1 about to conclude through…"
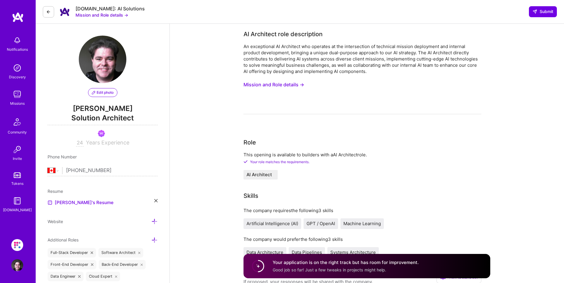
select select "CA"
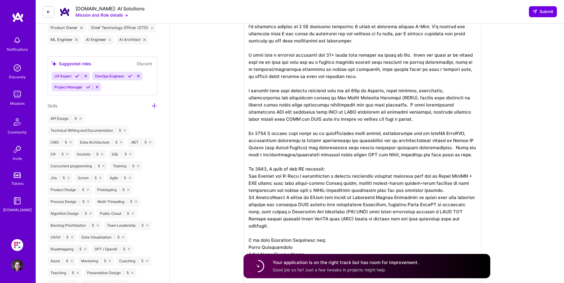
scroll to position [326, 0]
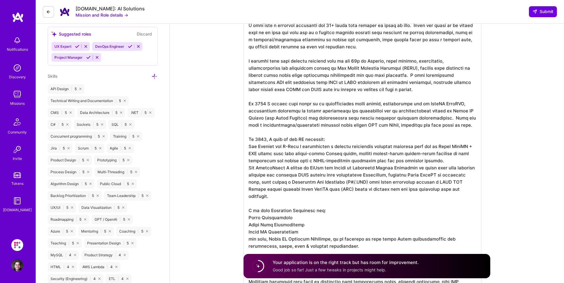
click at [294, 167] on textarea at bounding box center [362, 144] width 238 height 338
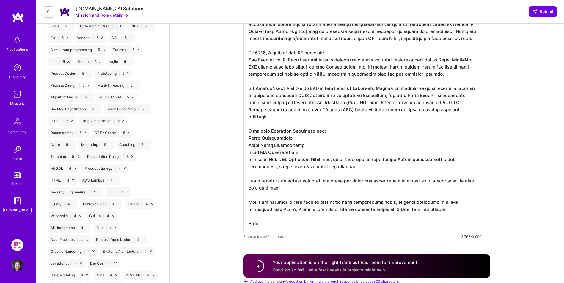
scroll to position [415, 0]
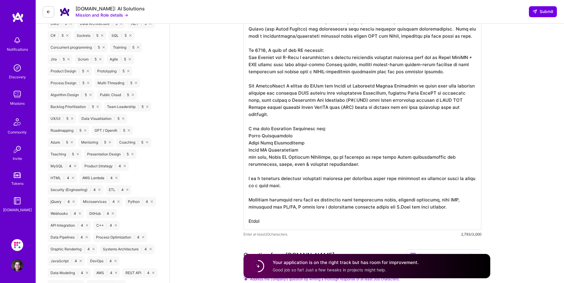
click at [406, 180] on textarea at bounding box center [362, 58] width 238 height 345
click at [441, 178] on textarea at bounding box center [362, 58] width 238 height 345
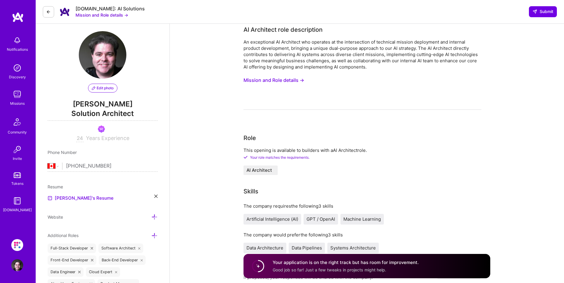
scroll to position [3, 0]
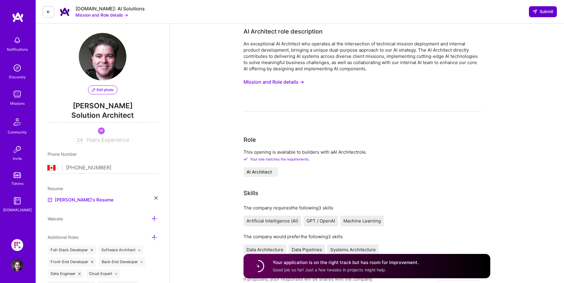
type textarea "Hi I'm currently working on 2 AI projects including 1 about to conclude through…"
click at [540, 12] on span "Submit" at bounding box center [542, 12] width 21 height 6
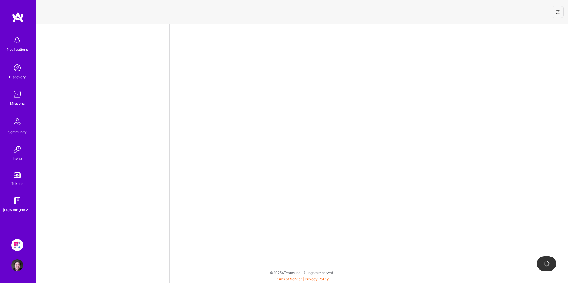
select select "CA"
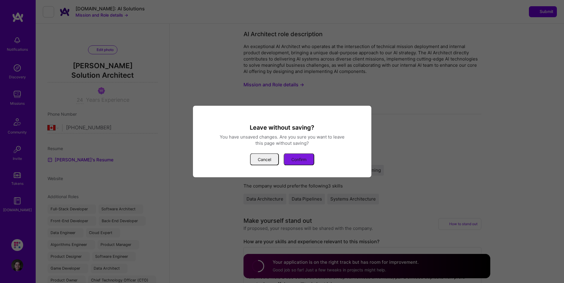
click at [299, 156] on button "Confirm" at bounding box center [298, 160] width 31 height 12
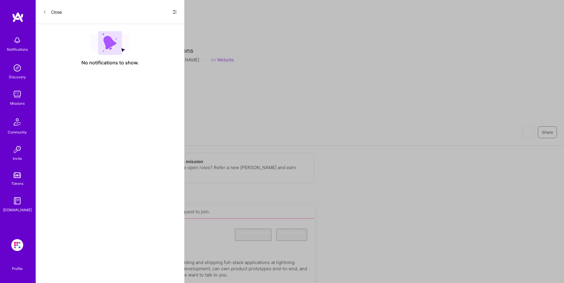
scroll to position [30, 0]
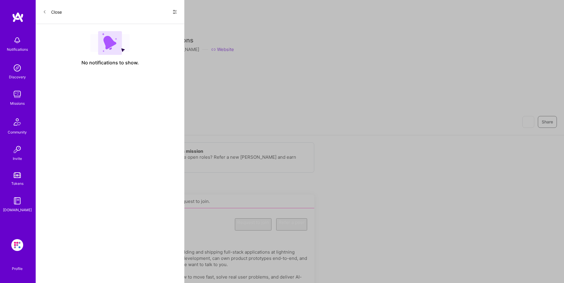
click at [202, 9] on div "Restore Not Interested Share AI Solutions A.Team Website" at bounding box center [299, 44] width 513 height 107
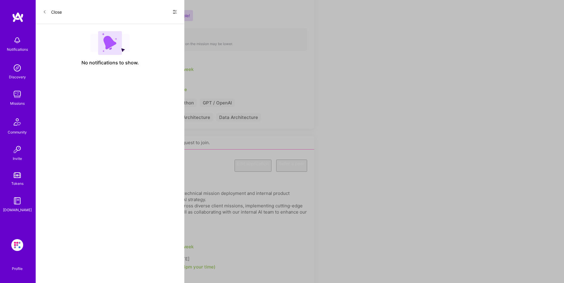
scroll to position [295, 0]
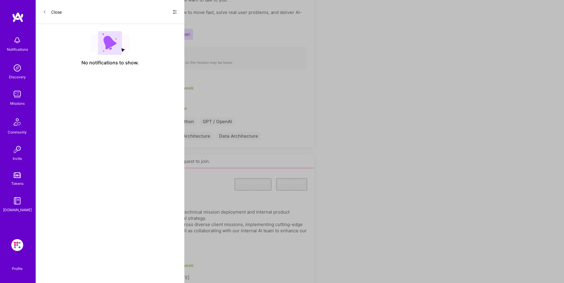
click at [234, 179] on button "Edit application" at bounding box center [252, 185] width 37 height 12
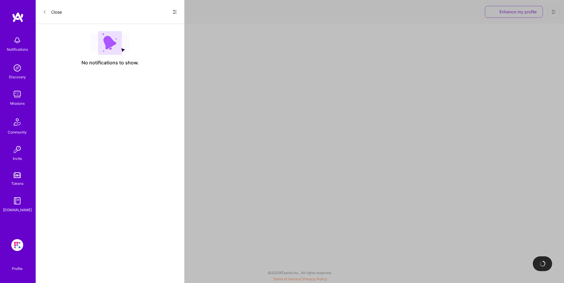
select select "CA"
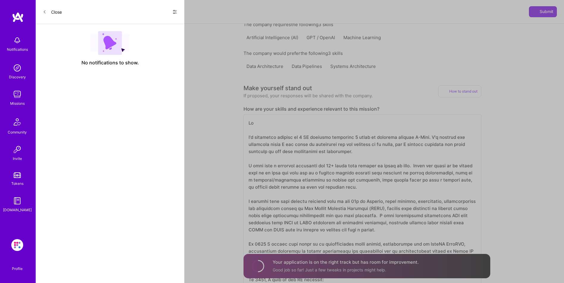
scroll to position [149, 0]
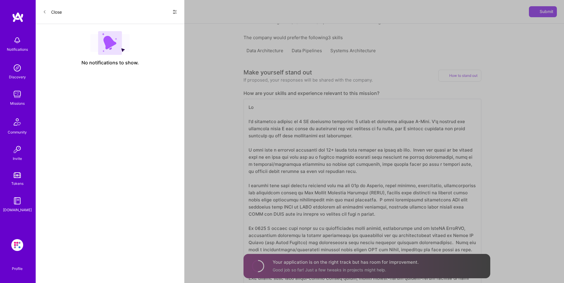
click at [284, 143] on textarea at bounding box center [362, 271] width 238 height 345
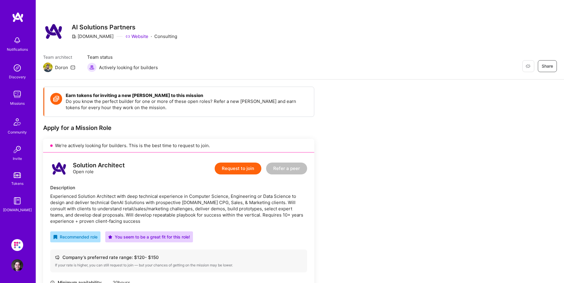
click at [481, 39] on div "Restore Not Interested Share AI Solutions Partners [DOMAIN_NAME] Website · Cons…" at bounding box center [299, 31] width 513 height 21
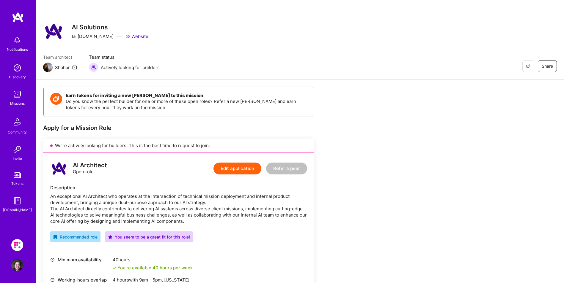
click at [72, 10] on div "Restore Not Interested Share AI Solutions [DOMAIN_NAME] Website Team architect …" at bounding box center [300, 40] width 528 height 80
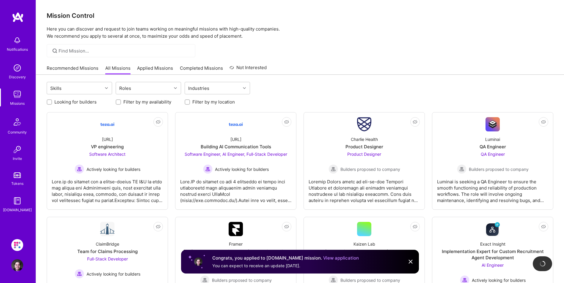
click at [146, 65] on link "Applied Missions" at bounding box center [155, 70] width 36 height 10
